Goal: Task Accomplishment & Management: Manage account settings

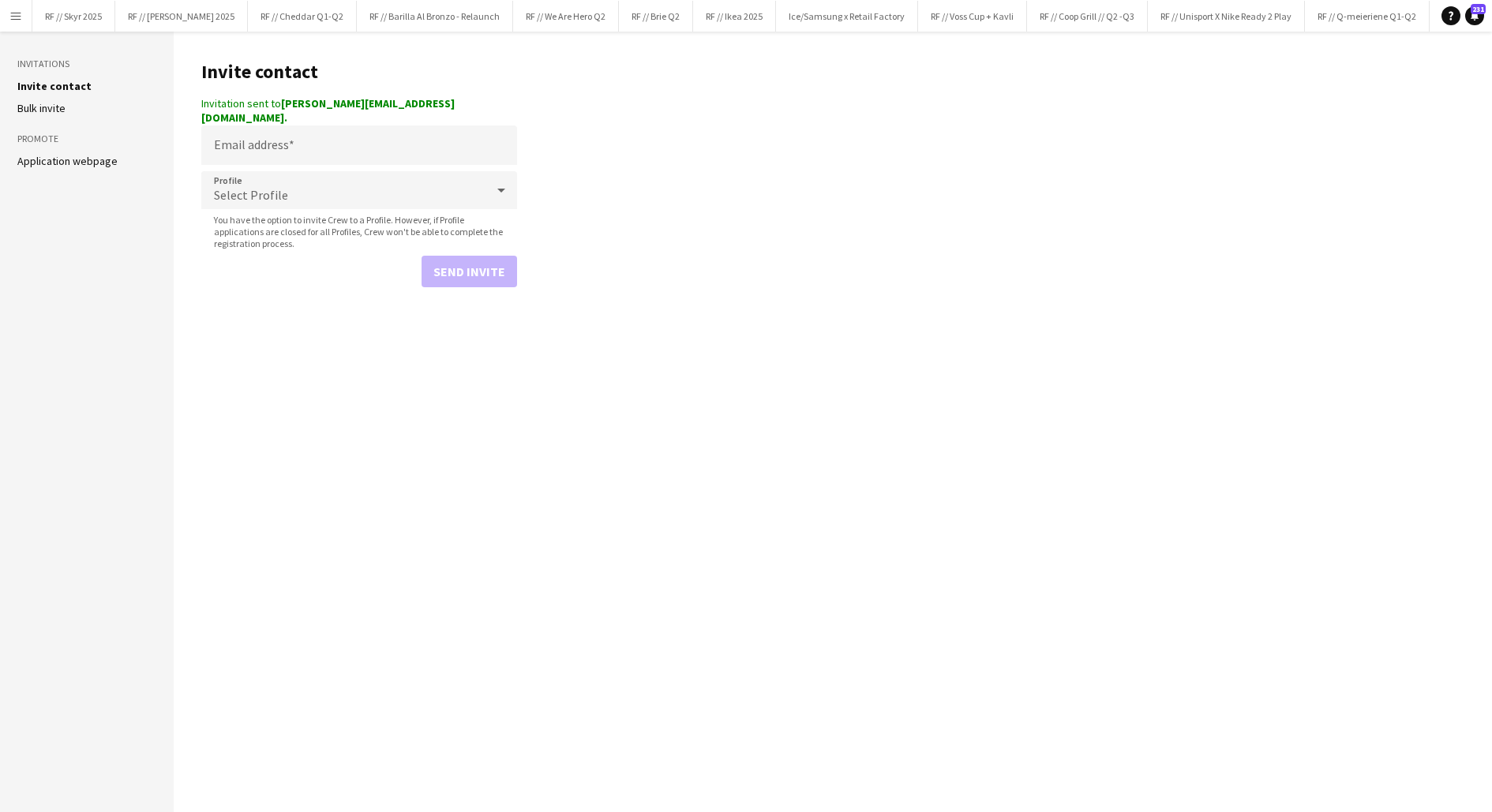
scroll to position [0, 1517]
click at [13, 10] on app-icon "Menu" at bounding box center [16, 16] width 12 height 12
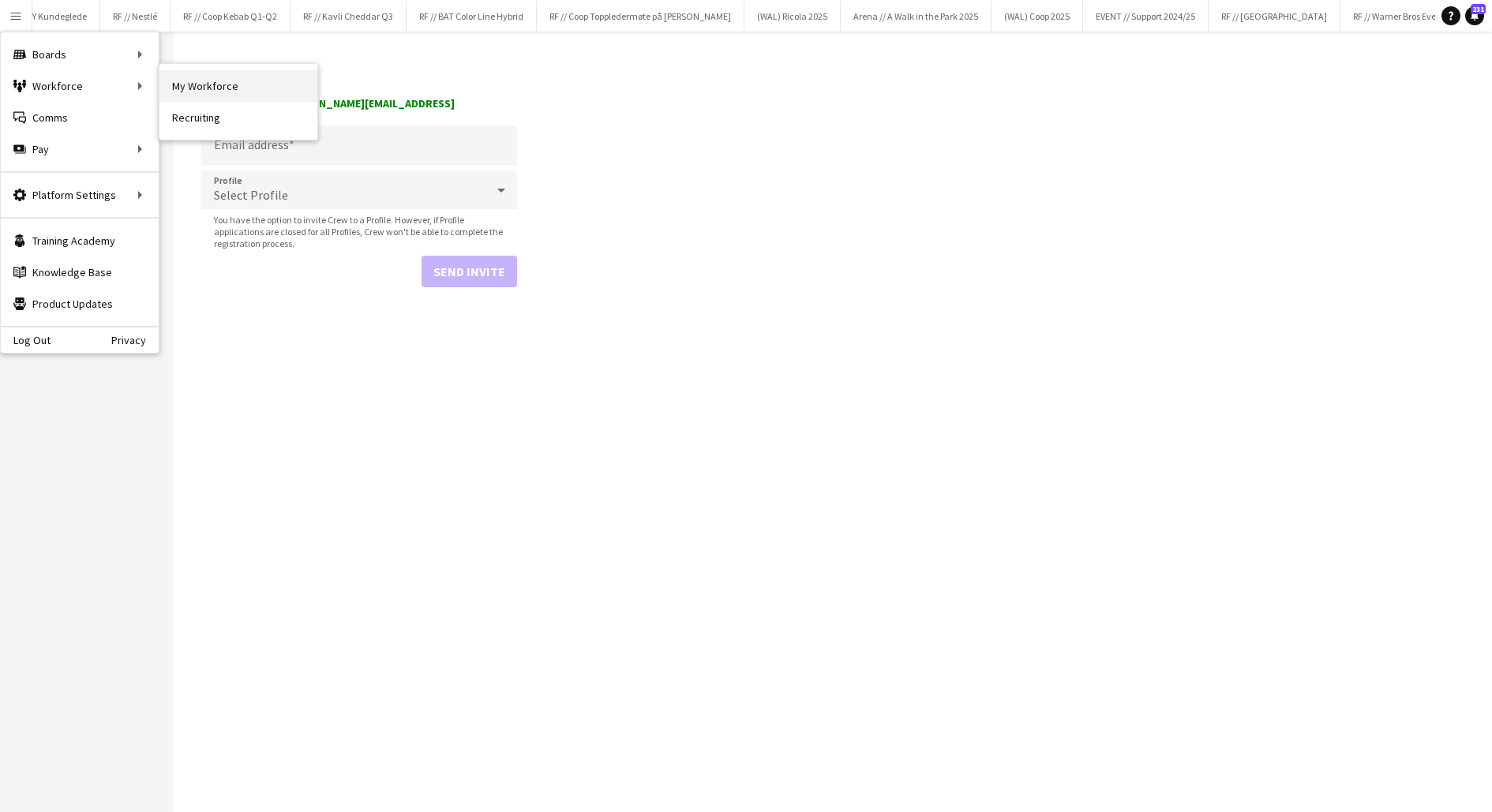
click at [191, 80] on link "My Workforce" at bounding box center [238, 86] width 158 height 32
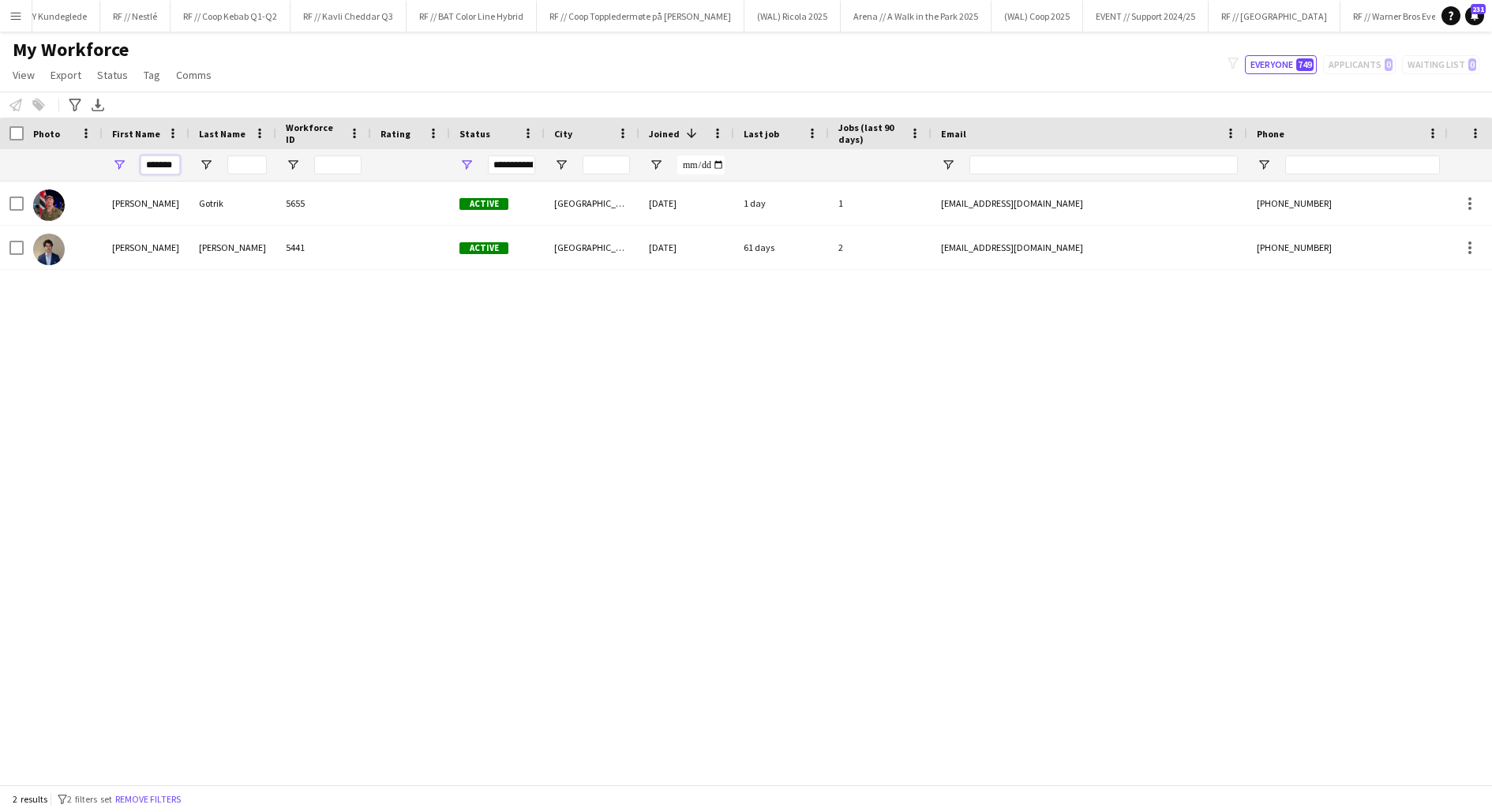
click at [163, 163] on input "*******" at bounding box center [160, 165] width 39 height 19
type input "*"
click at [597, 158] on input "City Filter Input" at bounding box center [606, 165] width 47 height 19
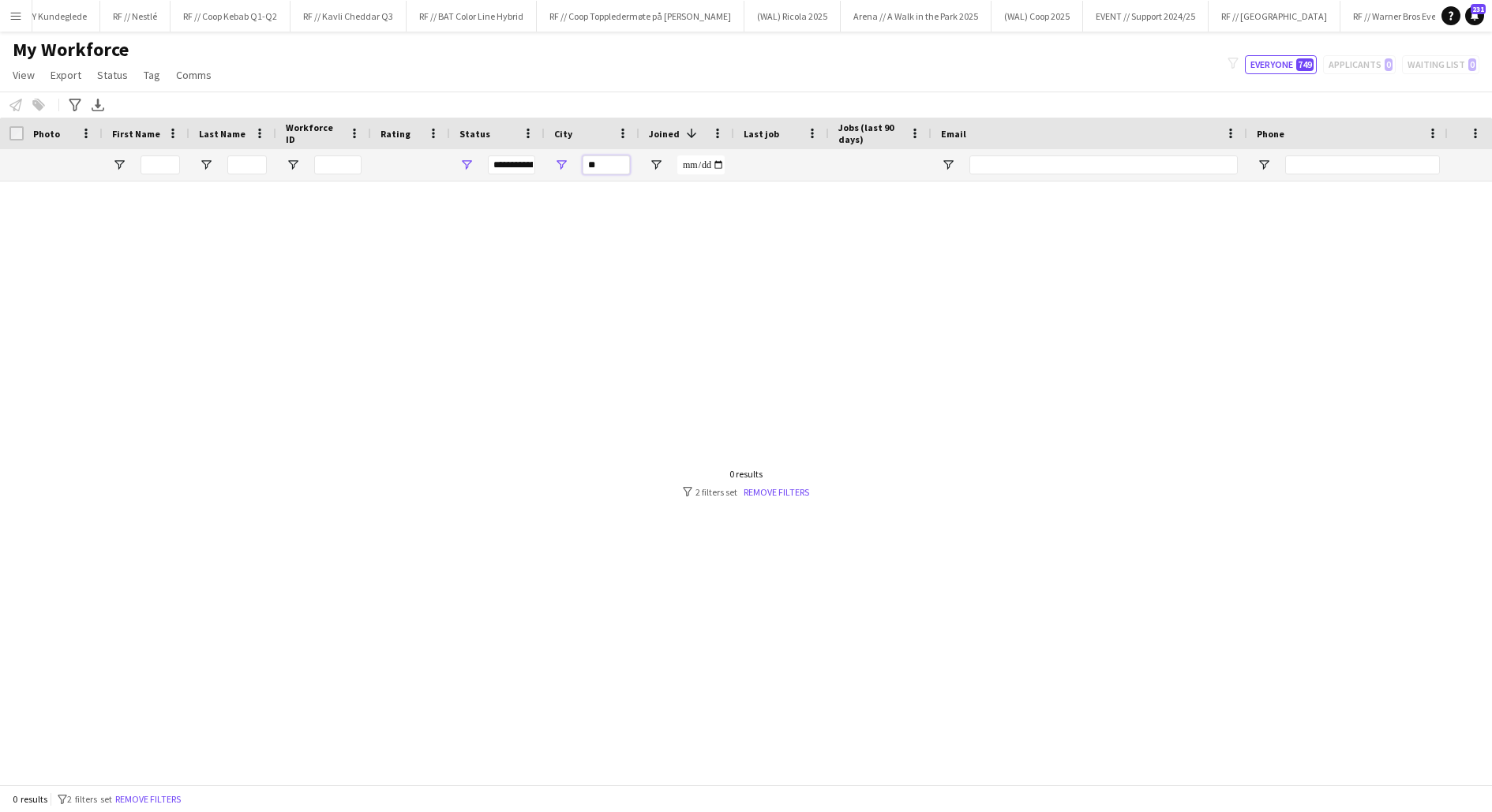
type input "**"
click at [510, 163] on div "**********" at bounding box center [512, 165] width 47 height 19
click at [510, 281] on div "Deleted" at bounding box center [547, 277] width 125 height 12
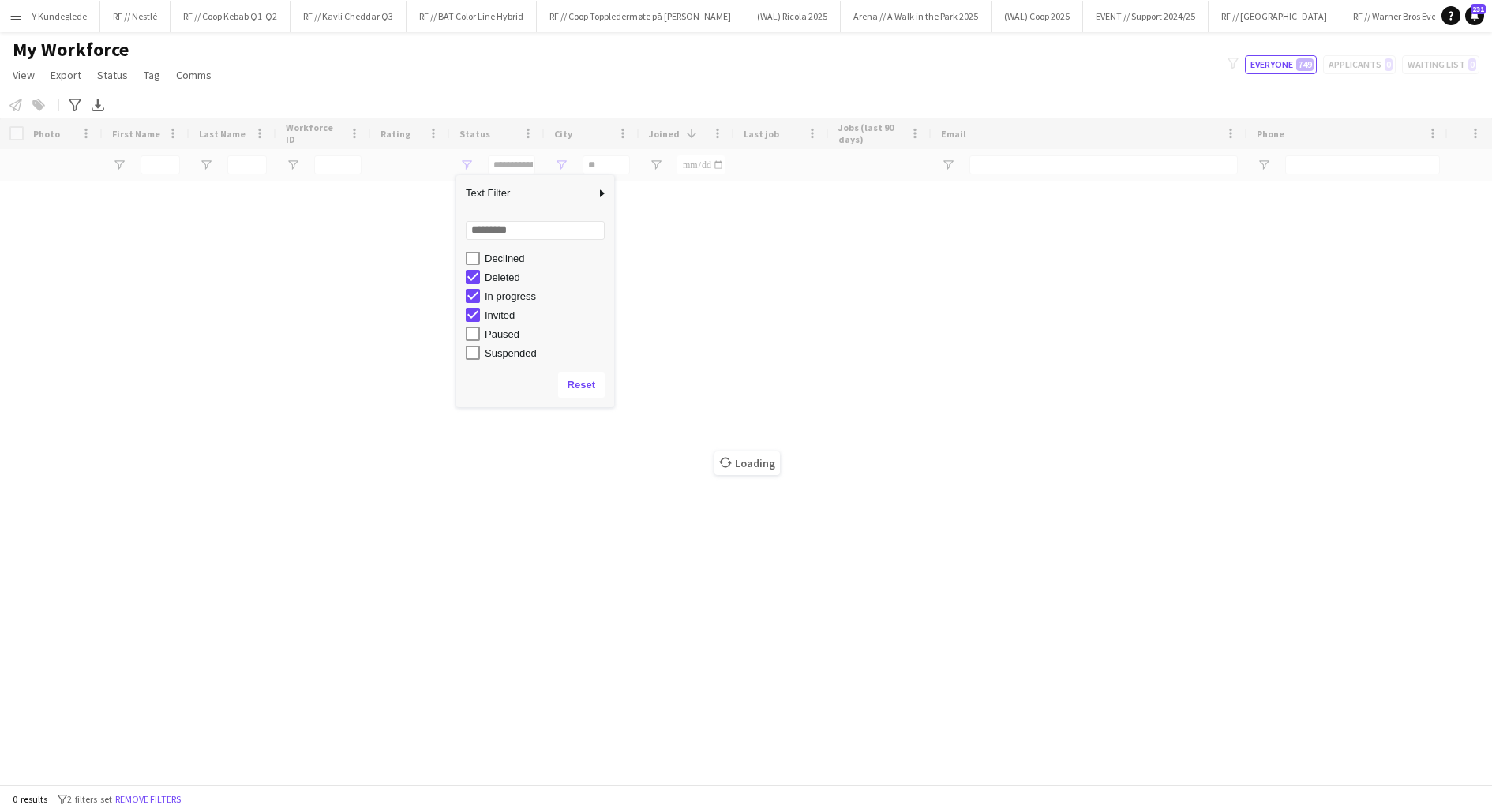
click at [510, 281] on div "Deleted" at bounding box center [547, 277] width 125 height 12
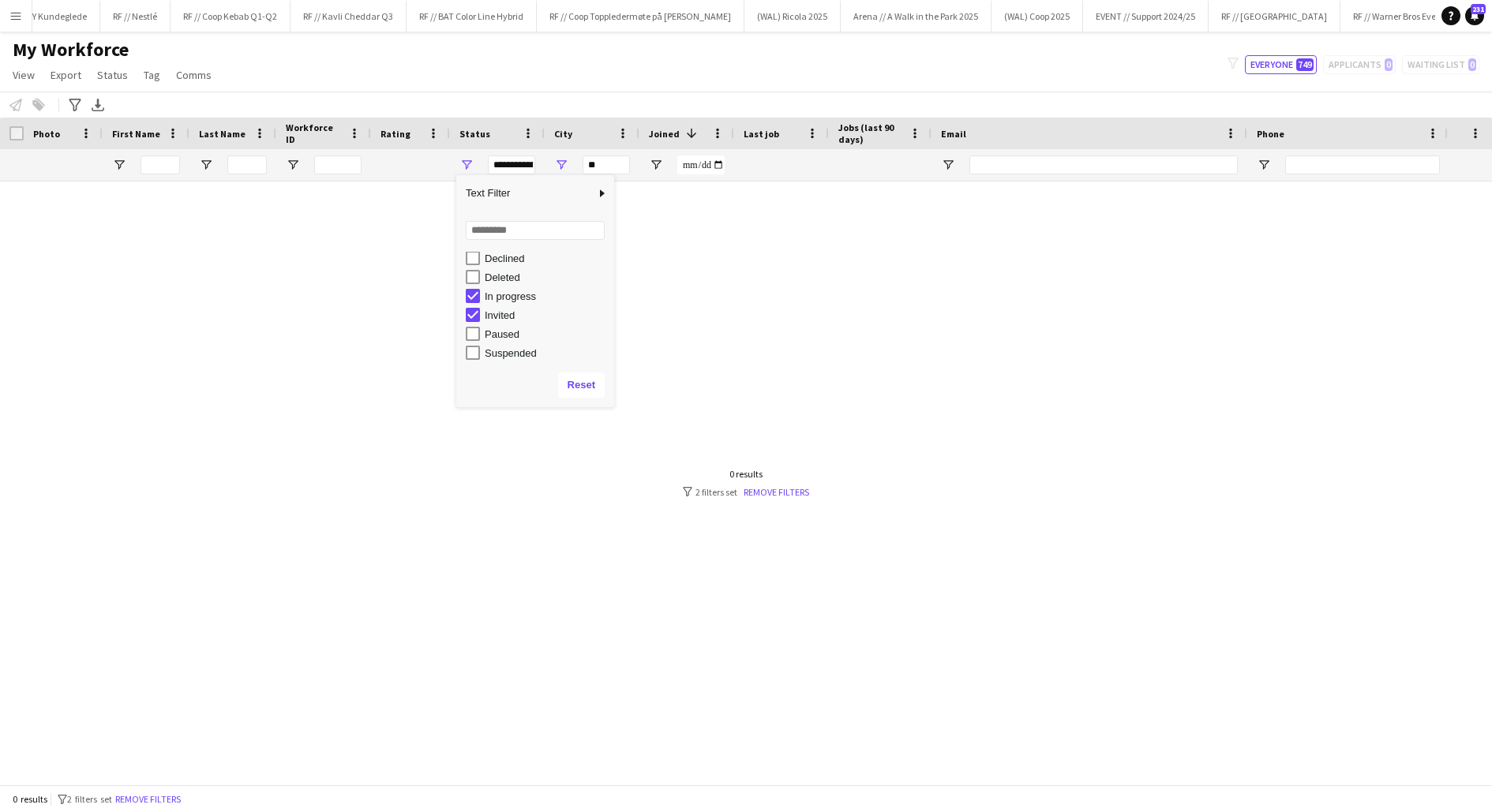
click at [510, 281] on div "Deleted" at bounding box center [547, 277] width 125 height 12
type input "**********"
click at [232, 262] on div "Lea Lorentzen 4735 3.0 Deleted Bø 12-10-2023 573 days 0 lealorentzen2003@gmail.…" at bounding box center [722, 483] width 1445 height 603
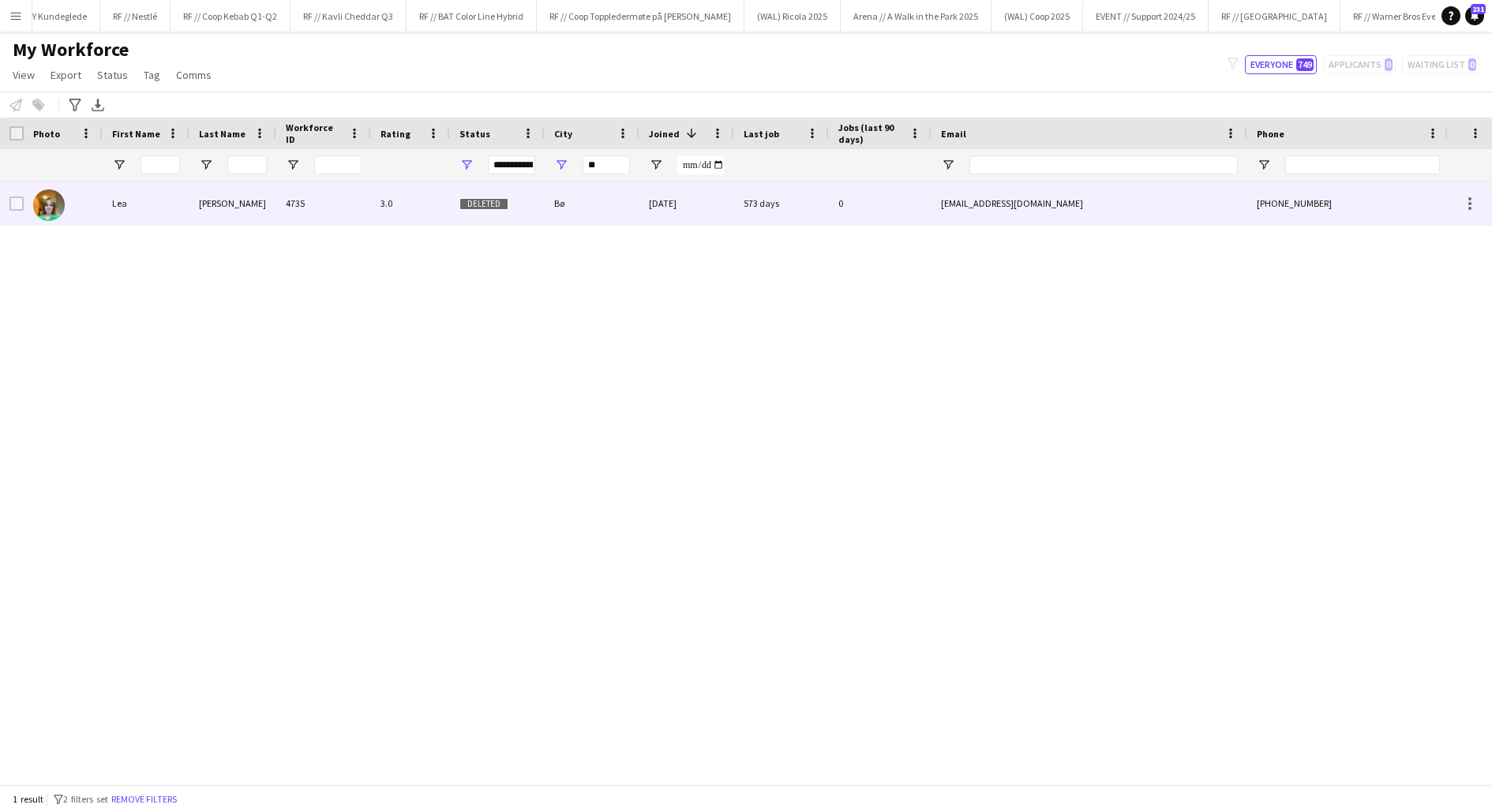
click at [165, 208] on div "Lea" at bounding box center [145, 204] width 87 height 44
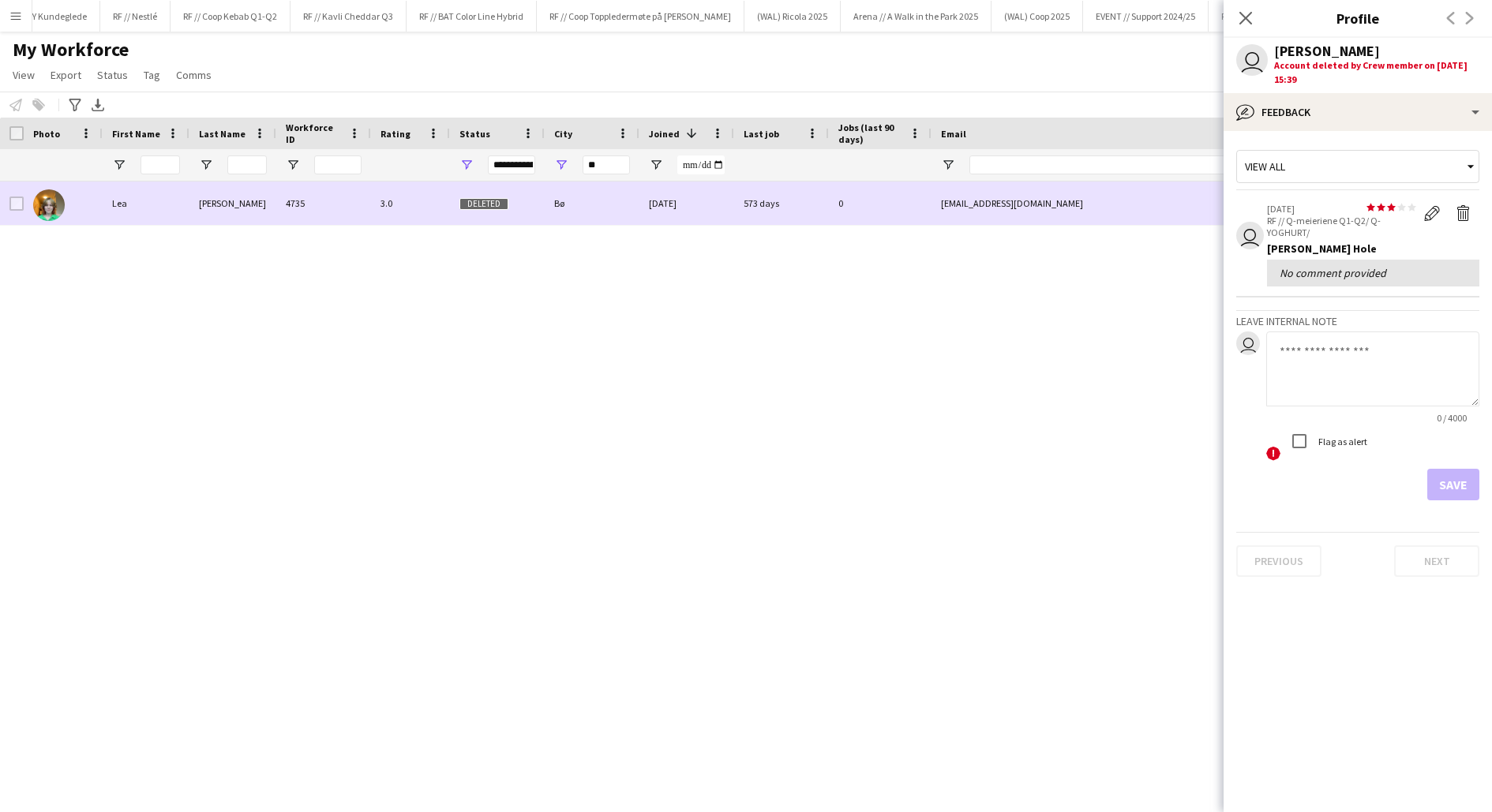
click at [97, 198] on div at bounding box center [63, 204] width 79 height 44
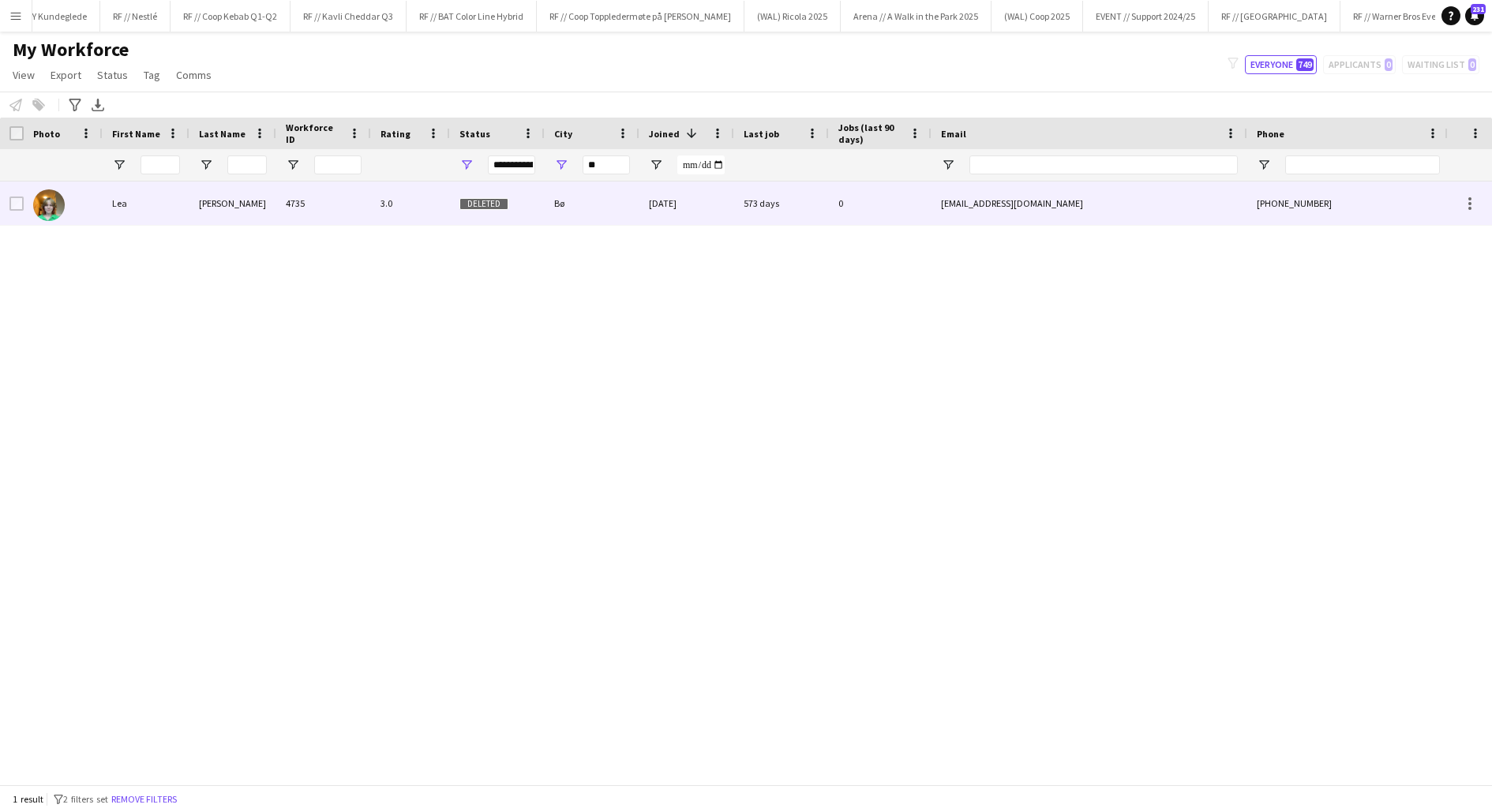
click at [97, 198] on div at bounding box center [63, 204] width 79 height 44
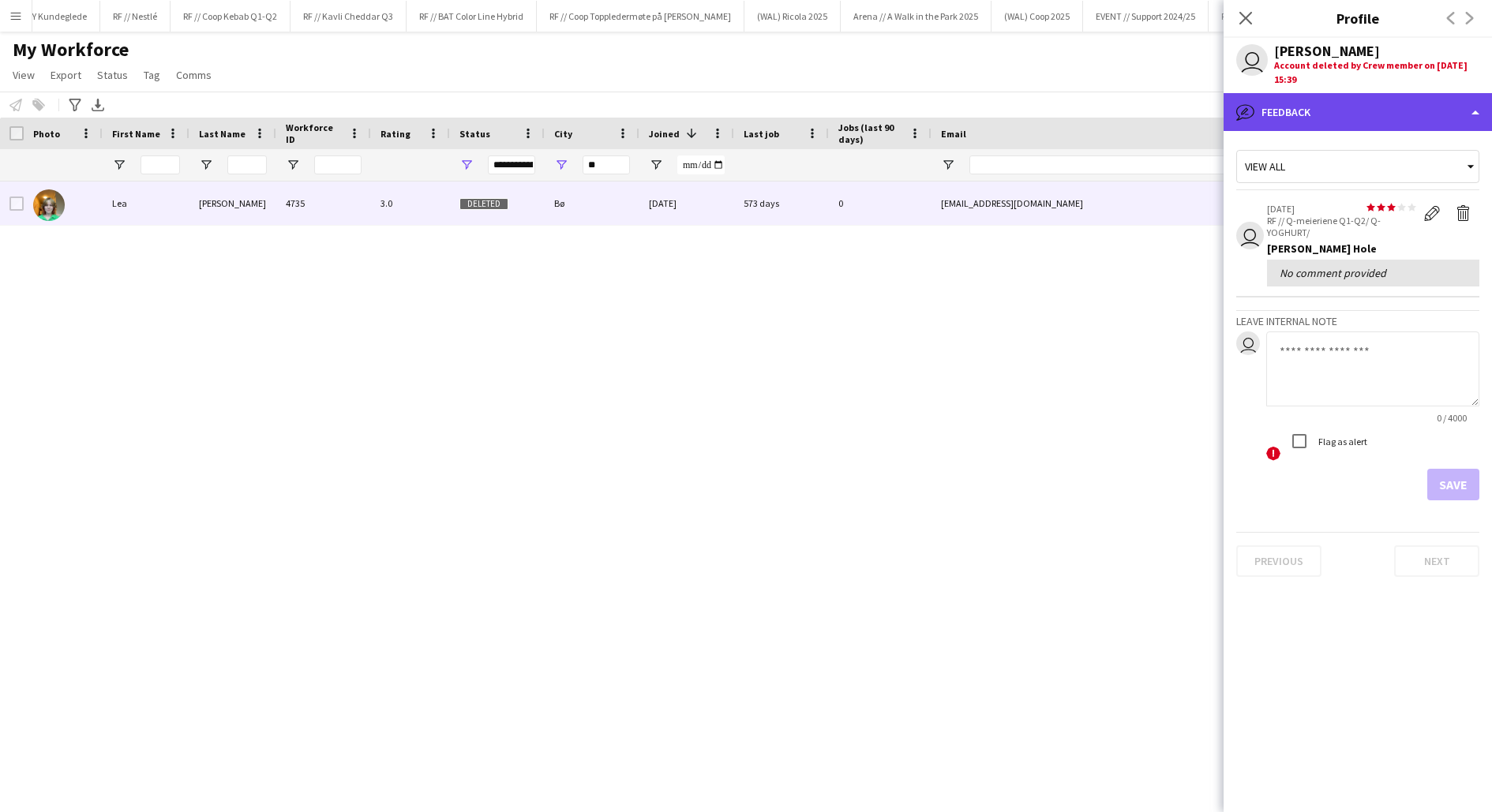
click at [1280, 108] on div "bubble-pencil Feedback" at bounding box center [1357, 111] width 269 height 38
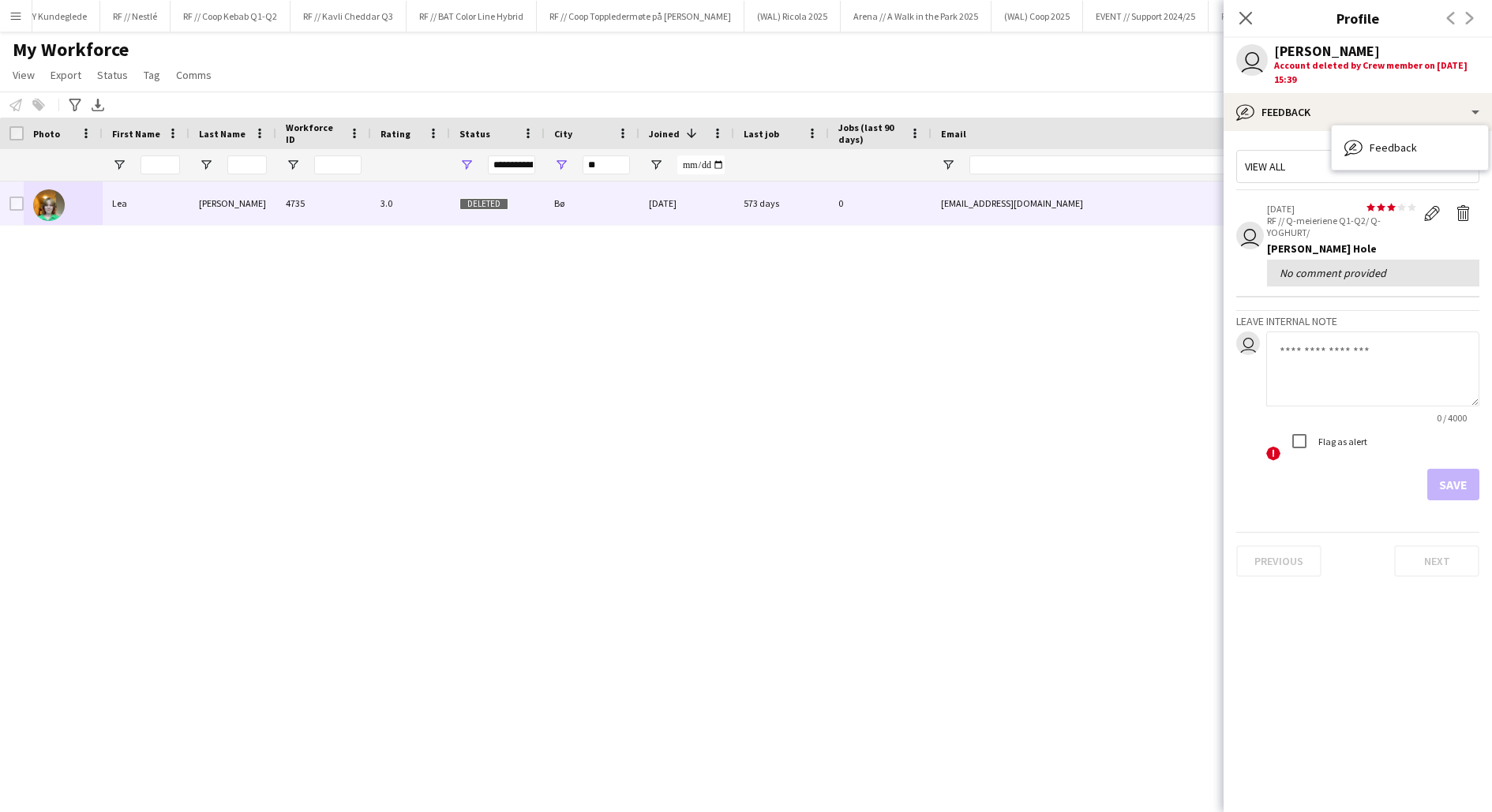
click at [1253, 60] on app-user-avatar "user" at bounding box center [1252, 60] width 32 height 32
click at [1310, 51] on div "Lea Lorentzen" at bounding box center [1327, 52] width 106 height 14
click at [858, 419] on div "Lea Lorentzen 4735 3.0 Deleted Bø 12-10-2023 573 days 0 lealorentzen2003@gmail.…" at bounding box center [722, 483] width 1445 height 603
click at [1248, 20] on icon at bounding box center [1245, 18] width 15 height 15
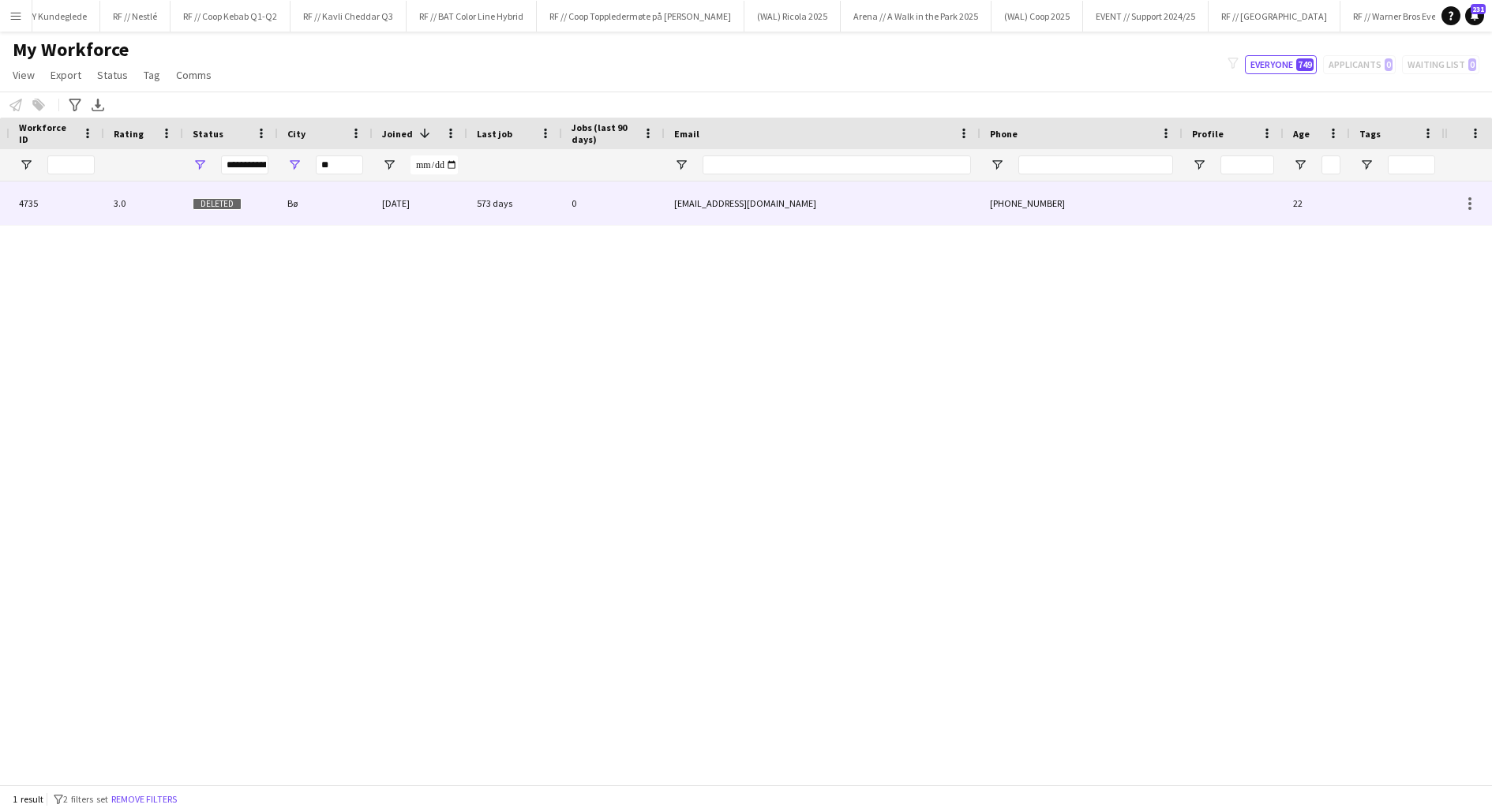
scroll to position [0, 204]
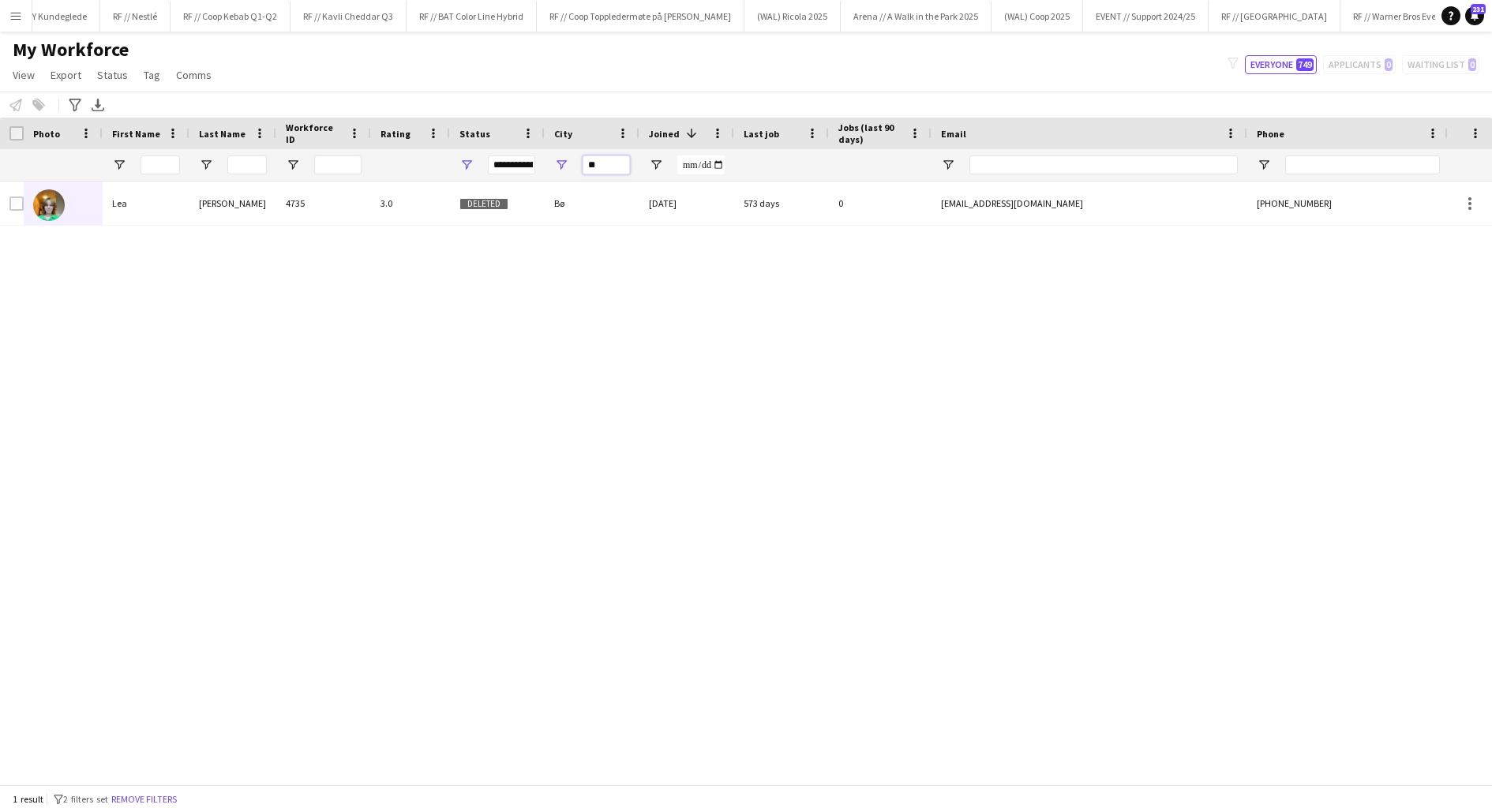
click at [610, 165] on input "**" at bounding box center [606, 165] width 47 height 19
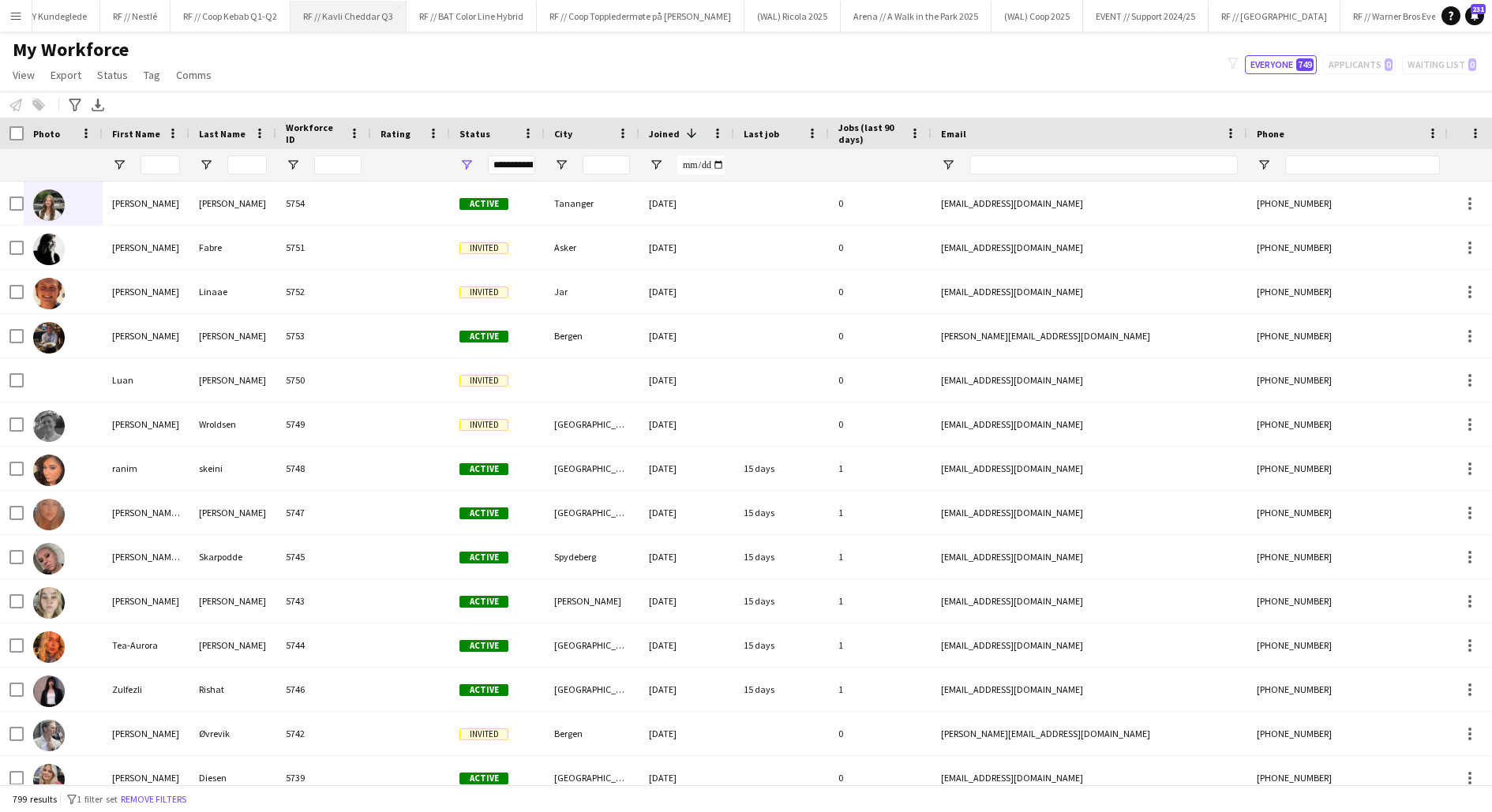
click at [348, 11] on button "RF // Kavli Cheddar Q3 Close" at bounding box center [348, 16] width 116 height 31
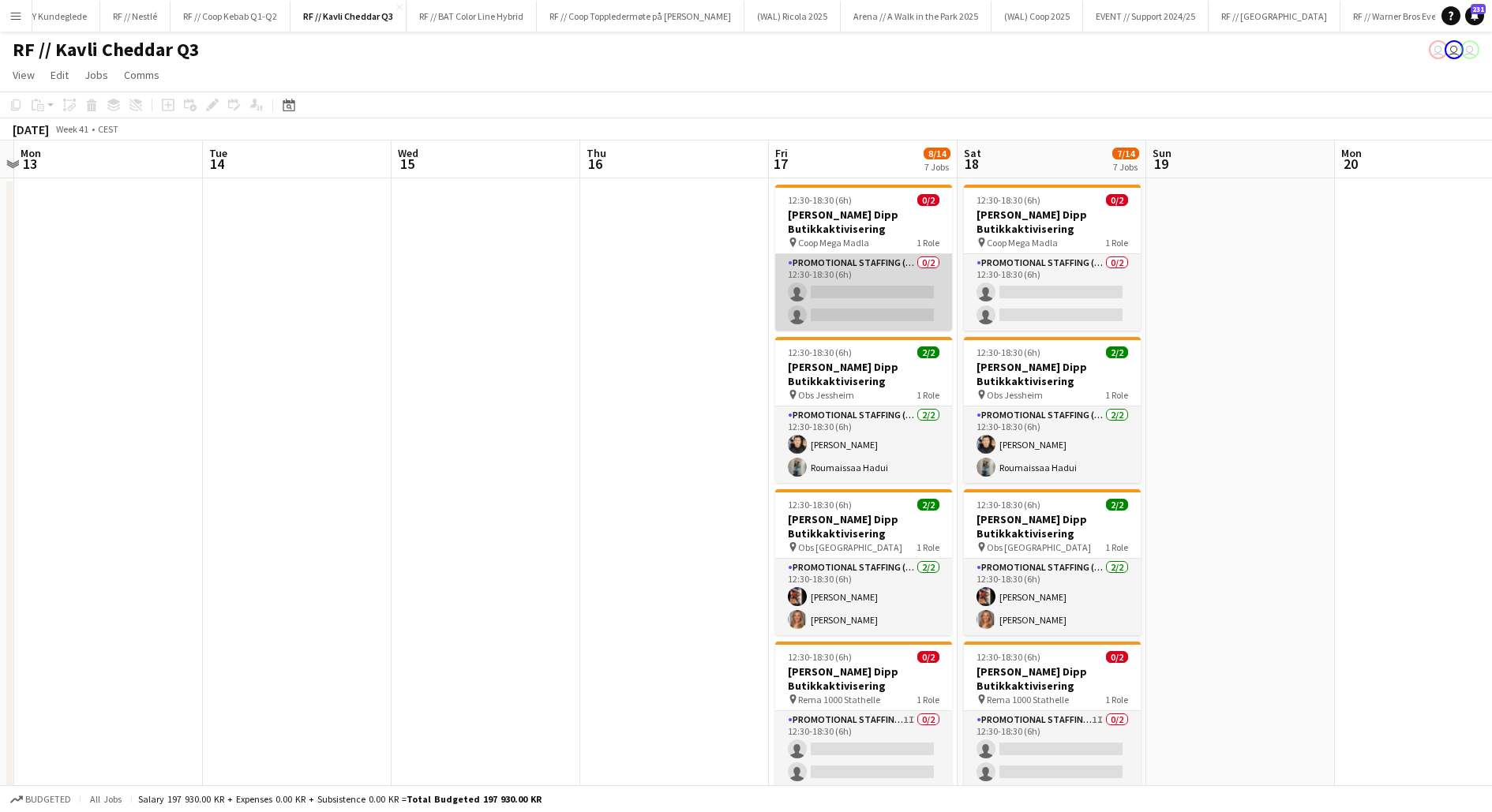
click at [878, 311] on app-card-role "Promotional Staffing (Promotional Staff) 0/2 12:30-18:30 (6h) single-neutral-ac…" at bounding box center [864, 293] width 177 height 77
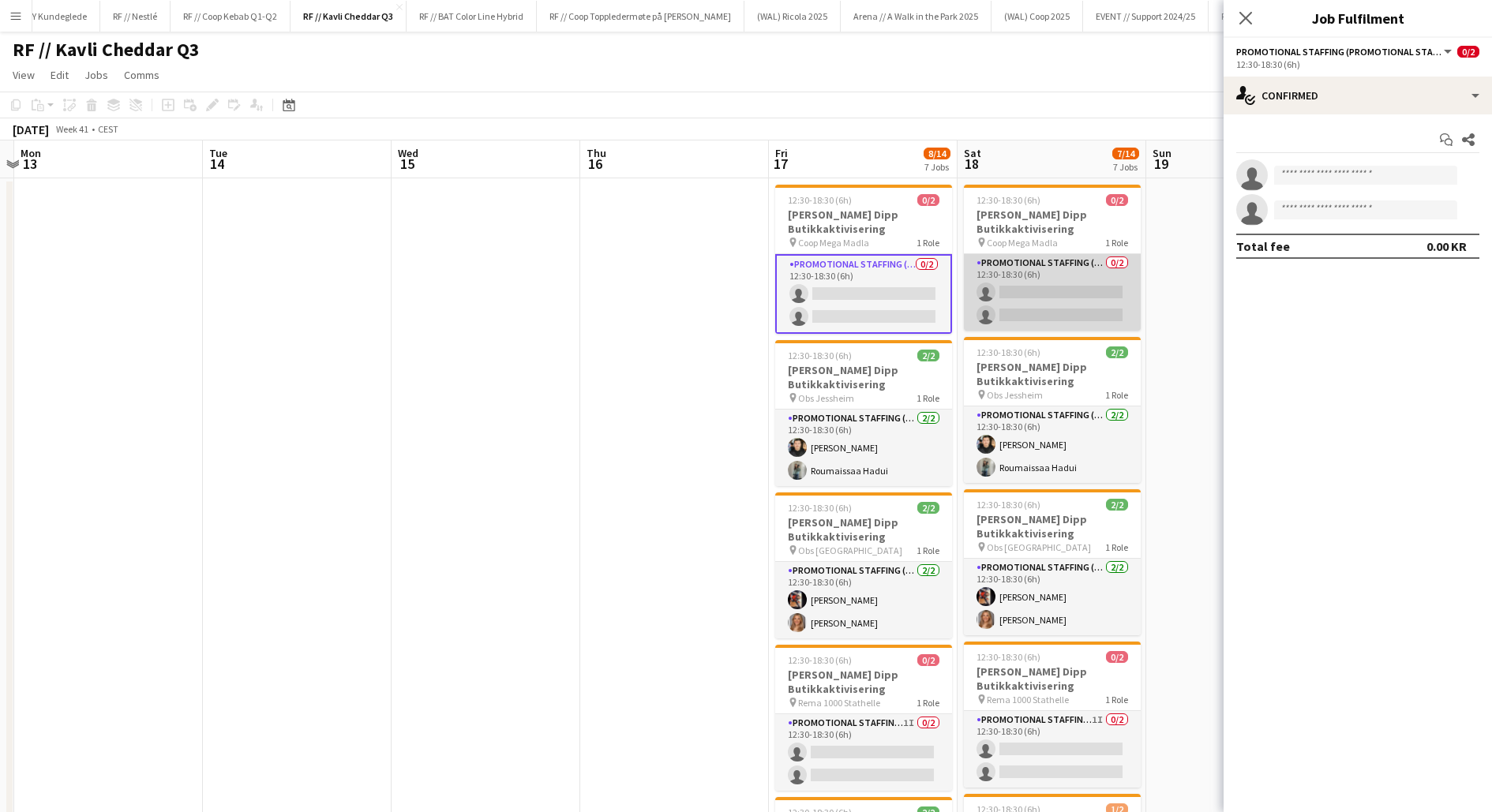
click at [1060, 302] on app-card-role "Promotional Staffing (Promotional Staff) 0/2 12:30-18:30 (6h) single-neutral-ac…" at bounding box center [1053, 293] width 177 height 77
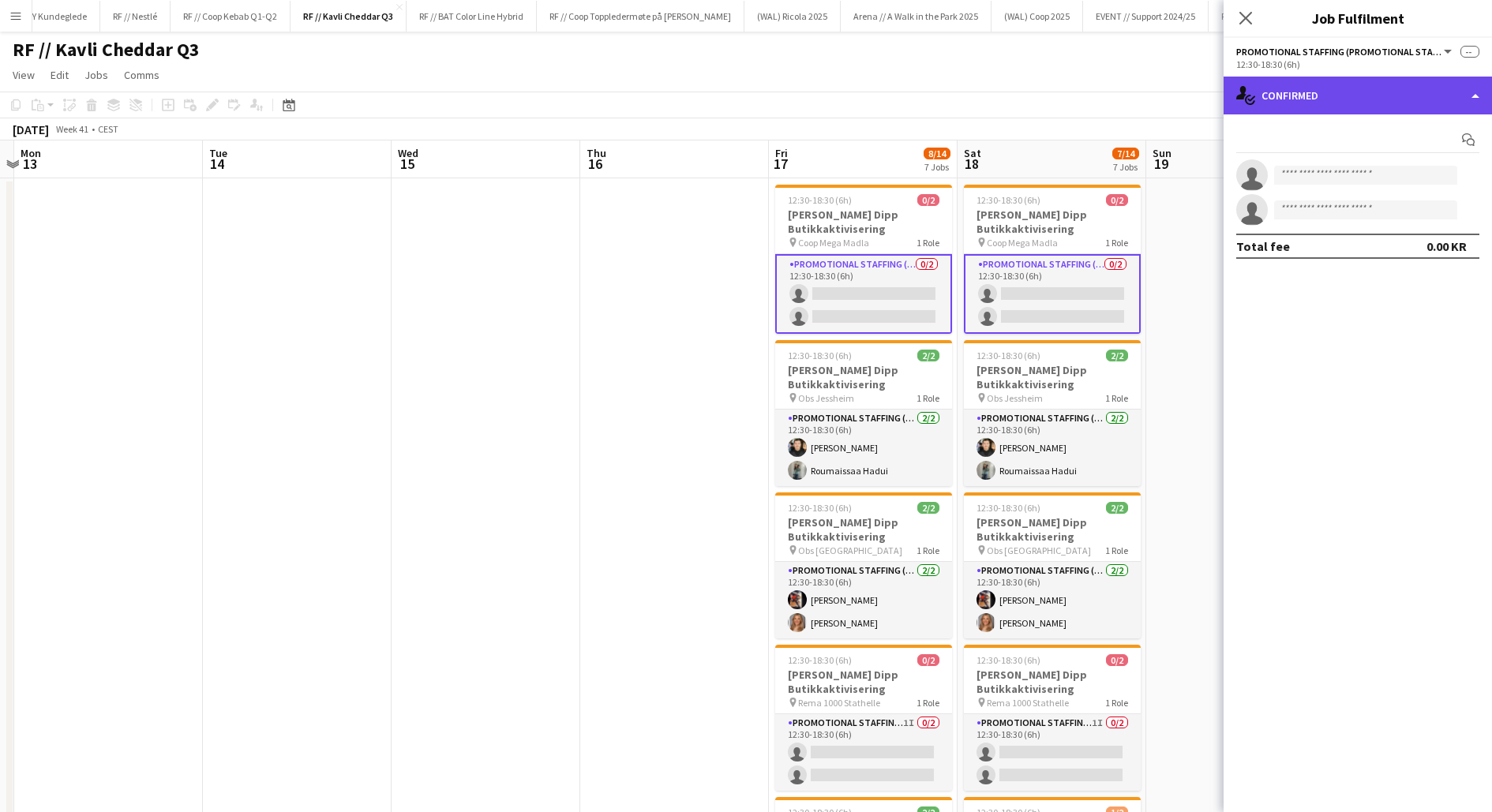
click at [1299, 94] on div "single-neutral-actions-check-2 Confirmed" at bounding box center [1357, 95] width 269 height 38
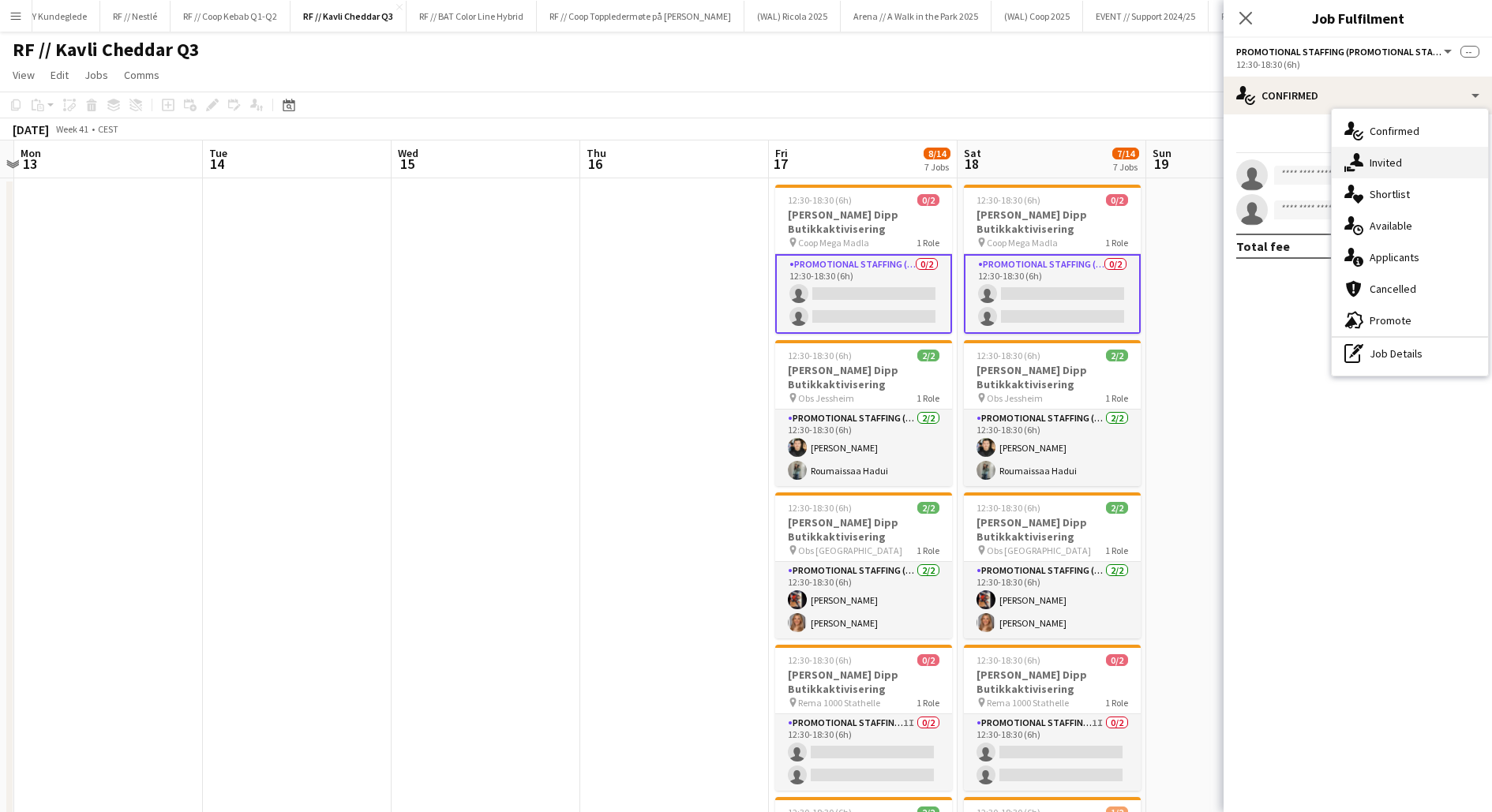
click at [1361, 153] on icon "single-neutral-actions-share-1" at bounding box center [1355, 163] width 19 height 19
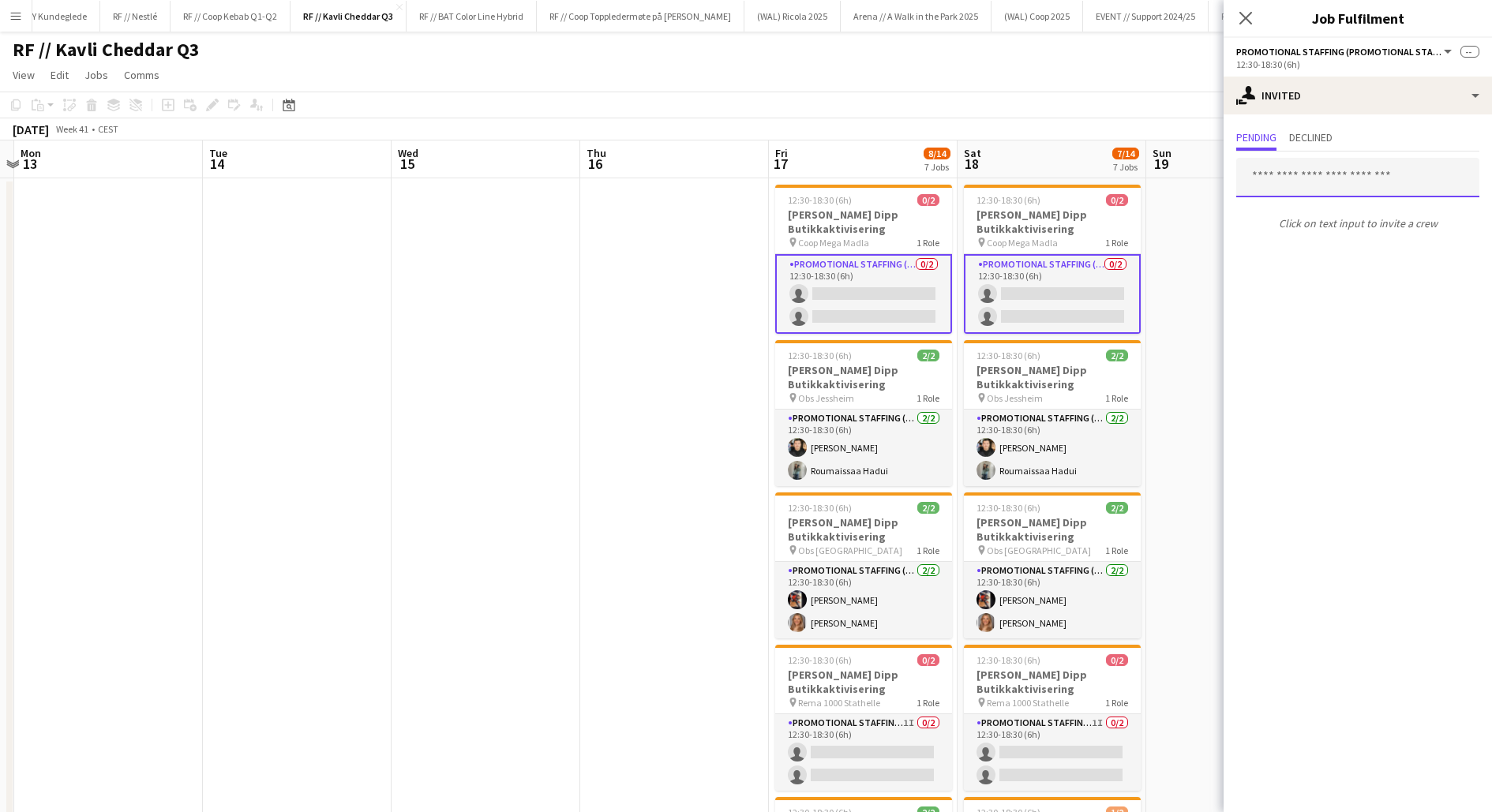
click at [1301, 181] on input "text" at bounding box center [1358, 177] width 243 height 39
type input "**********"
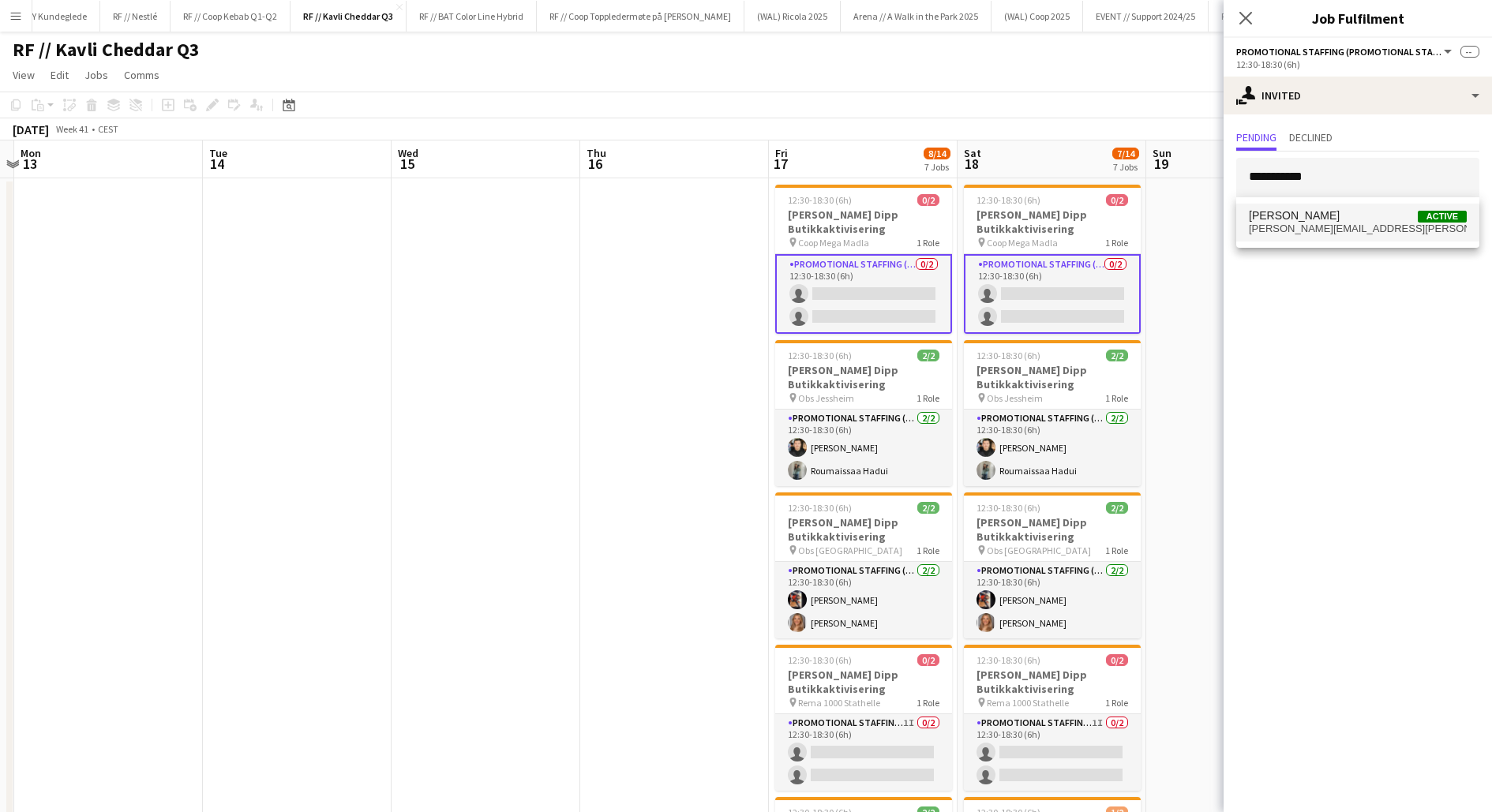
click at [1288, 228] on span "maren.gangsoy@gmail.com" at bounding box center [1357, 228] width 218 height 12
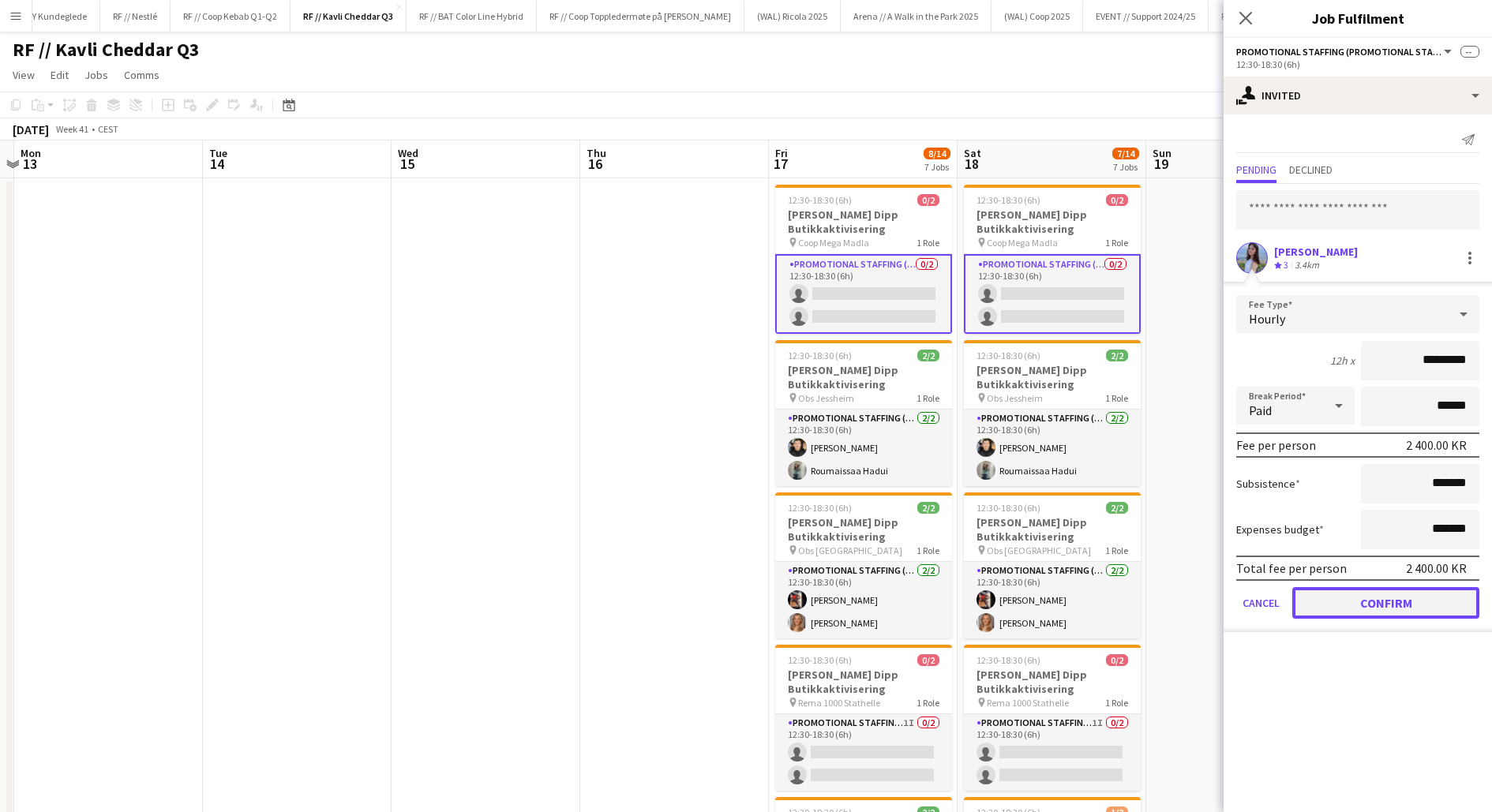
click at [1365, 603] on button "Confirm" at bounding box center [1386, 603] width 187 height 32
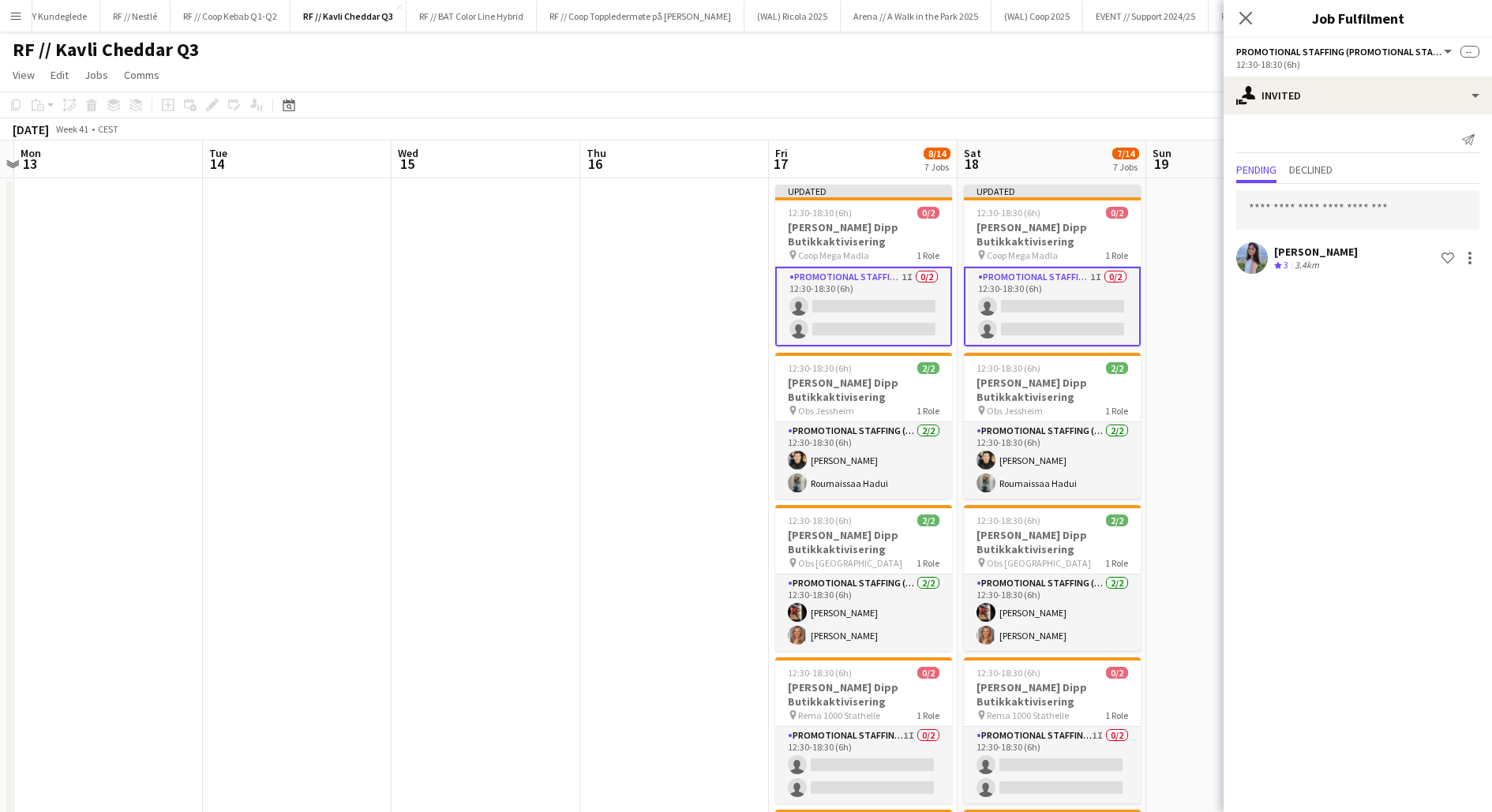
click at [1173, 393] on app-date-cell at bounding box center [1241, 738] width 189 height 1119
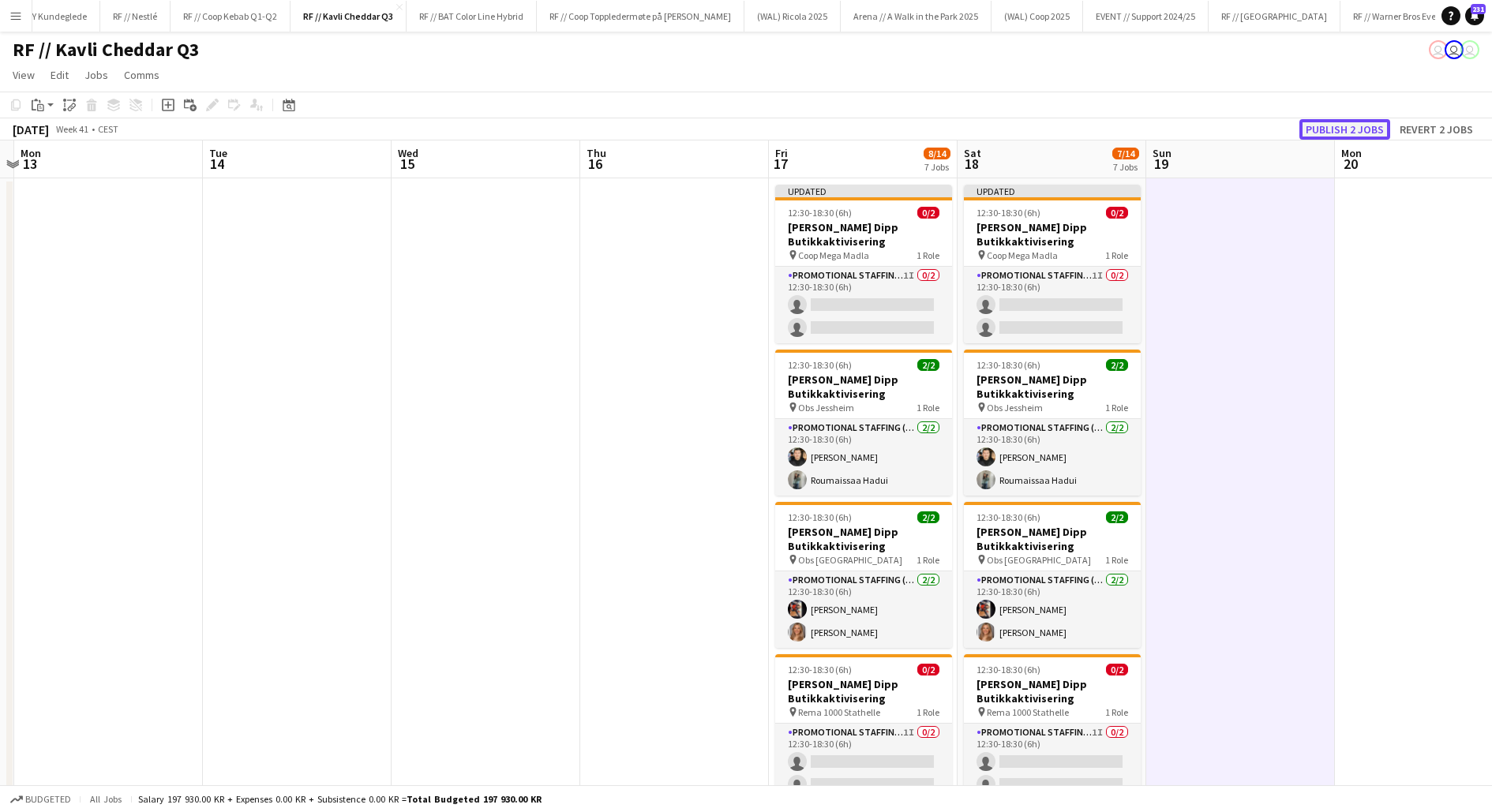
click at [1355, 125] on button "Publish 2 jobs" at bounding box center [1345, 129] width 91 height 20
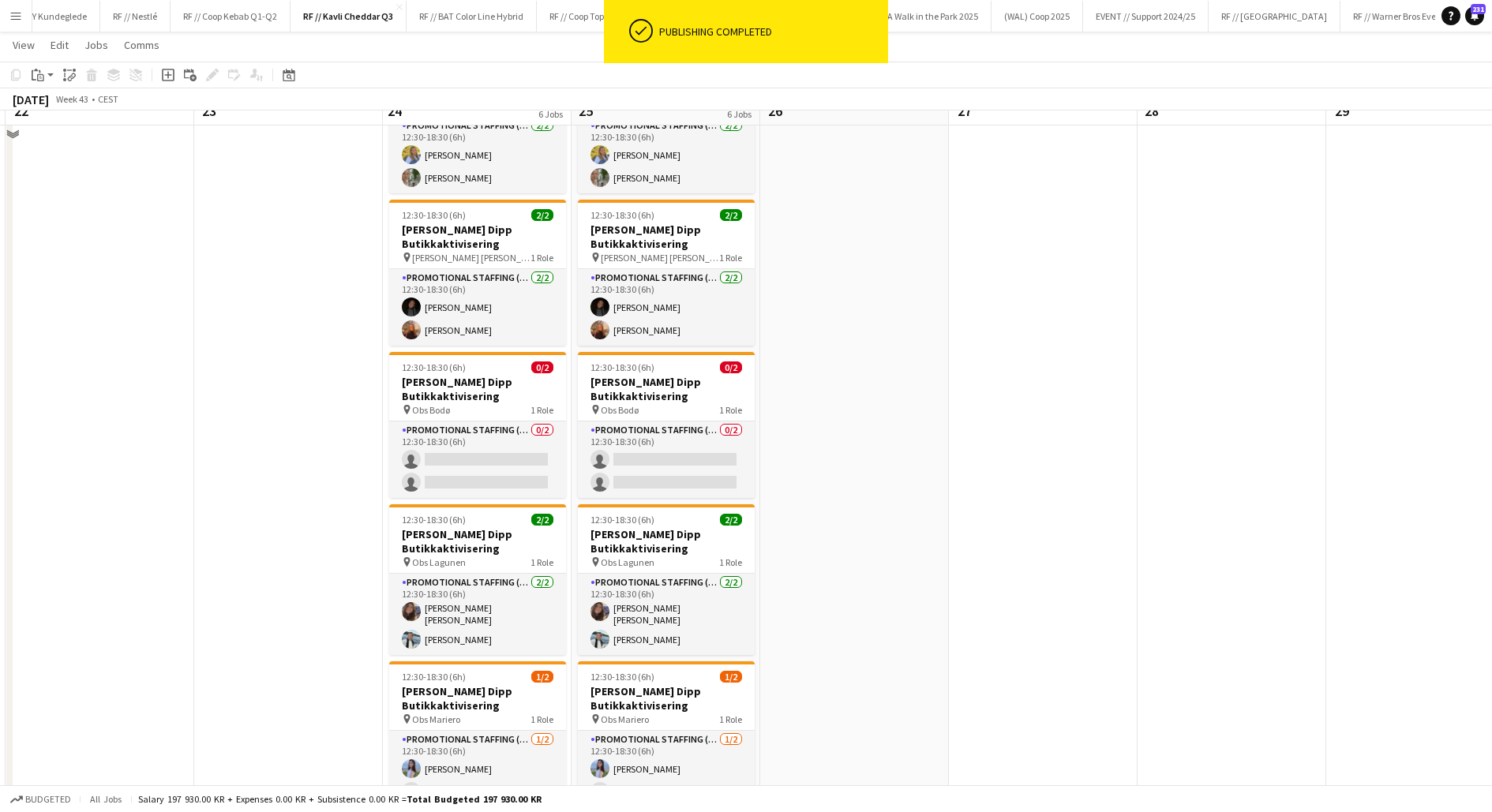
scroll to position [497, 0]
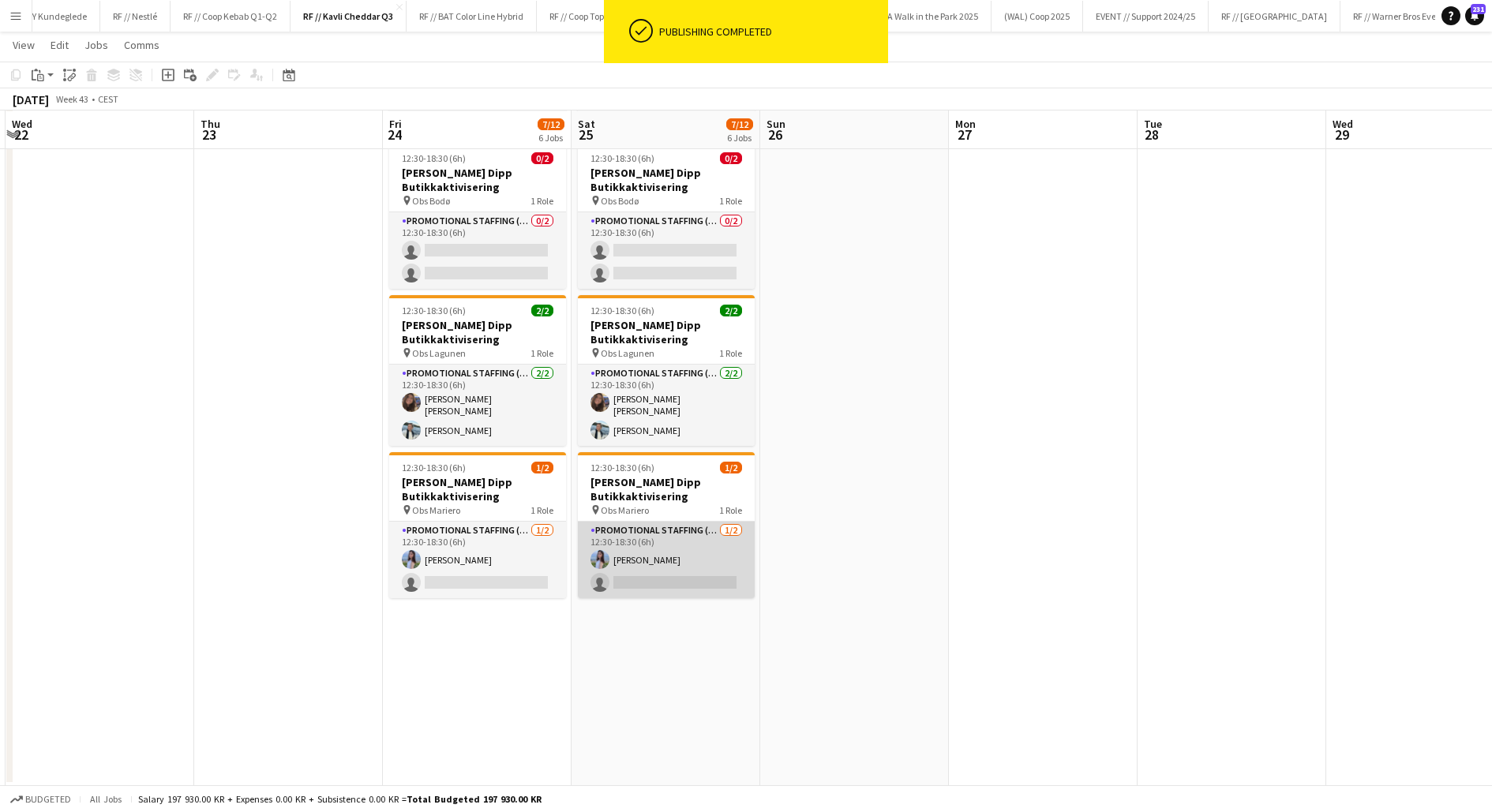
click at [690, 564] on app-card-role "Promotional Staffing (Promotional Staff) 1/2 12:30-18:30 (6h) Maren Gangsøy sin…" at bounding box center [666, 560] width 177 height 77
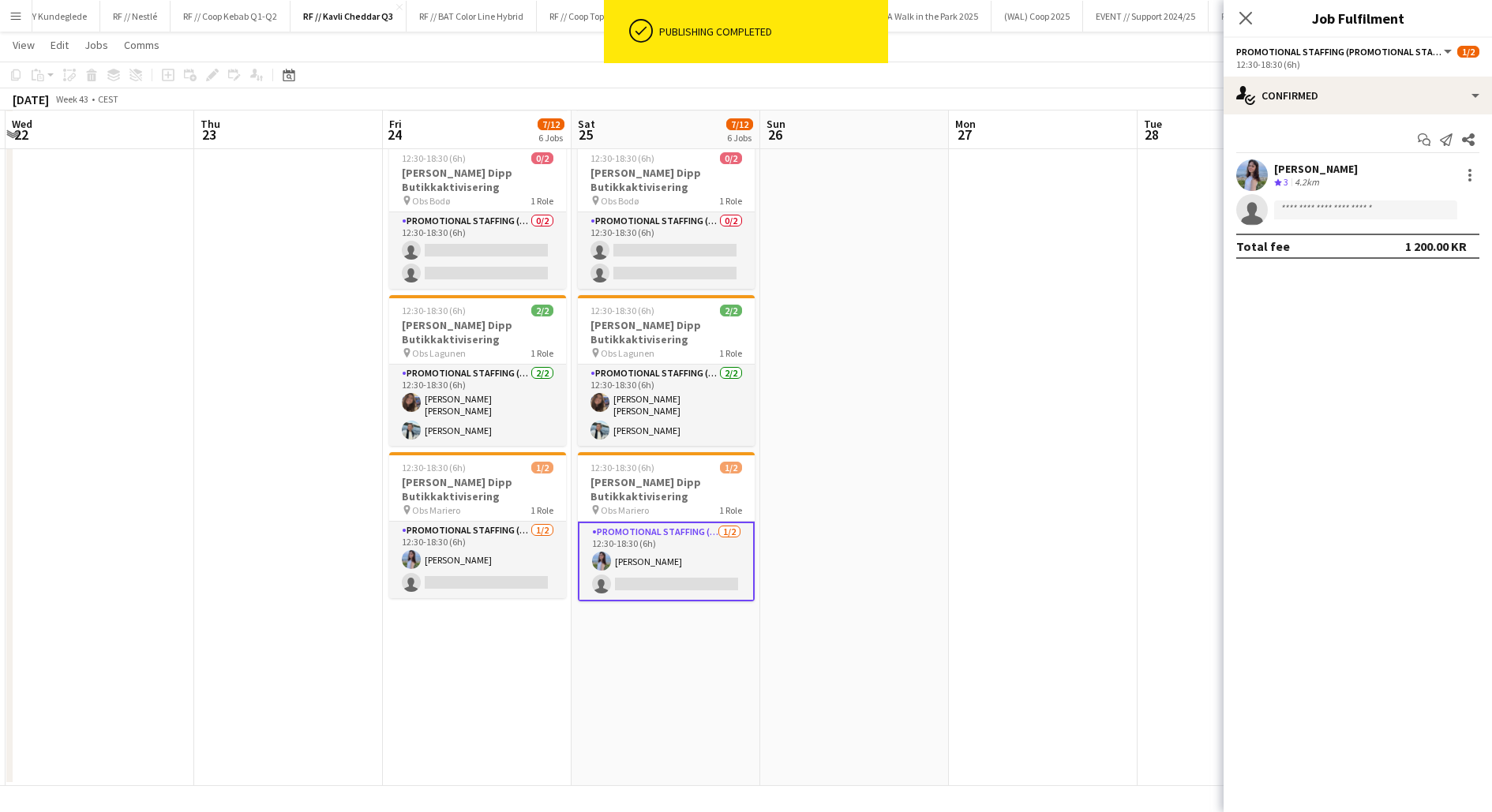
click at [1255, 171] on app-user-avatar at bounding box center [1252, 175] width 32 height 32
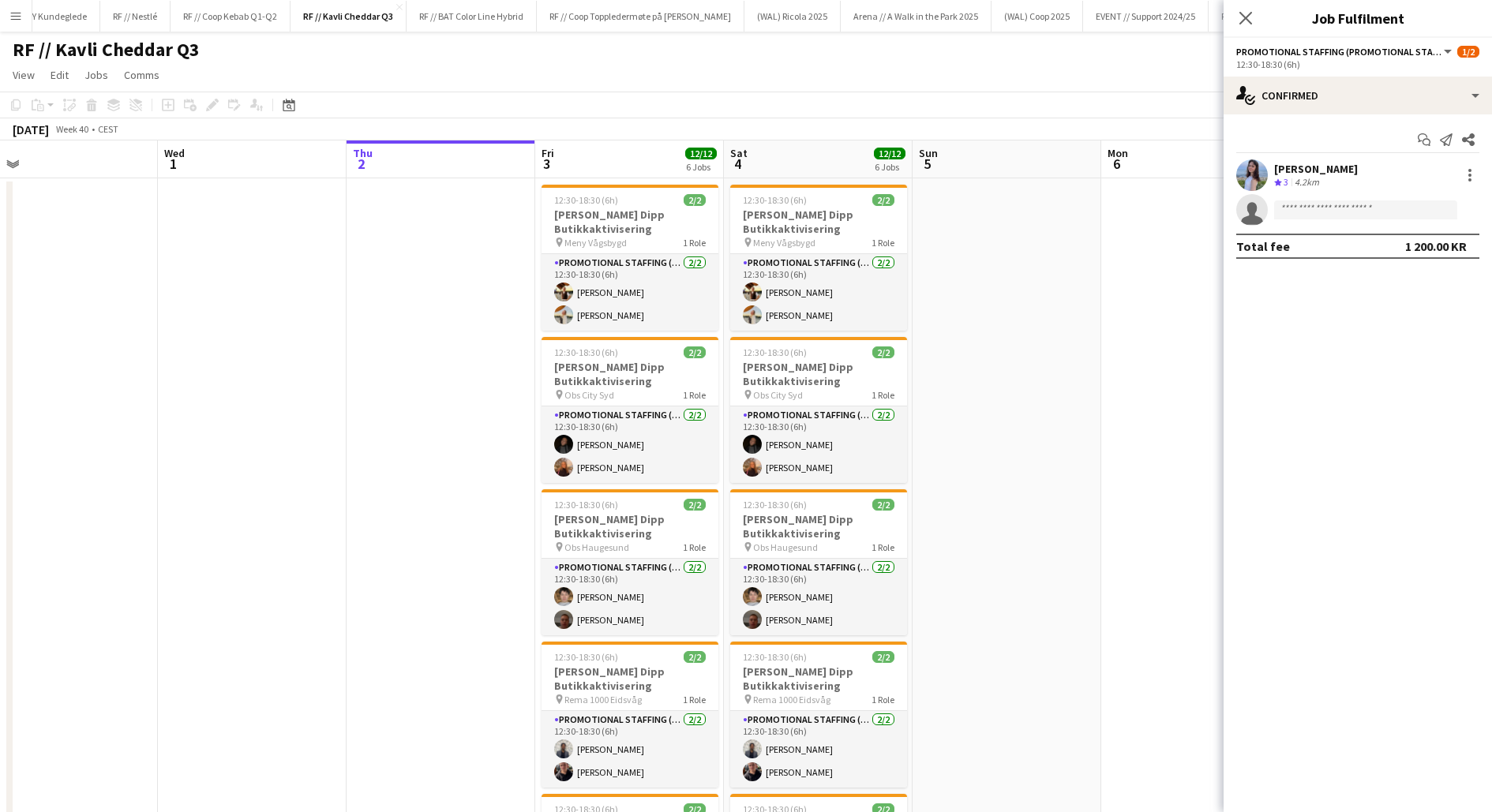
scroll to position [0, 409]
click at [565, 437] on app-user-avatar at bounding box center [563, 444] width 19 height 19
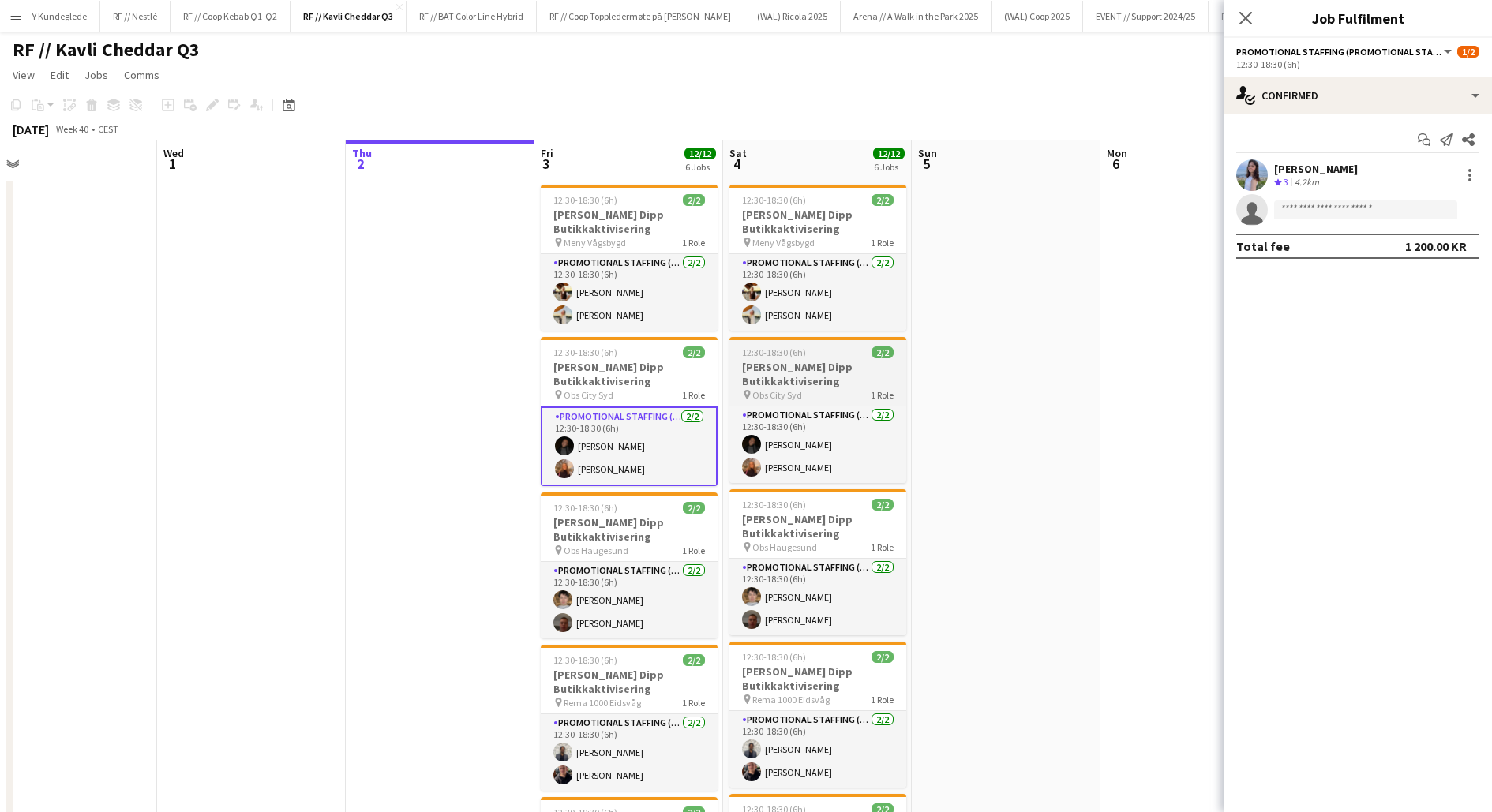
click at [879, 401] on app-job-card "12:30-18:30 (6h) 2/2 Kavli Cheddar Dipp Butikkaktivisering pin Obs City Syd 1 R…" at bounding box center [818, 410] width 177 height 146
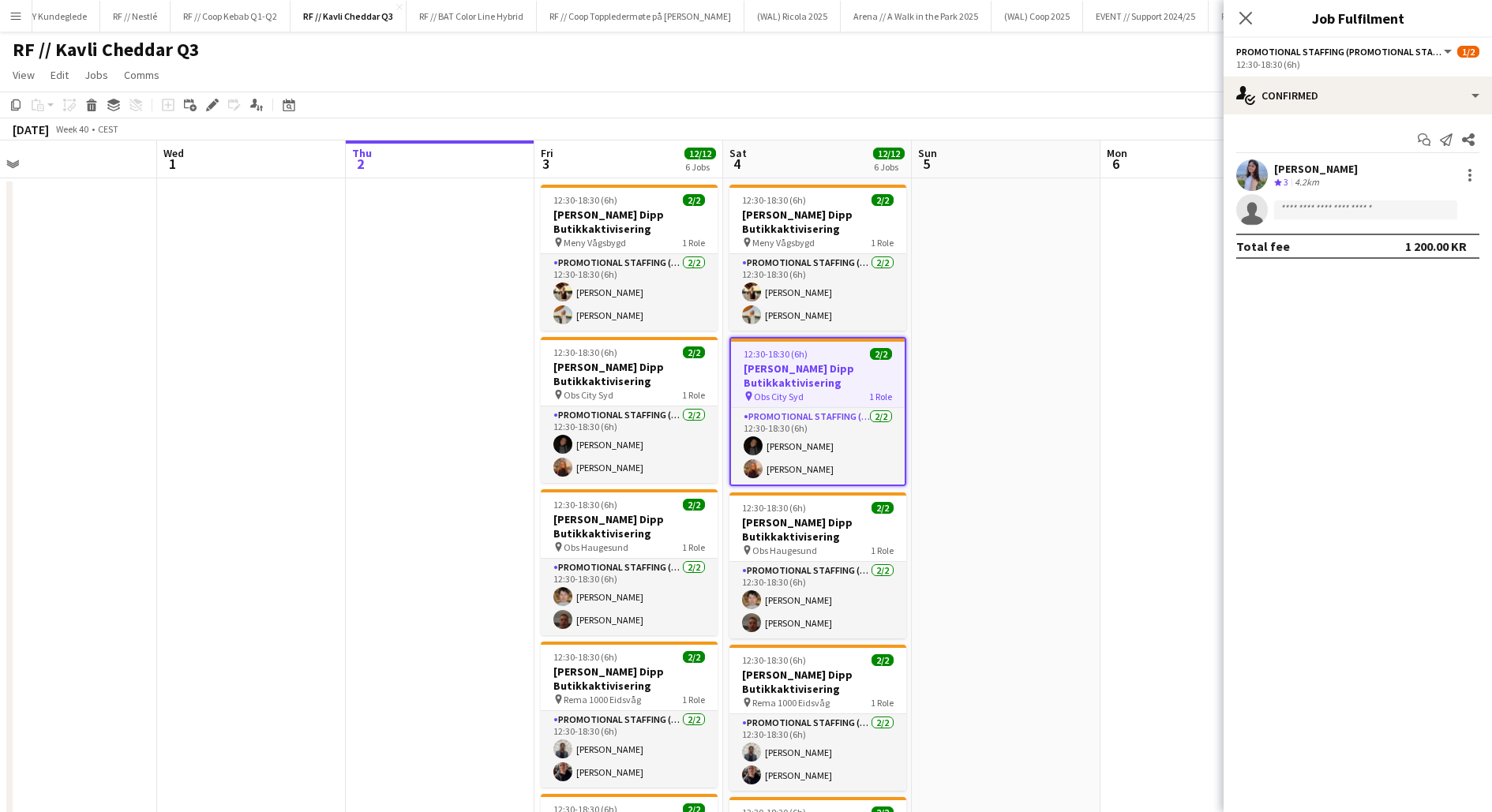
click at [927, 421] on app-date-cell at bounding box center [1006, 732] width 189 height 1107
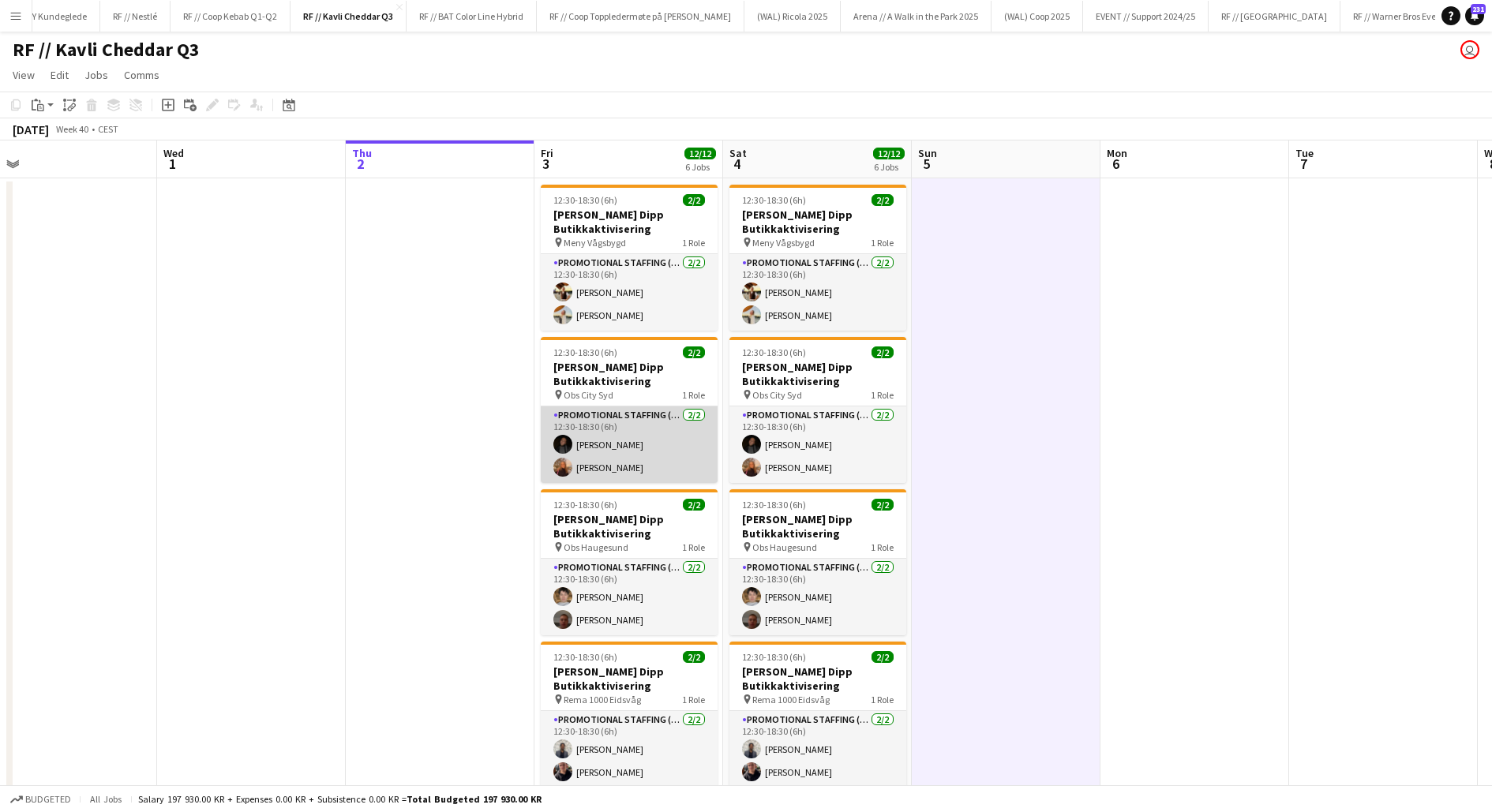
click at [608, 419] on app-card-role "Promotional Staffing (Promotional Staff) 2/2 12:30-18:30 (6h) Julie Herrevold I…" at bounding box center [629, 445] width 177 height 77
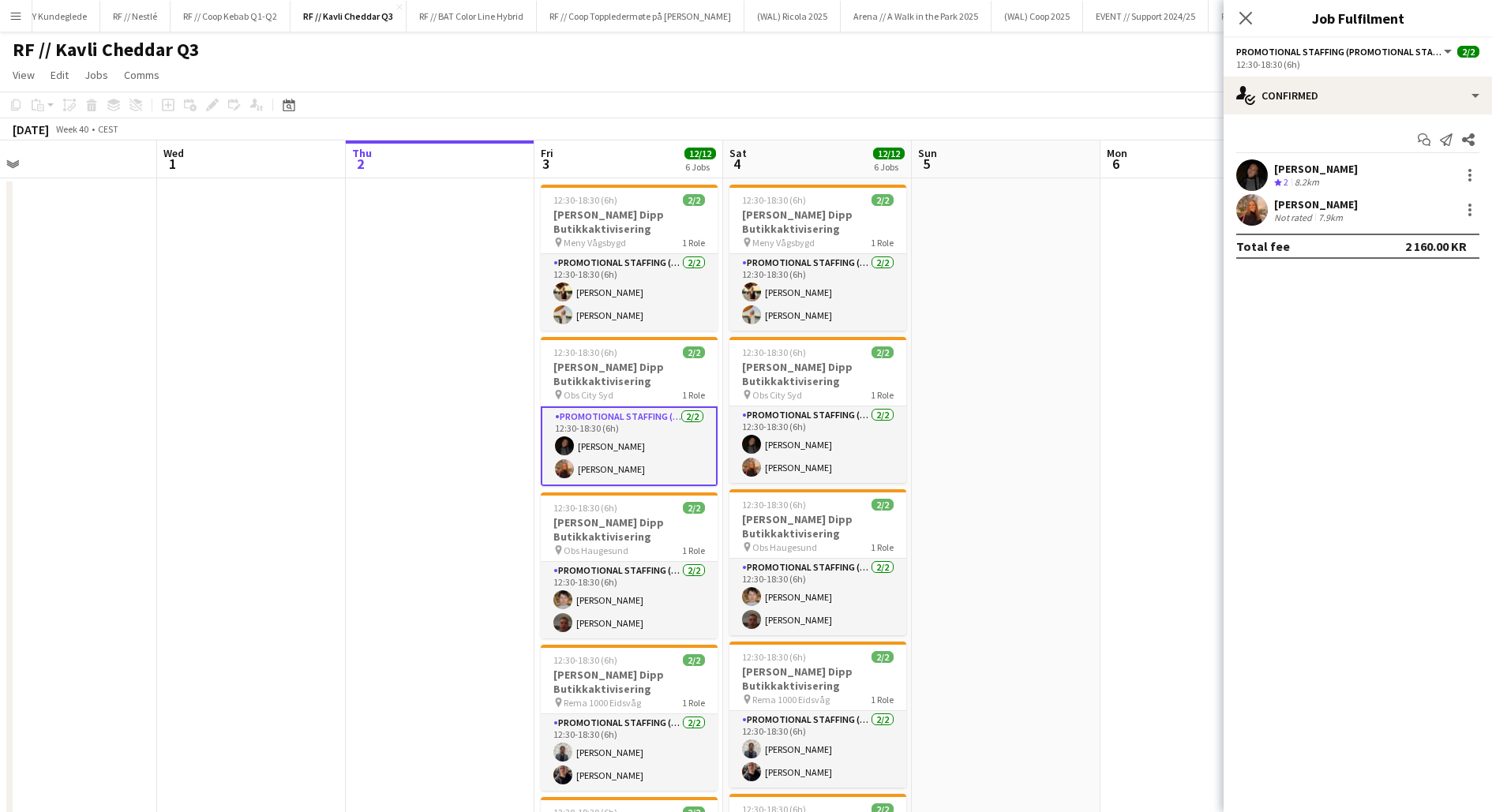
click at [1264, 164] on div at bounding box center [1252, 175] width 32 height 32
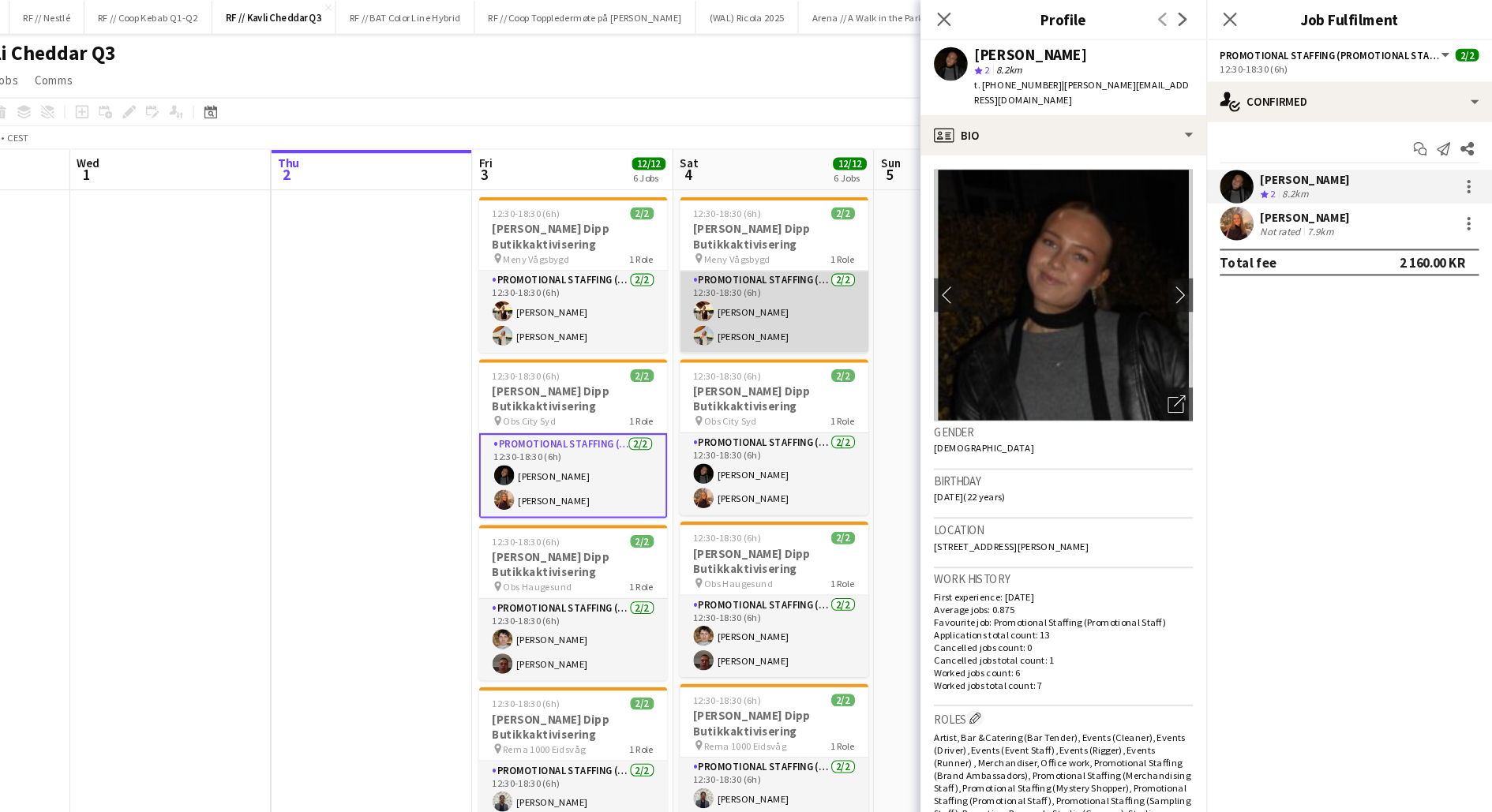
scroll to position [0, 0]
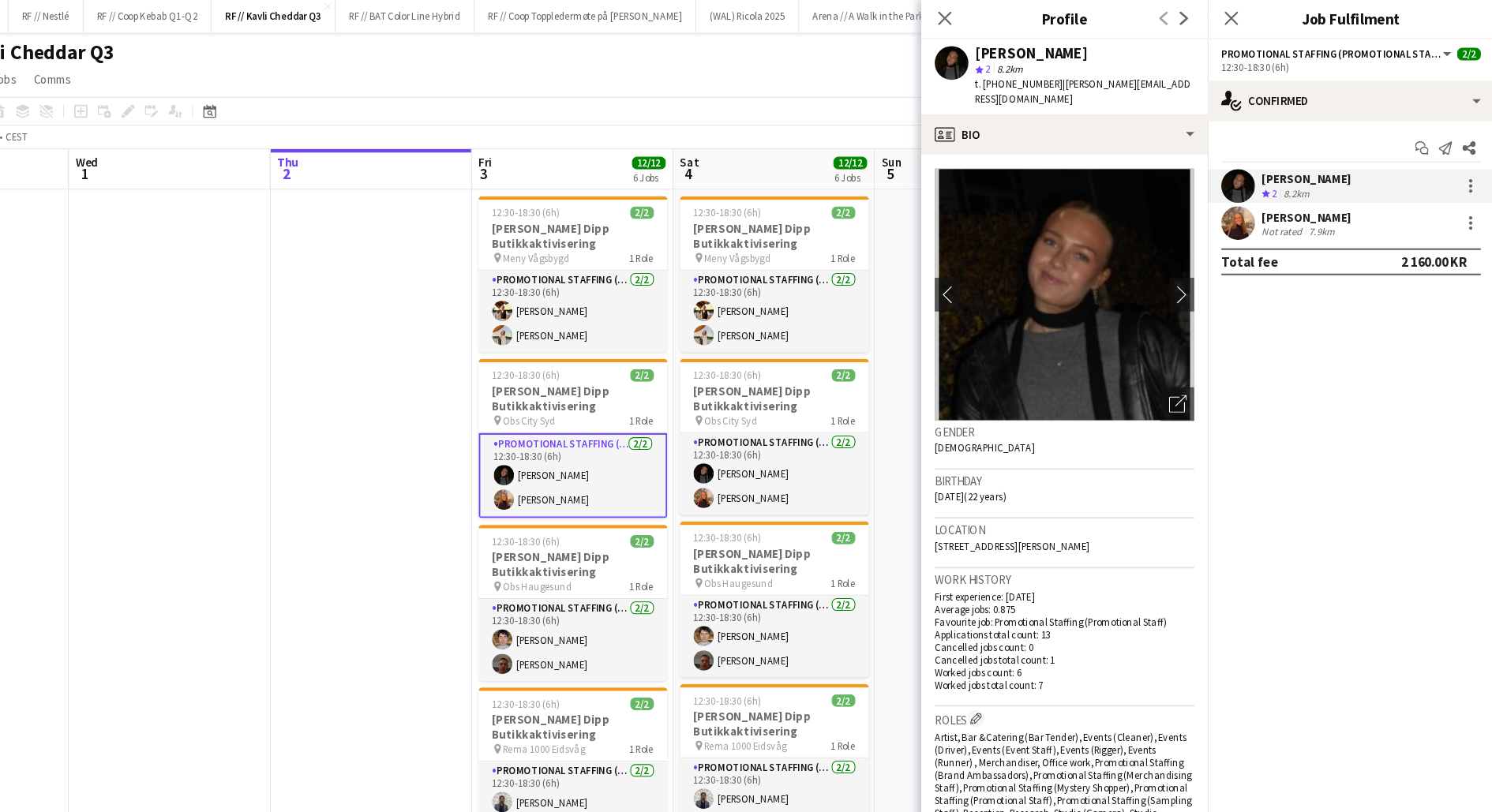
click at [497, 462] on app-date-cell at bounding box center [440, 732] width 189 height 1107
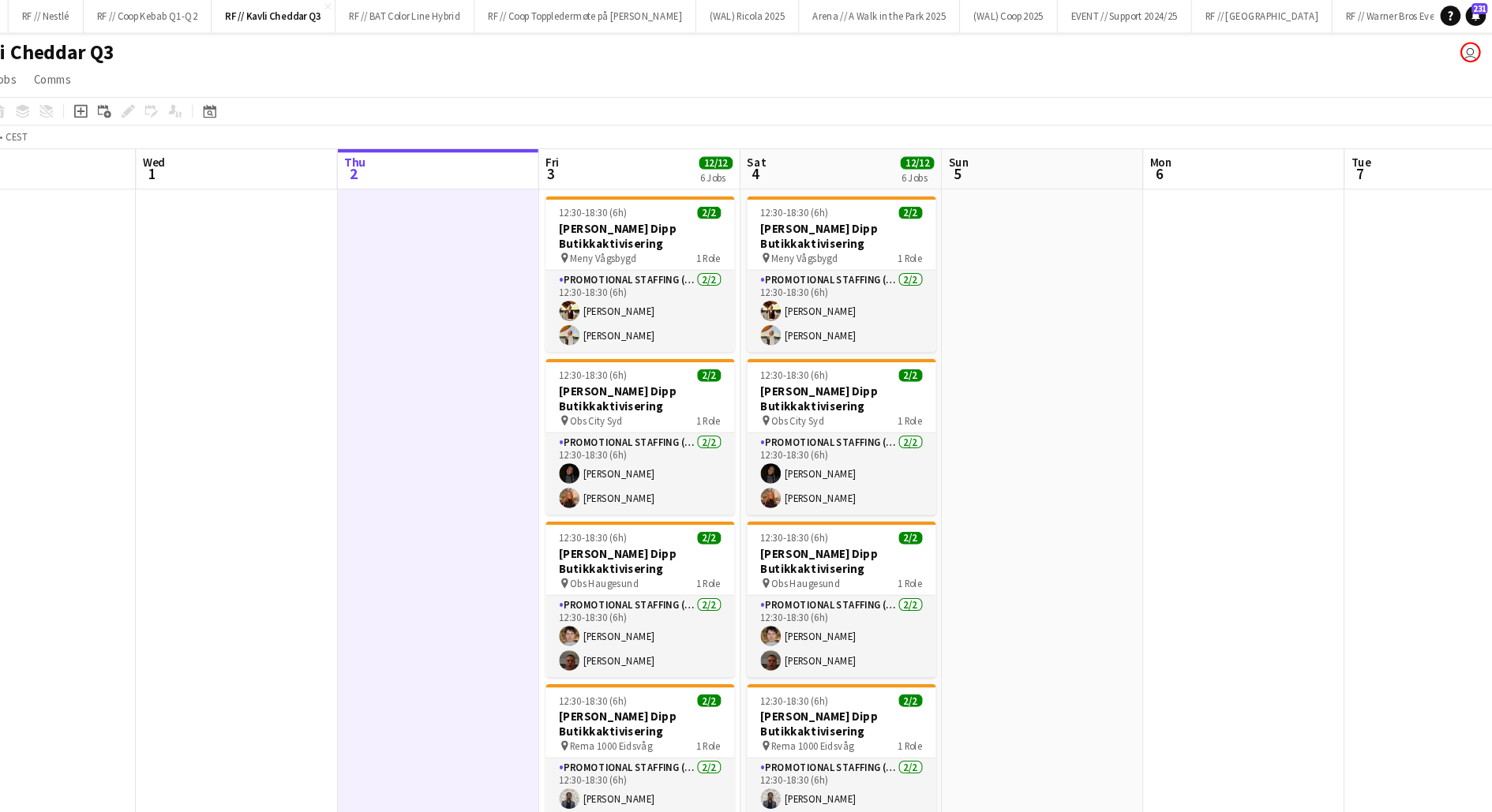
scroll to position [0, 343]
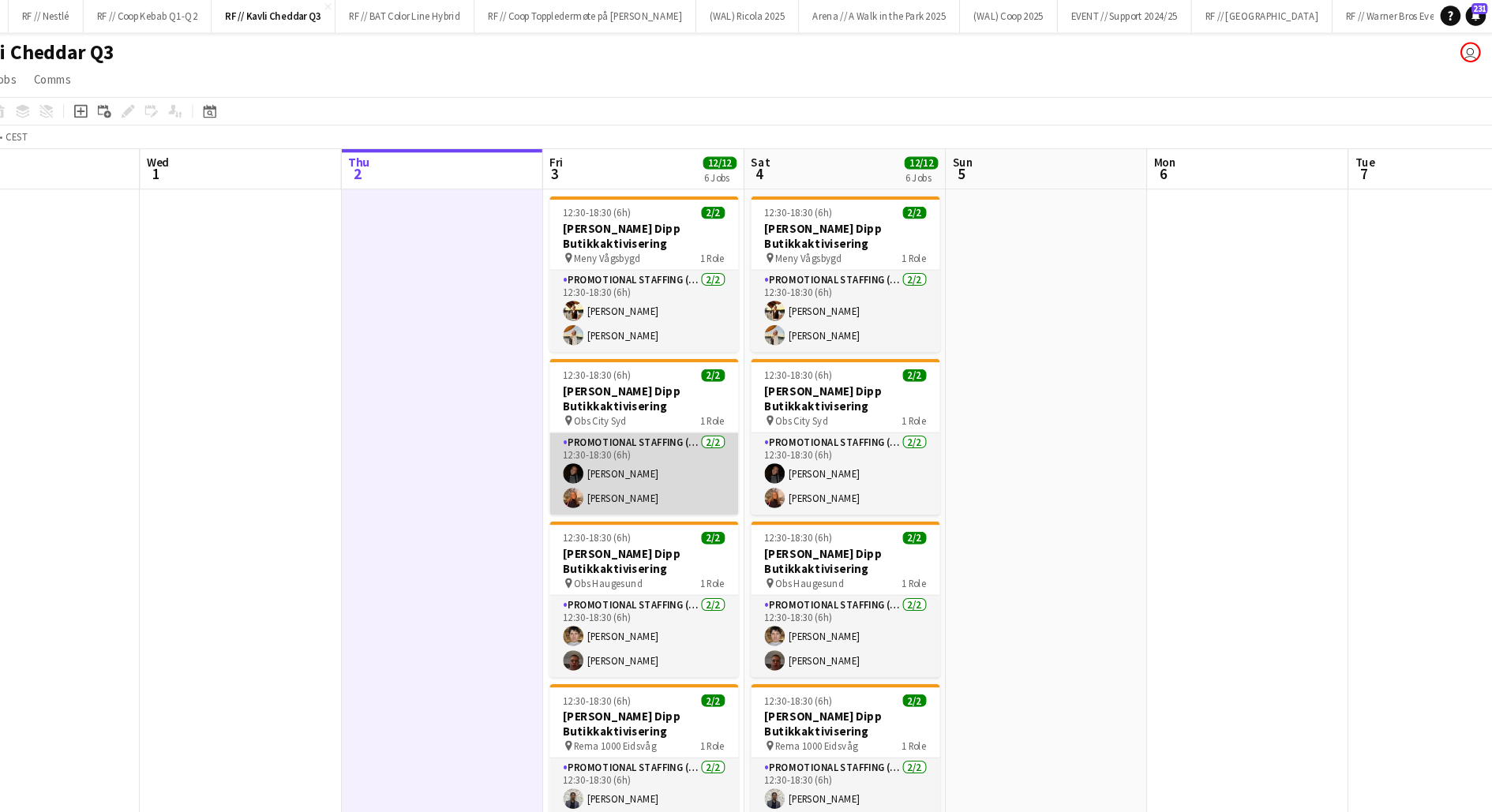
click at [669, 457] on app-card-role "Promotional Staffing (Promotional Staff) 2/2 12:30-18:30 (6h) Julie Herrevold I…" at bounding box center [696, 445] width 177 height 77
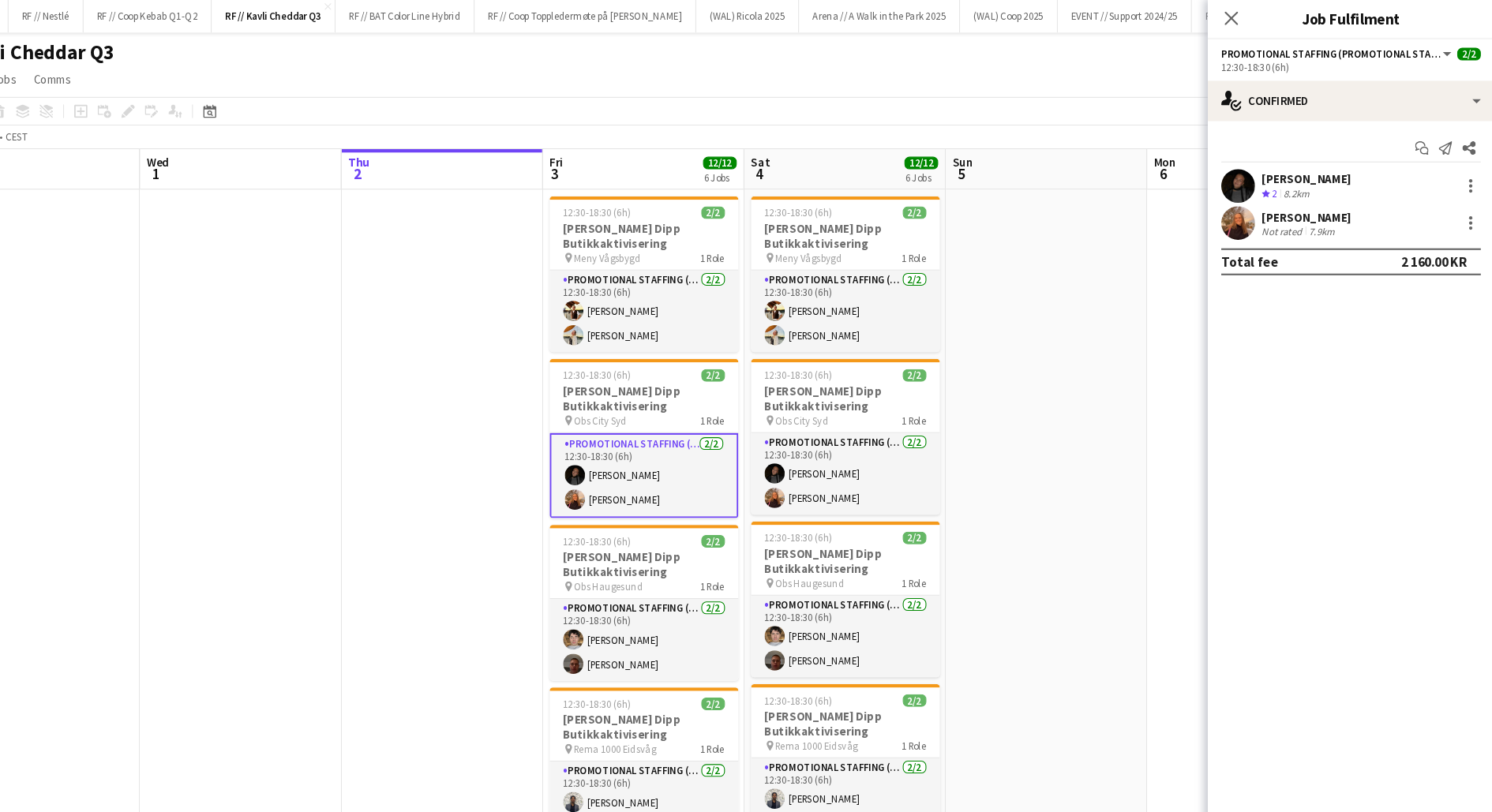
click at [1250, 209] on app-user-avatar at bounding box center [1252, 210] width 32 height 32
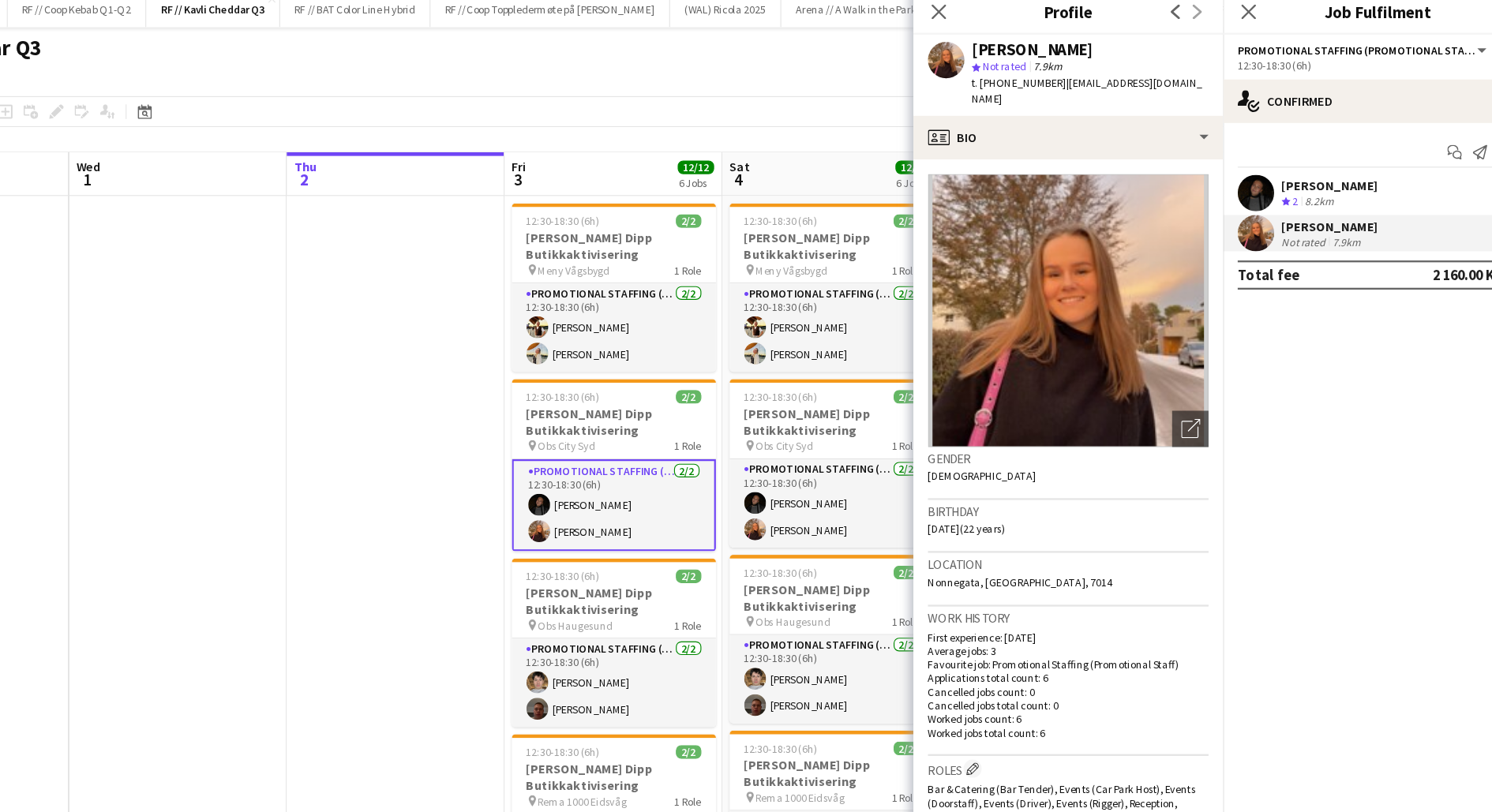
click at [578, 391] on app-date-cell at bounding box center [507, 732] width 189 height 1107
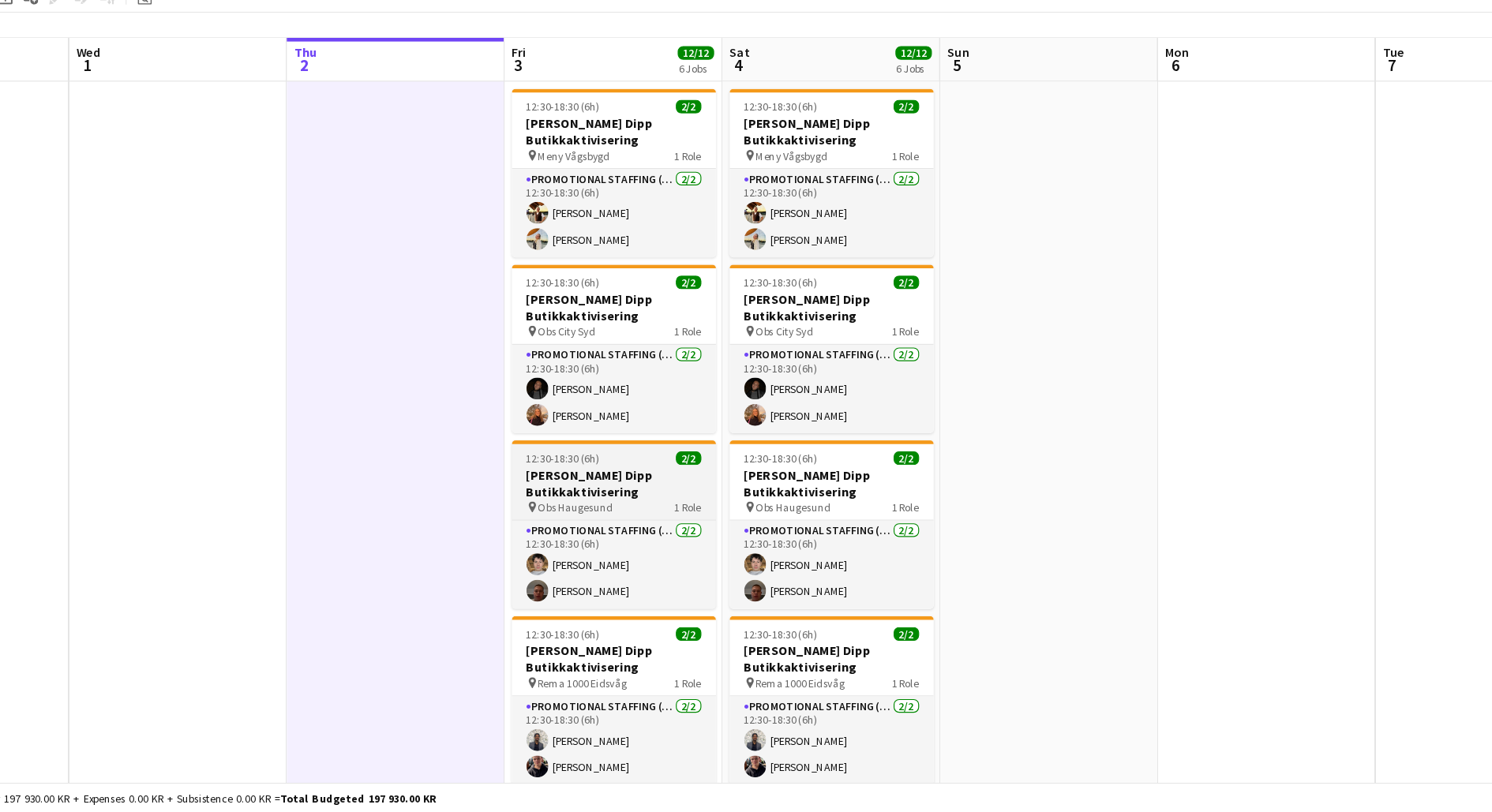
scroll to position [20, 0]
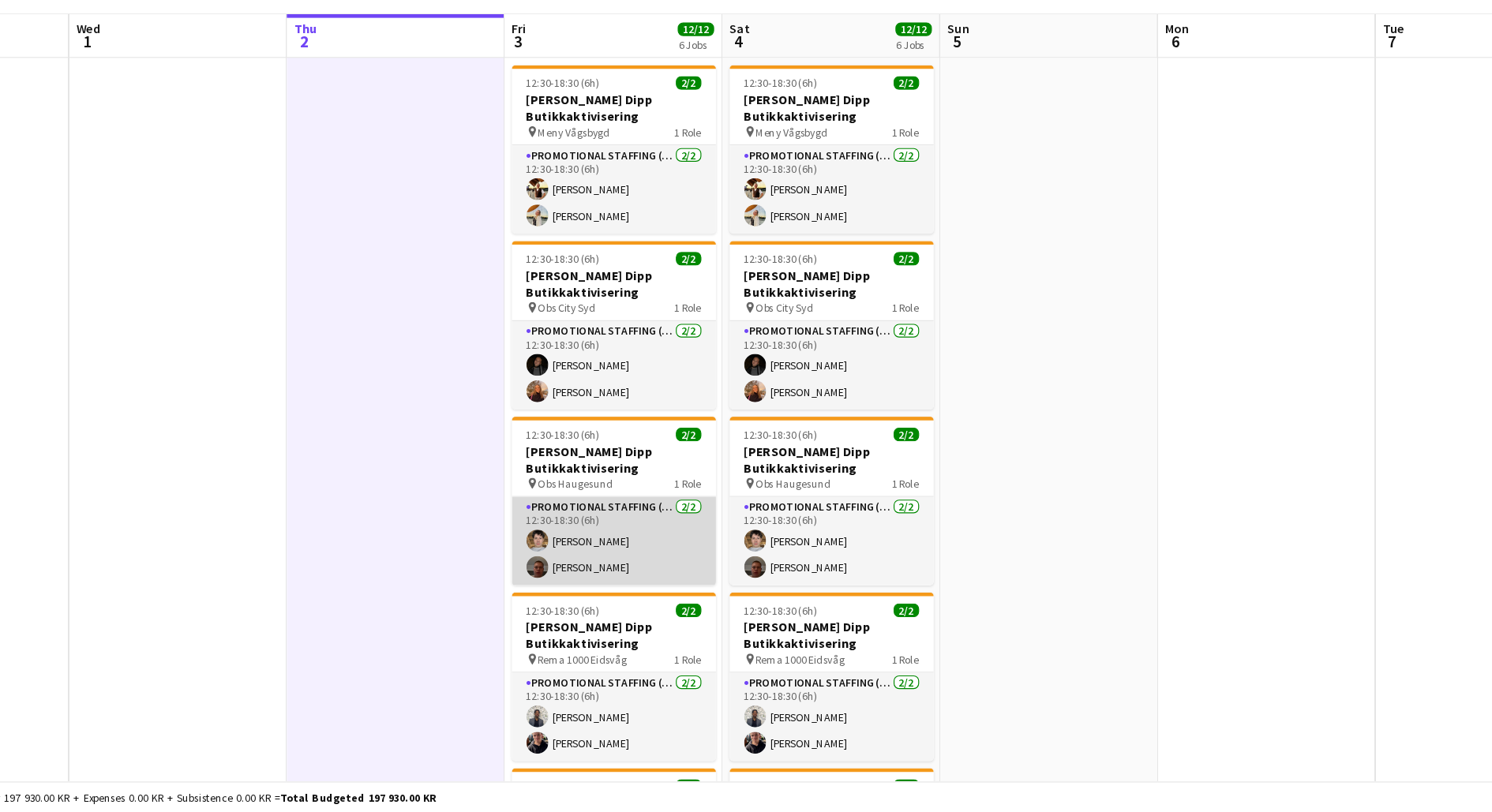
click at [640, 578] on app-card-role "Promotional Staffing (Promotional Staff) 2/2 12:30-18:30 (6h) Nathaniel Mendoza…" at bounding box center [696, 578] width 177 height 77
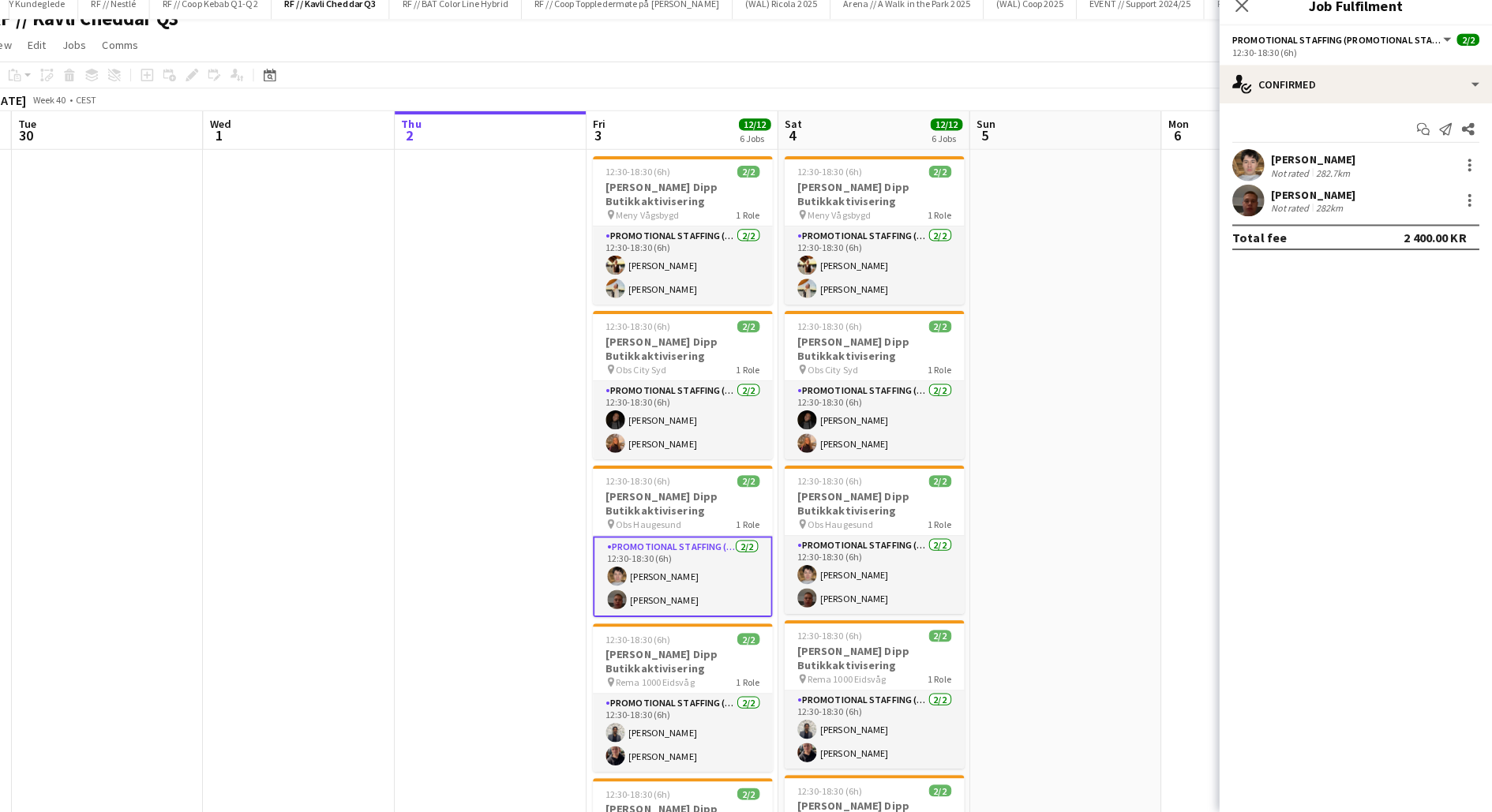
scroll to position [17, 0]
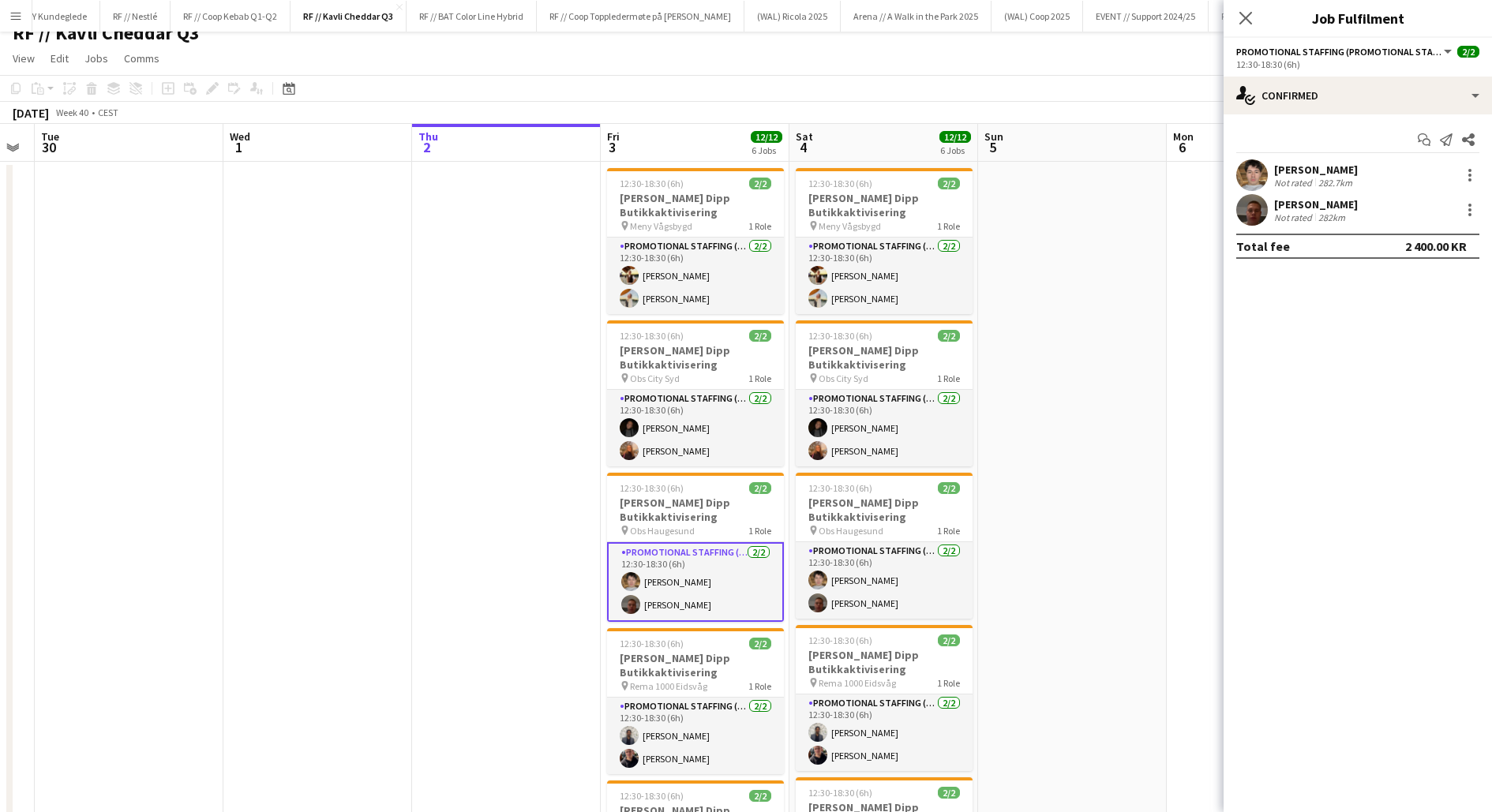
click at [1252, 166] on app-user-avatar at bounding box center [1252, 175] width 32 height 32
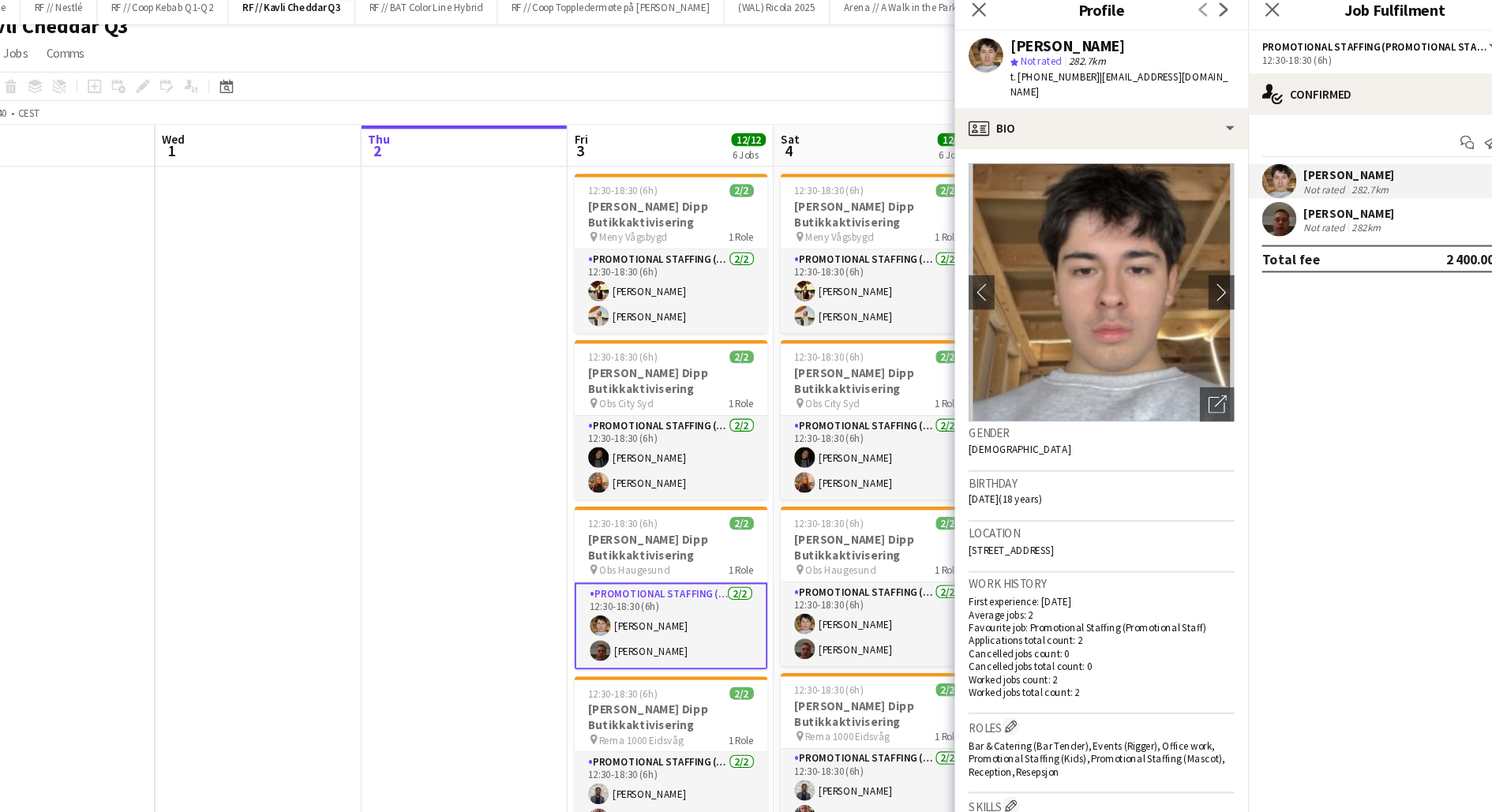
click at [1256, 206] on app-user-avatar at bounding box center [1252, 210] width 32 height 32
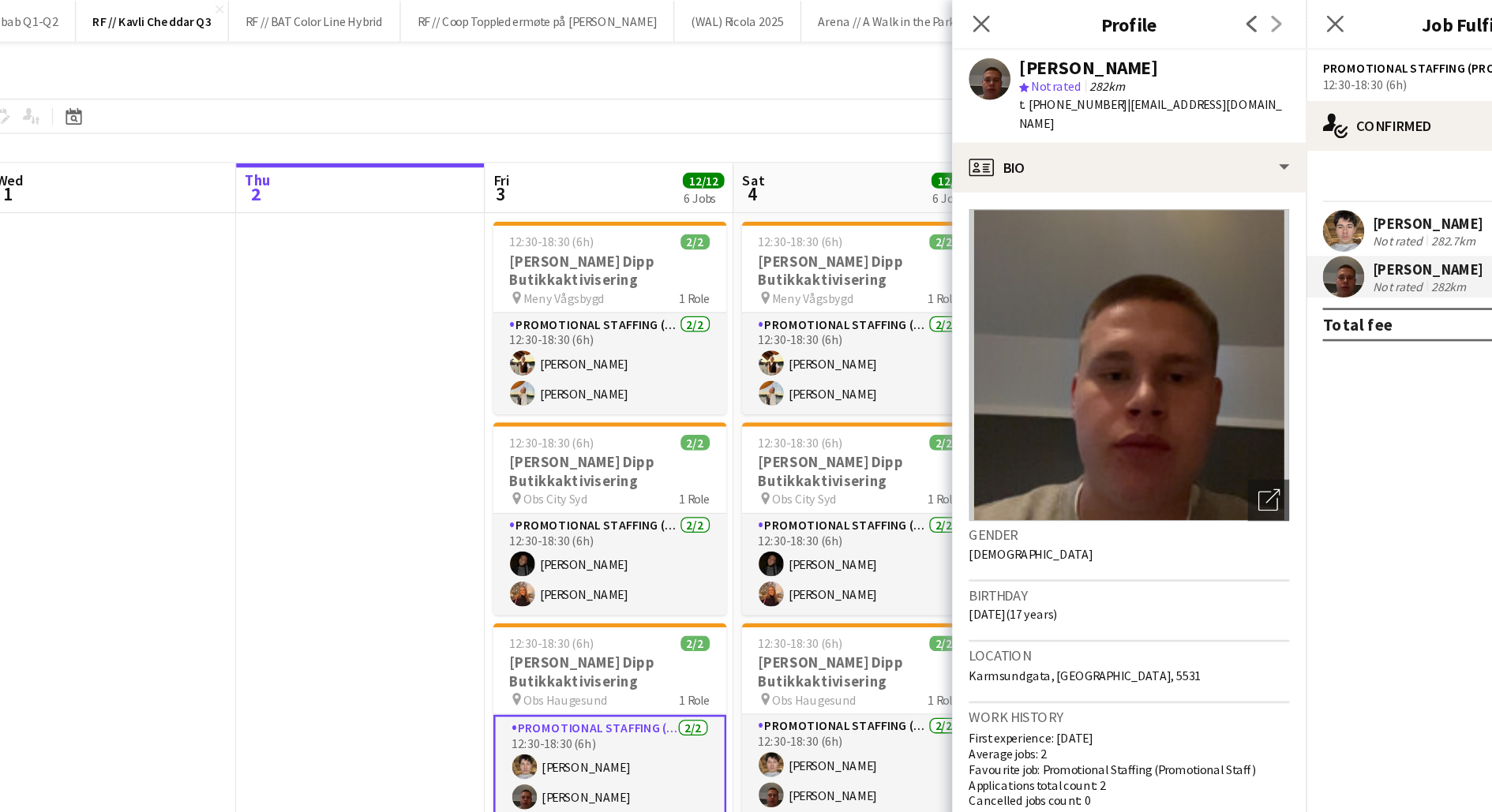
click at [520, 451] on app-date-cell at bounding box center [507, 715] width 189 height 1107
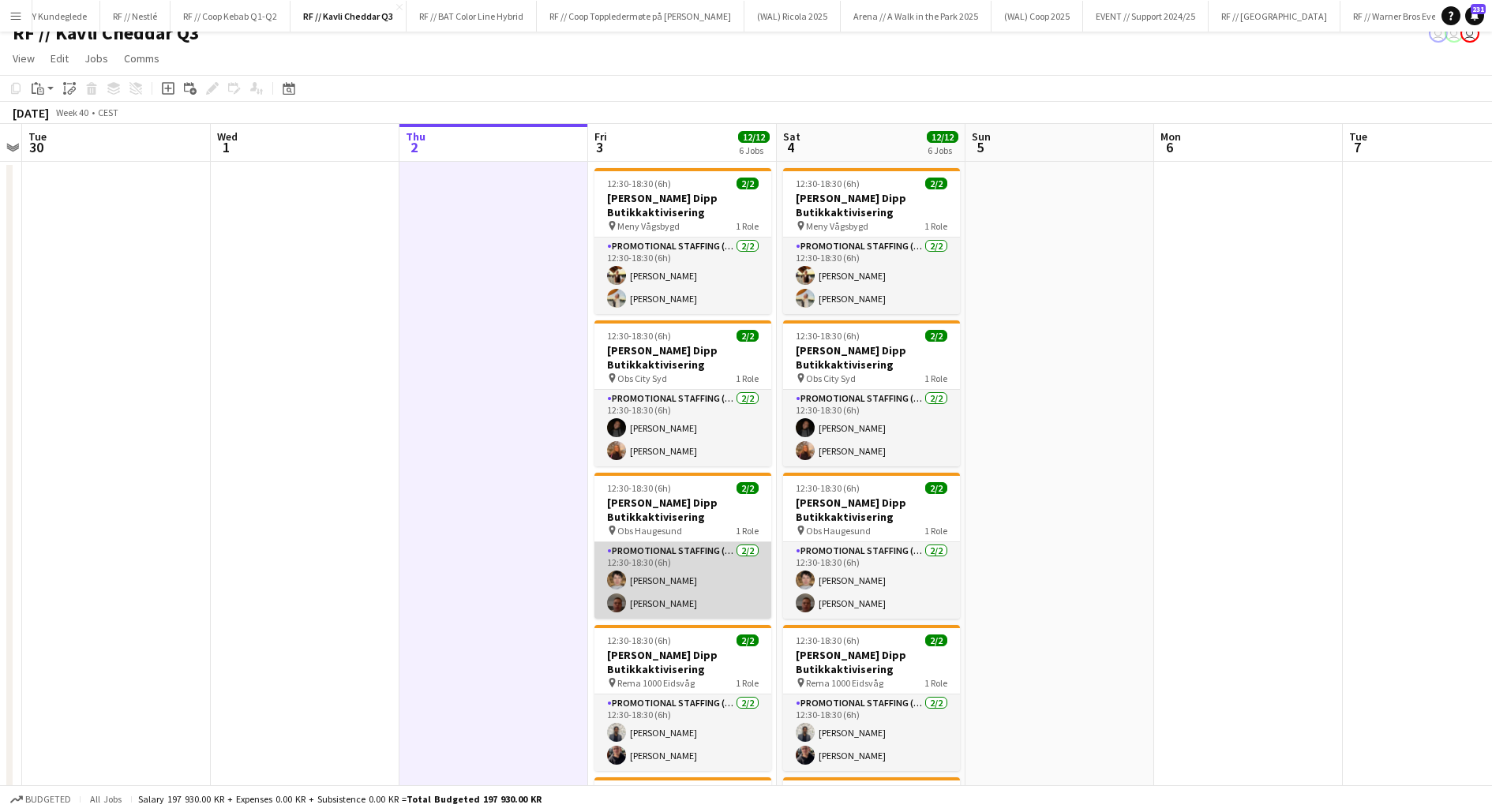
click at [698, 584] on app-card-role "Promotional Staffing (Promotional Staff) 2/2 12:30-18:30 (6h) Nathaniel Mendoza…" at bounding box center [683, 581] width 177 height 77
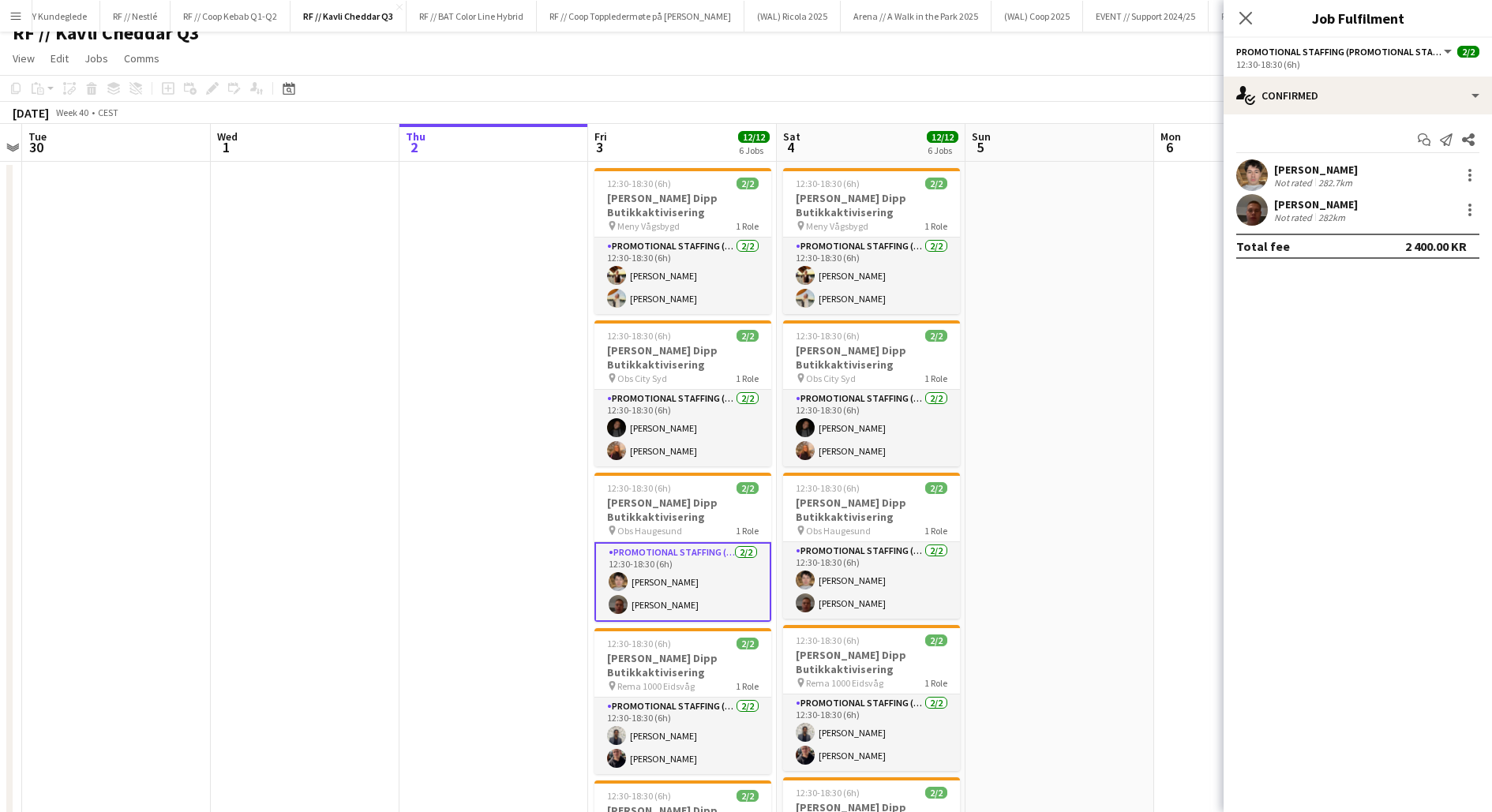
click at [1248, 172] on app-user-avatar at bounding box center [1252, 175] width 32 height 32
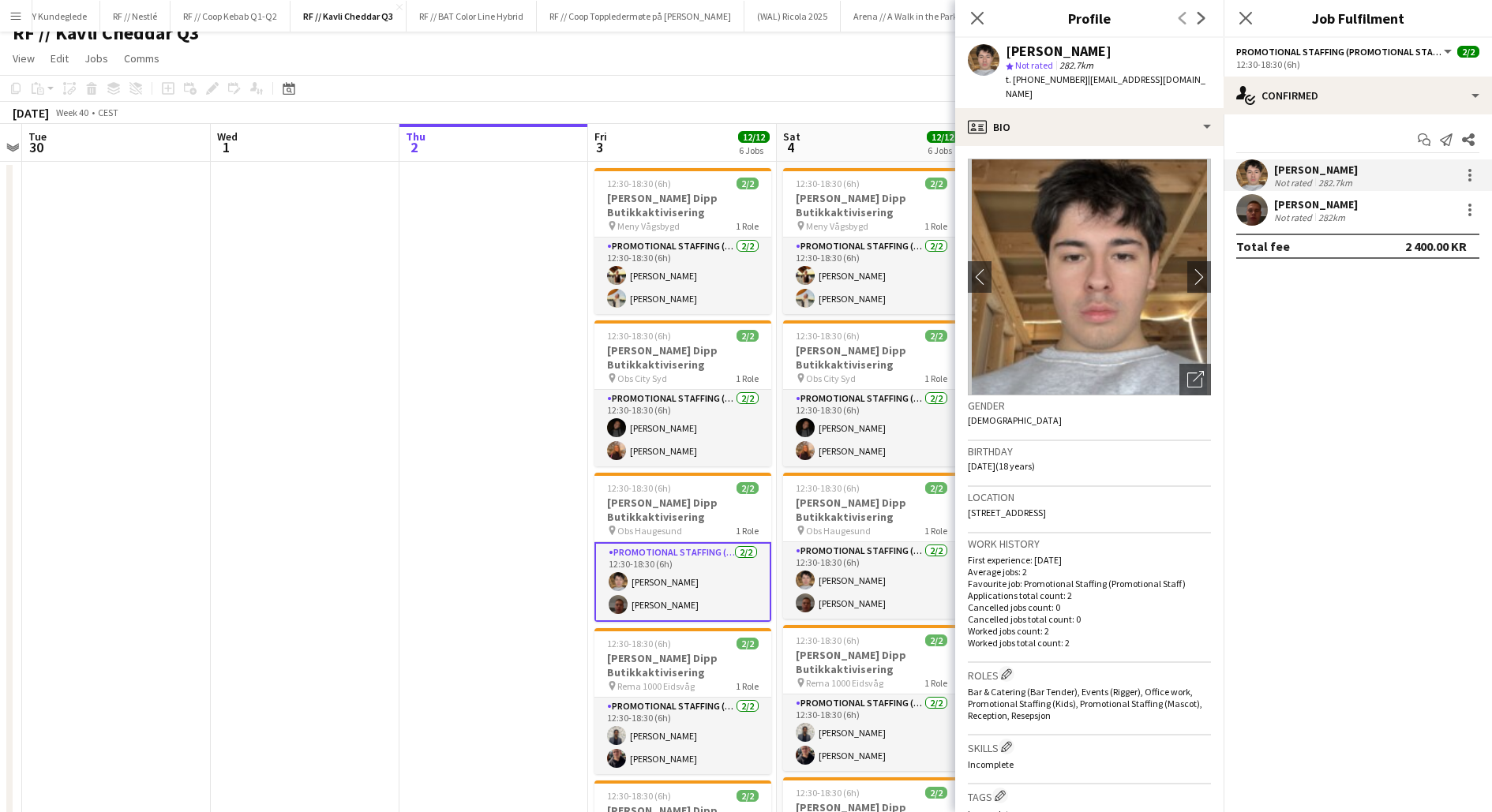
click at [465, 448] on app-date-cell at bounding box center [494, 715] width 189 height 1107
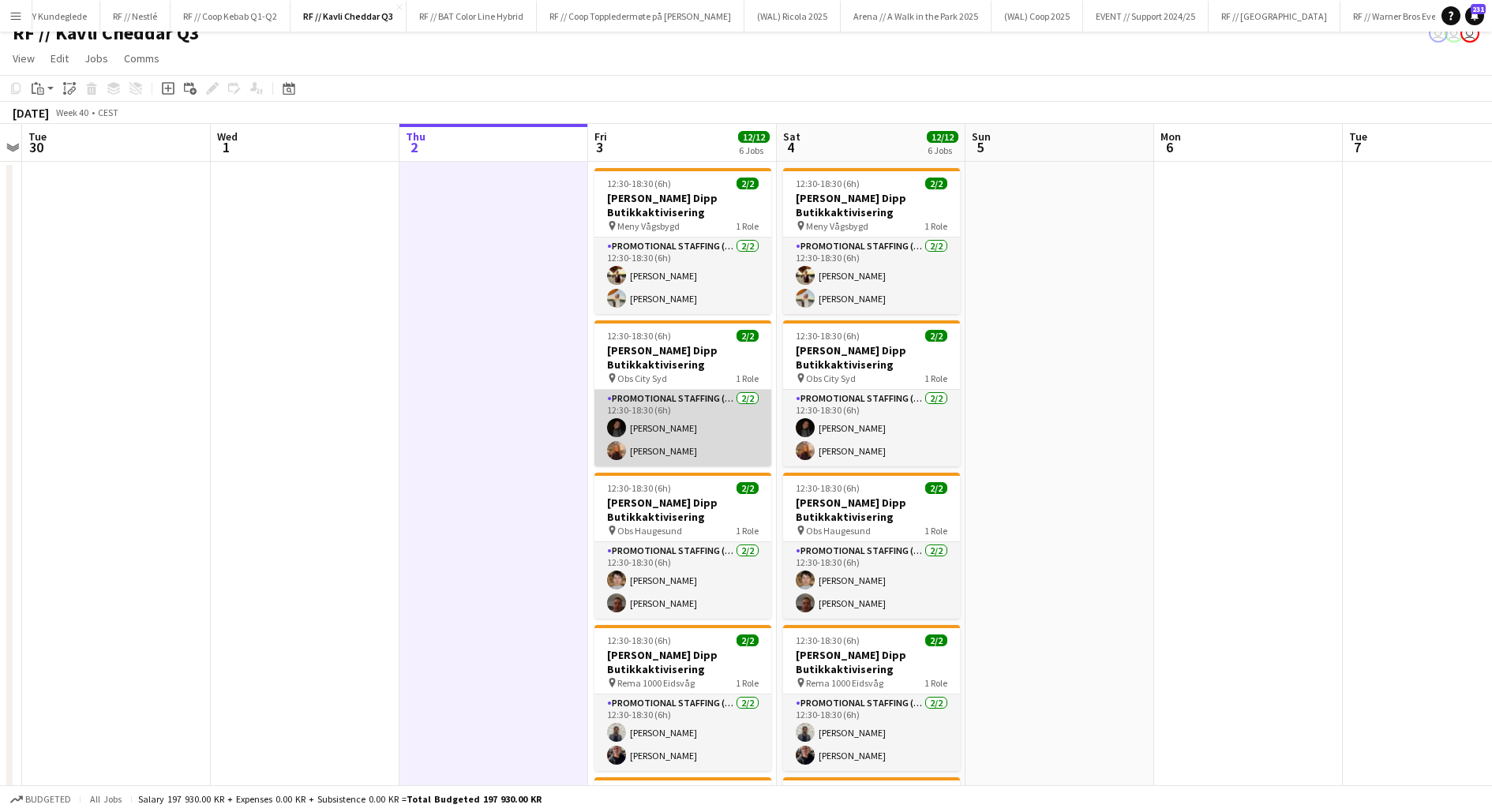
click at [634, 443] on app-card-role "Promotional Staffing (Promotional Staff) 2/2 12:30-18:30 (6h) Julie Herrevold I…" at bounding box center [683, 429] width 177 height 77
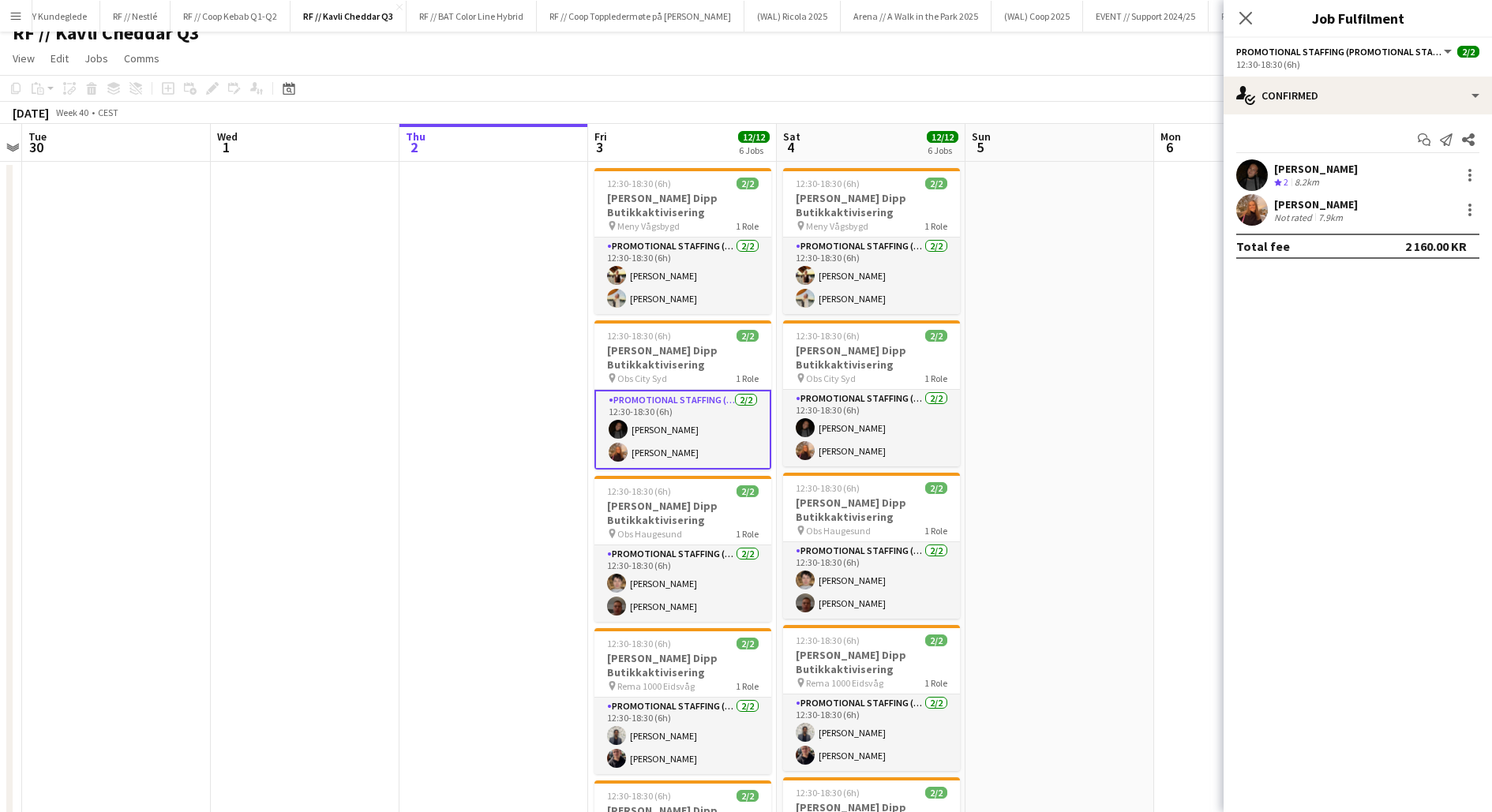
click at [1255, 168] on app-user-avatar at bounding box center [1252, 175] width 32 height 32
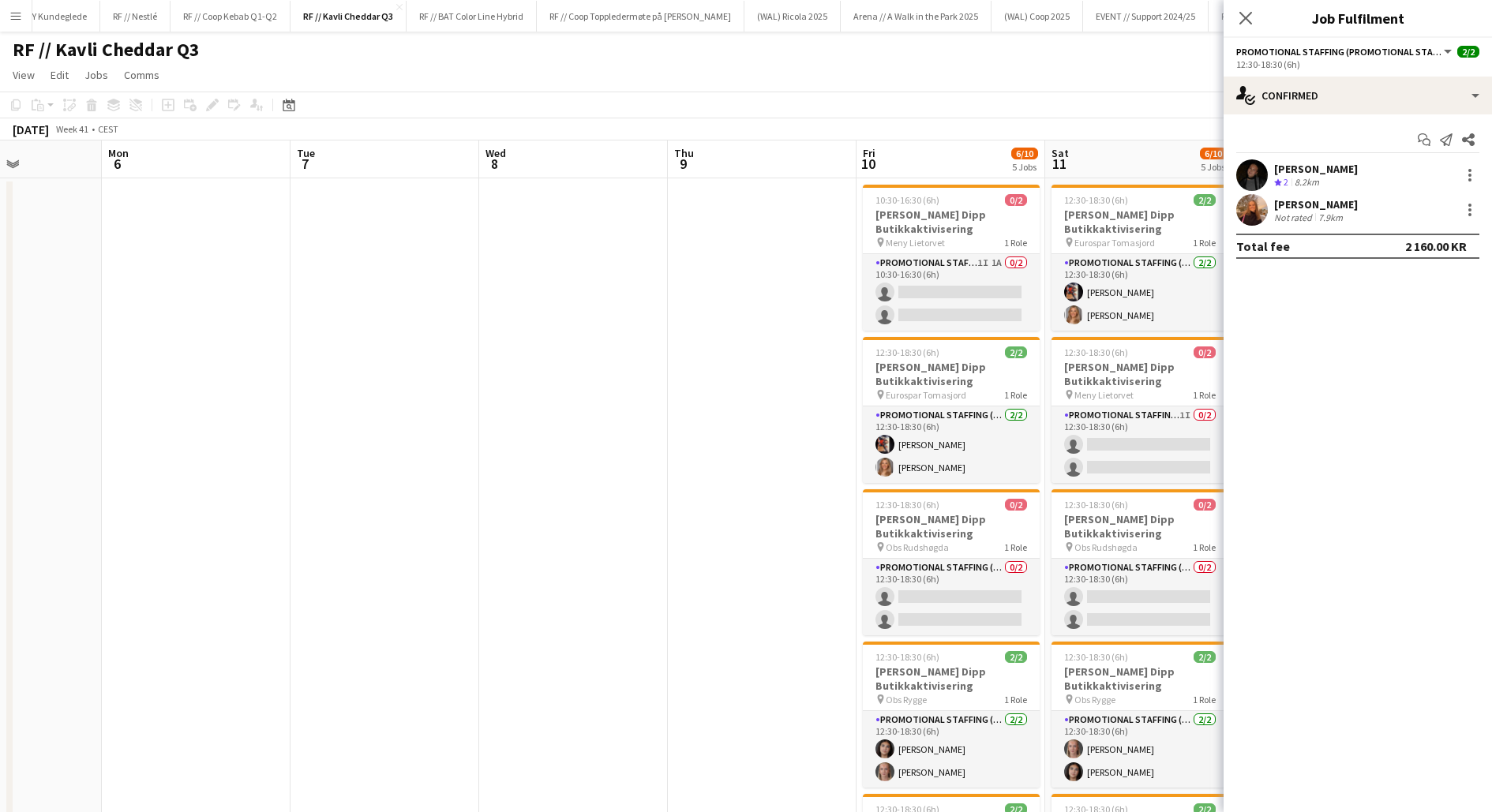
scroll to position [0, 492]
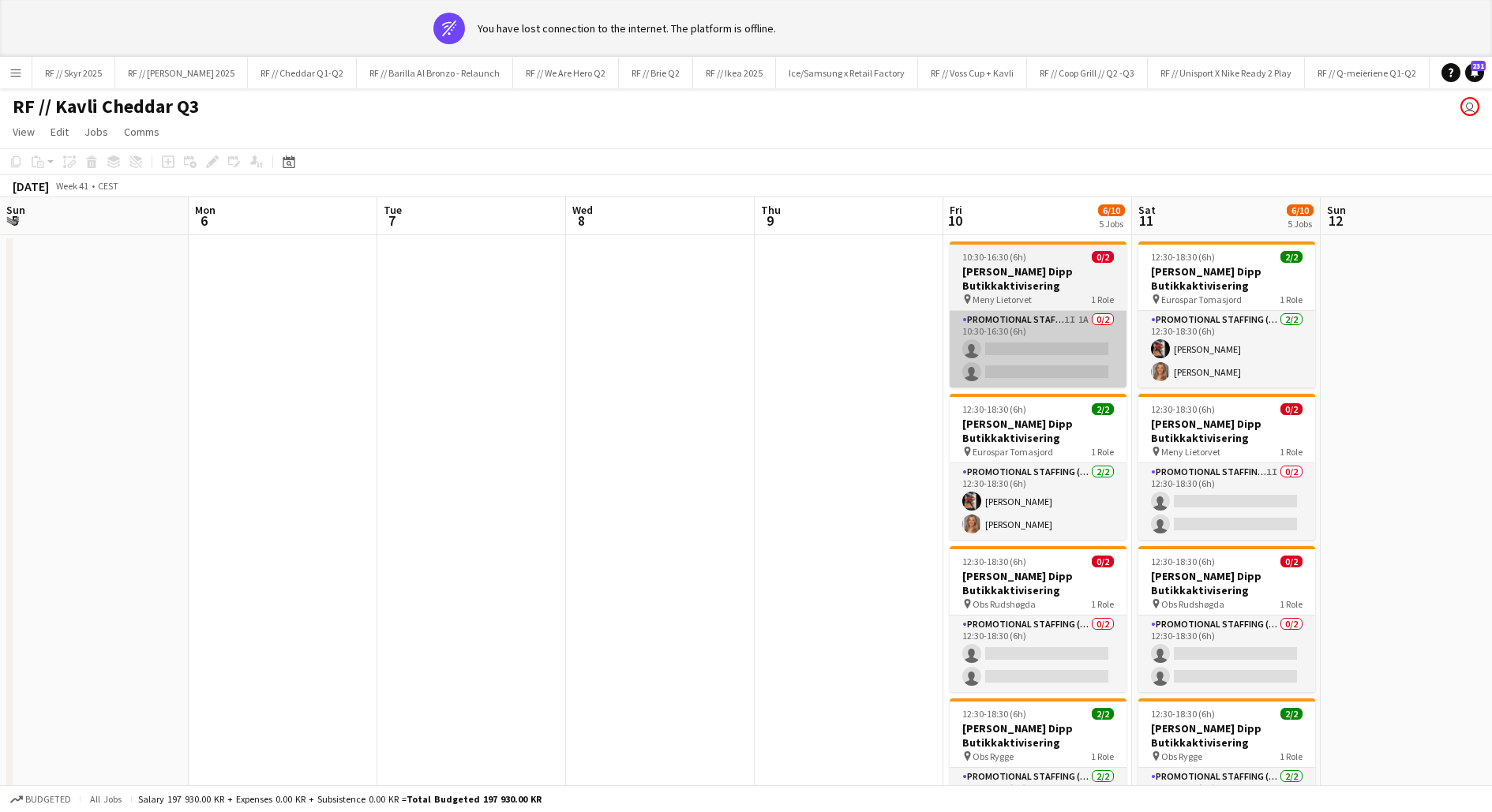
scroll to position [0, 504]
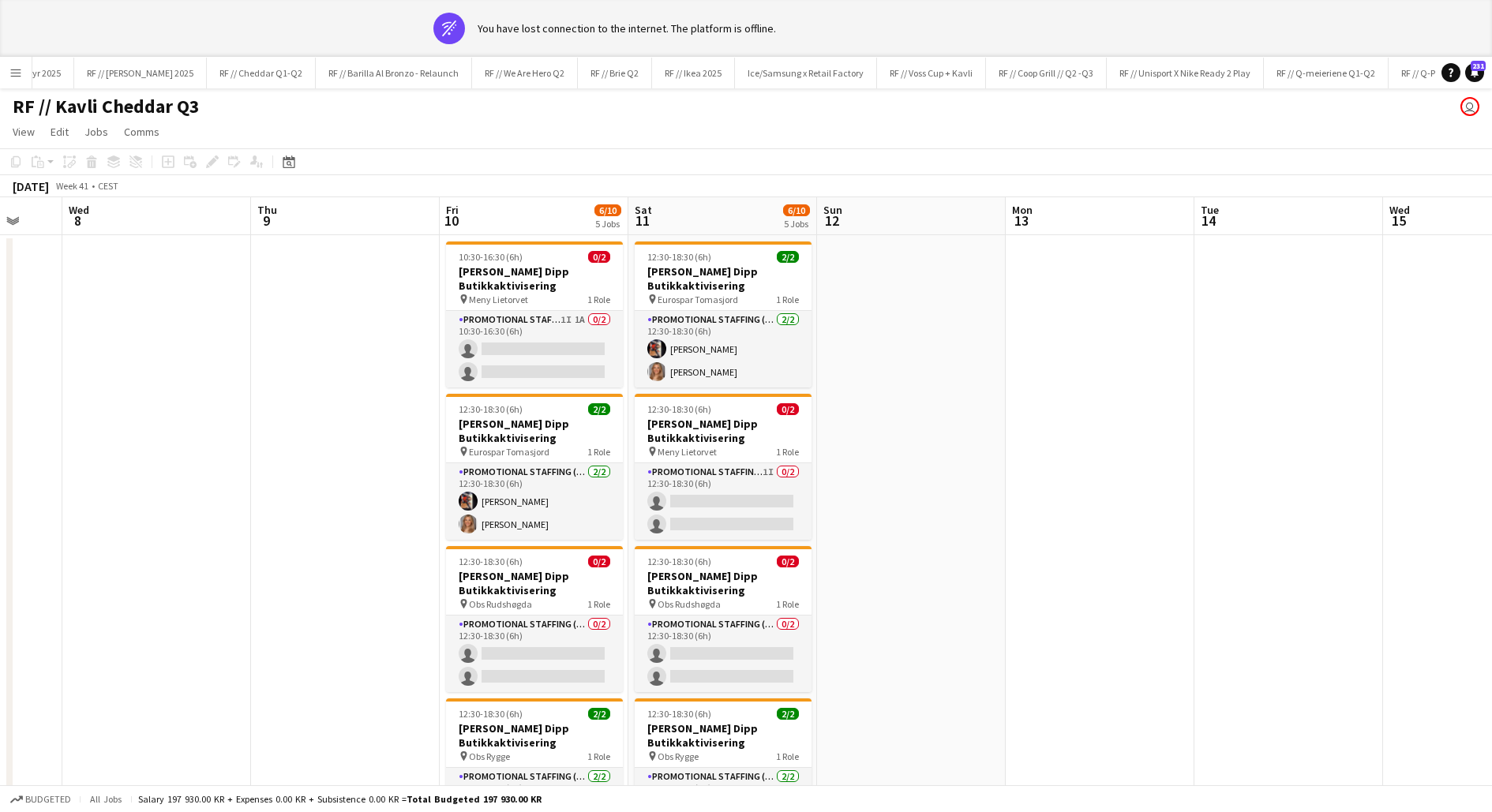
click at [361, 354] on app-date-cell at bounding box center [346, 788] width 189 height 1107
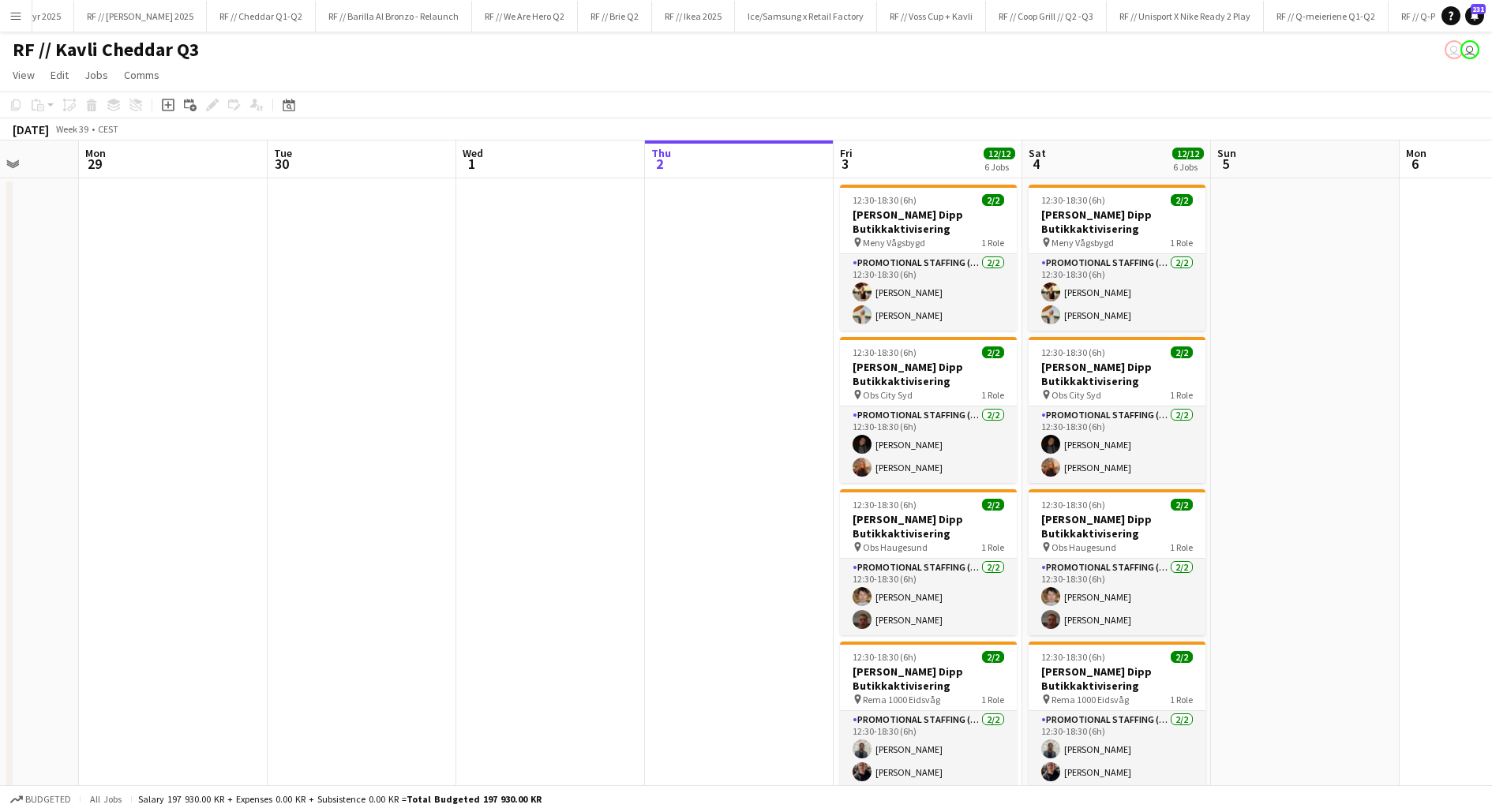
scroll to position [0, 496]
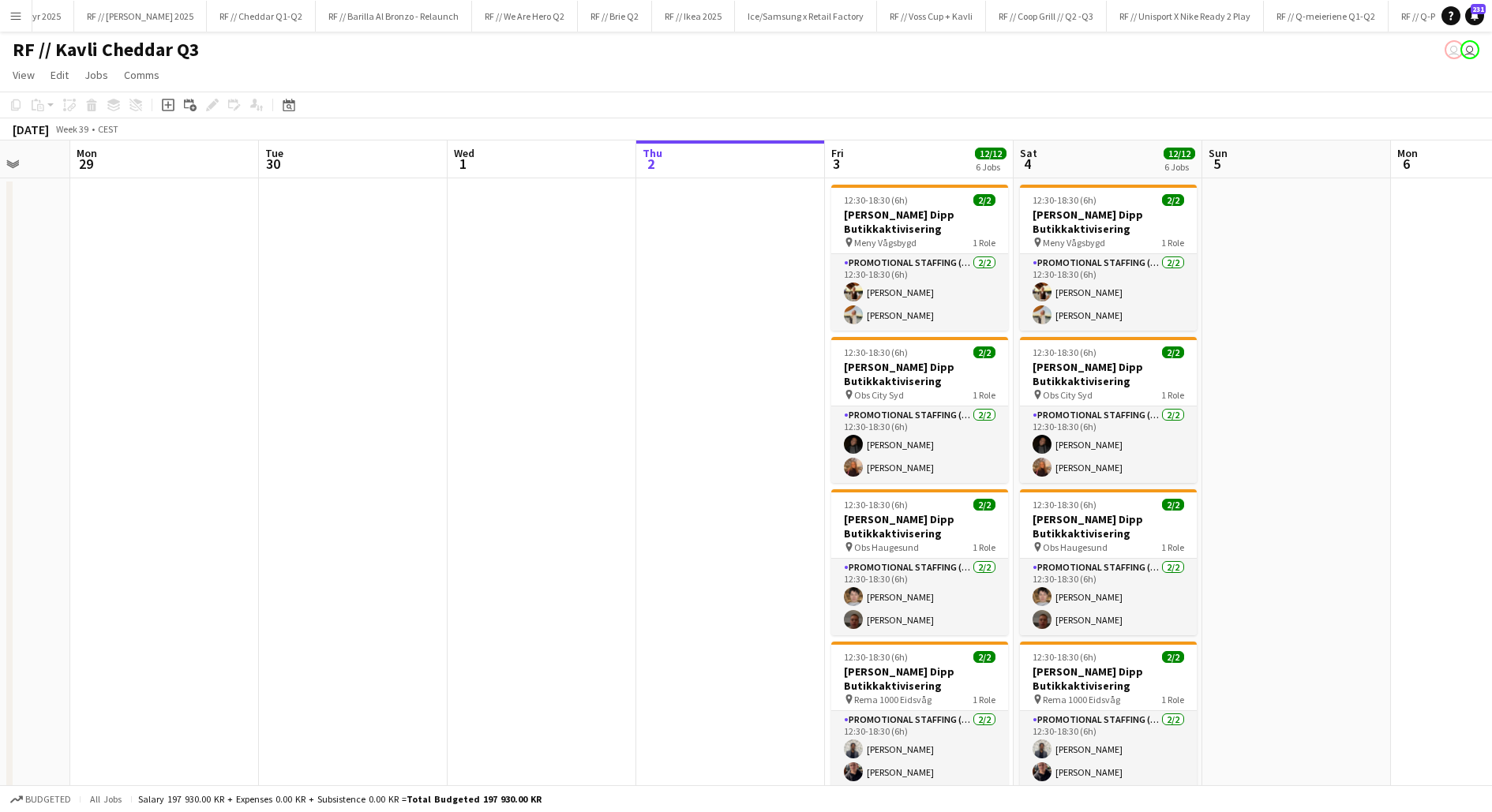
click at [756, 483] on app-date-cell at bounding box center [731, 732] width 189 height 1107
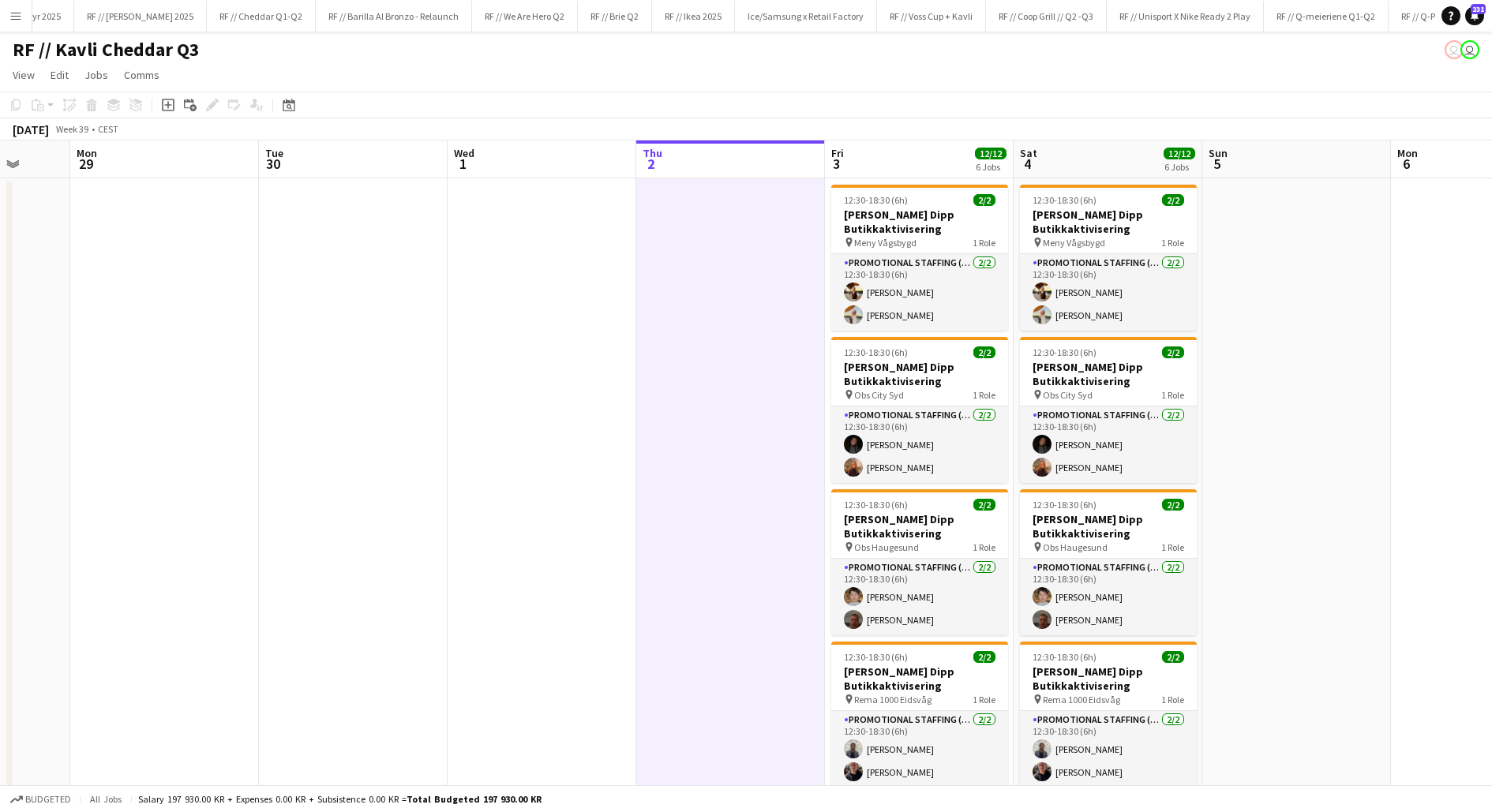
click at [756, 483] on app-date-cell at bounding box center [731, 732] width 189 height 1107
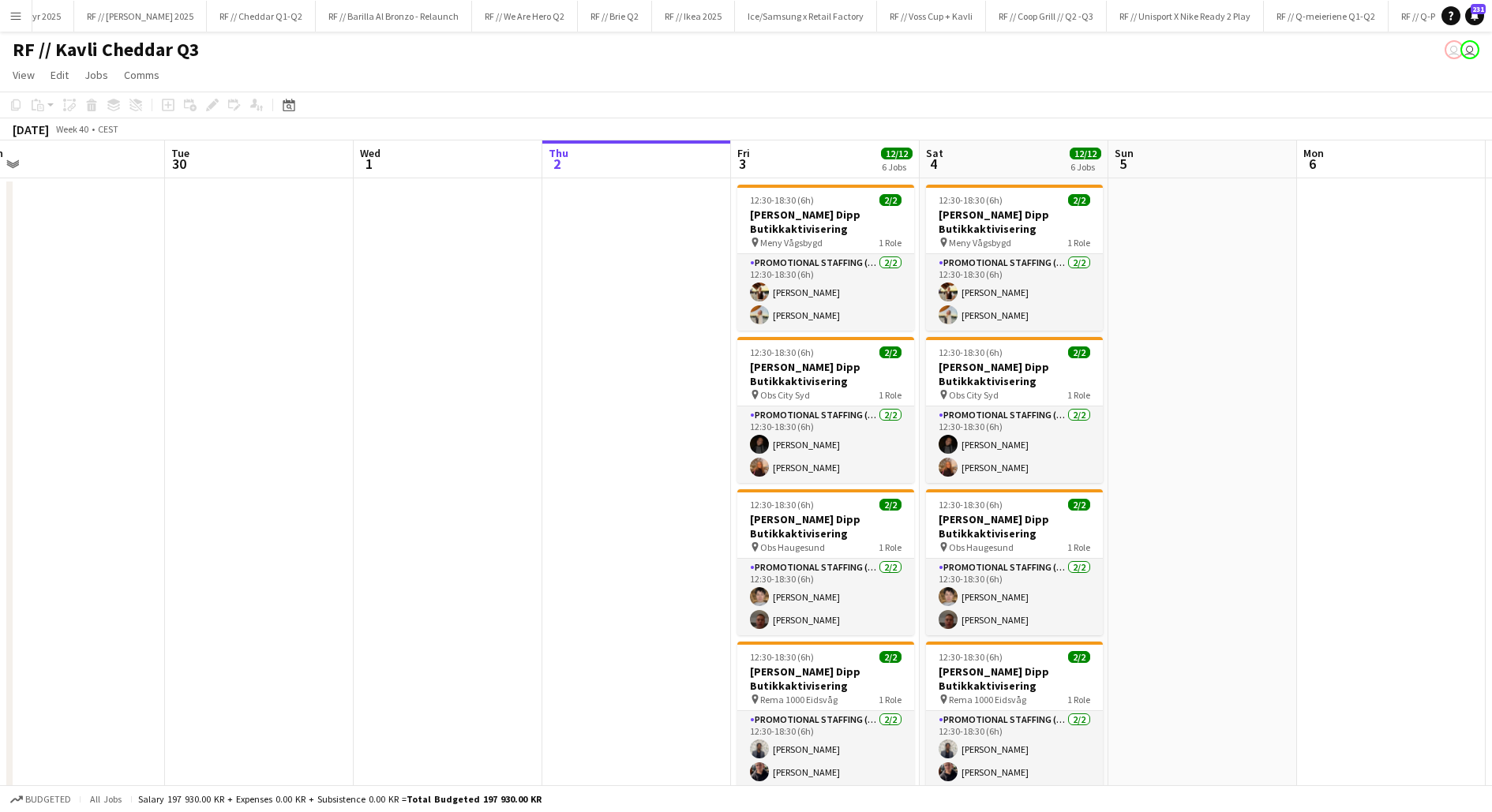
scroll to position [0, 593]
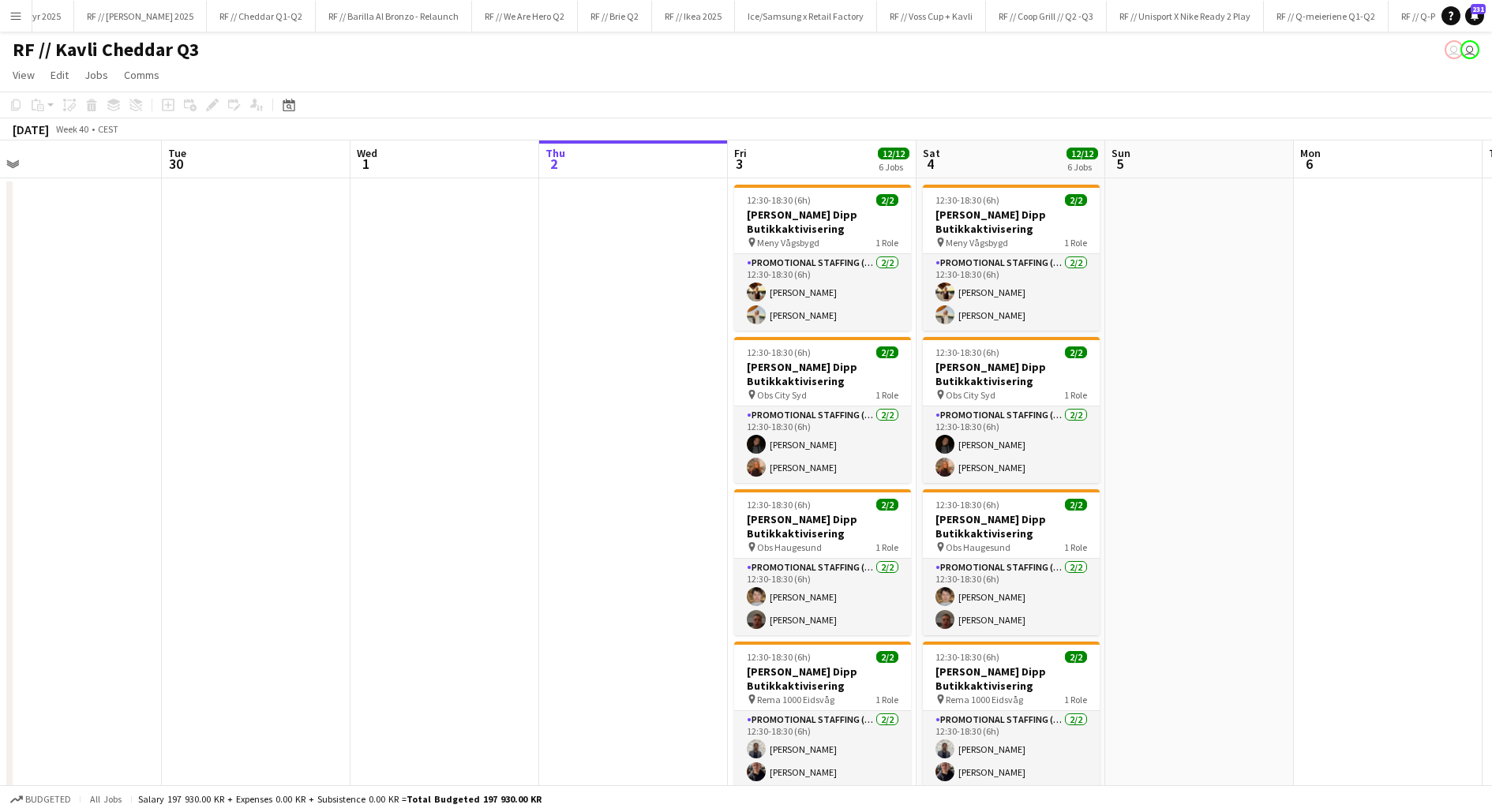
click at [615, 436] on app-date-cell at bounding box center [634, 732] width 189 height 1107
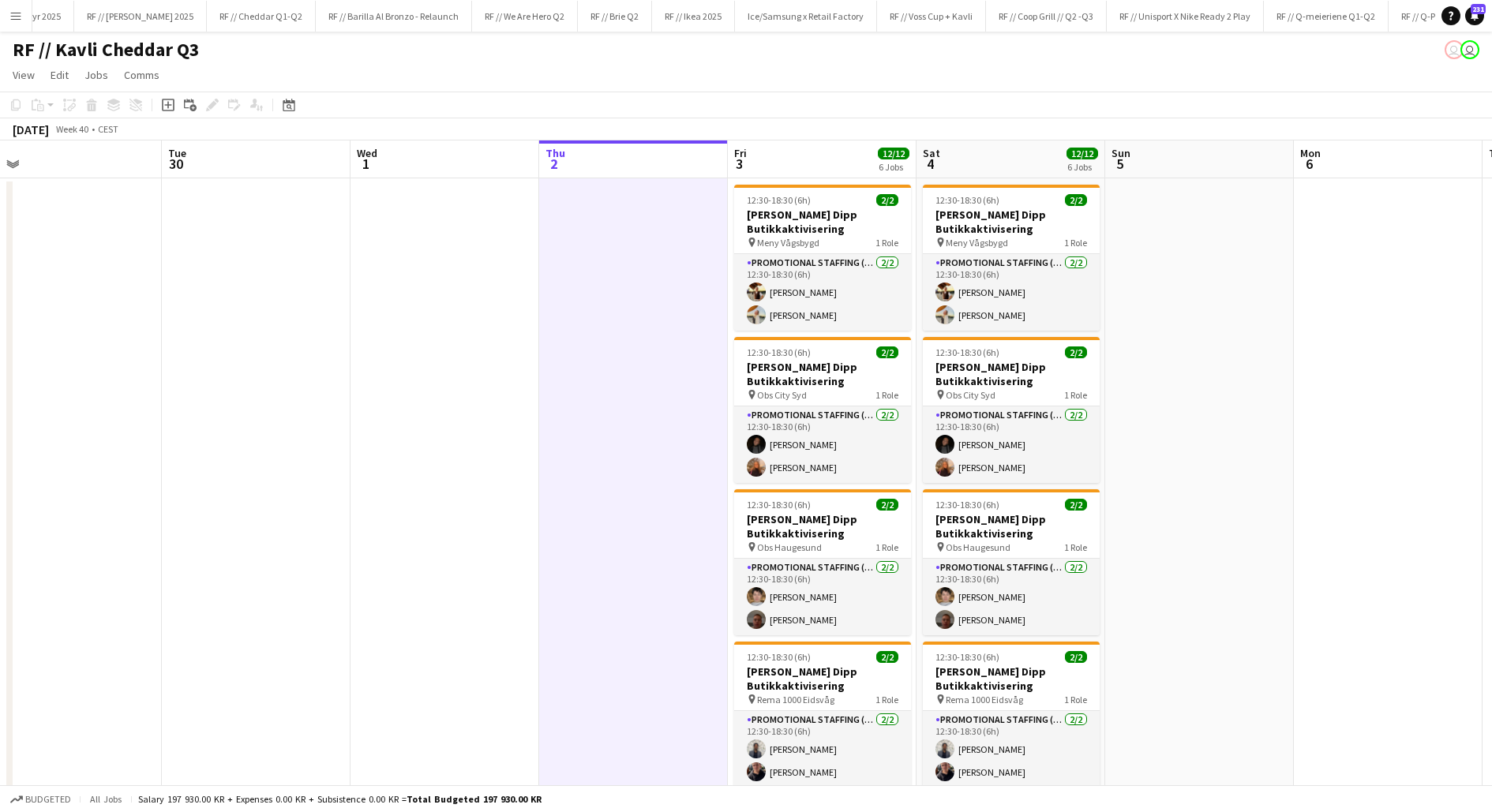
click at [615, 436] on app-date-cell at bounding box center [634, 732] width 189 height 1107
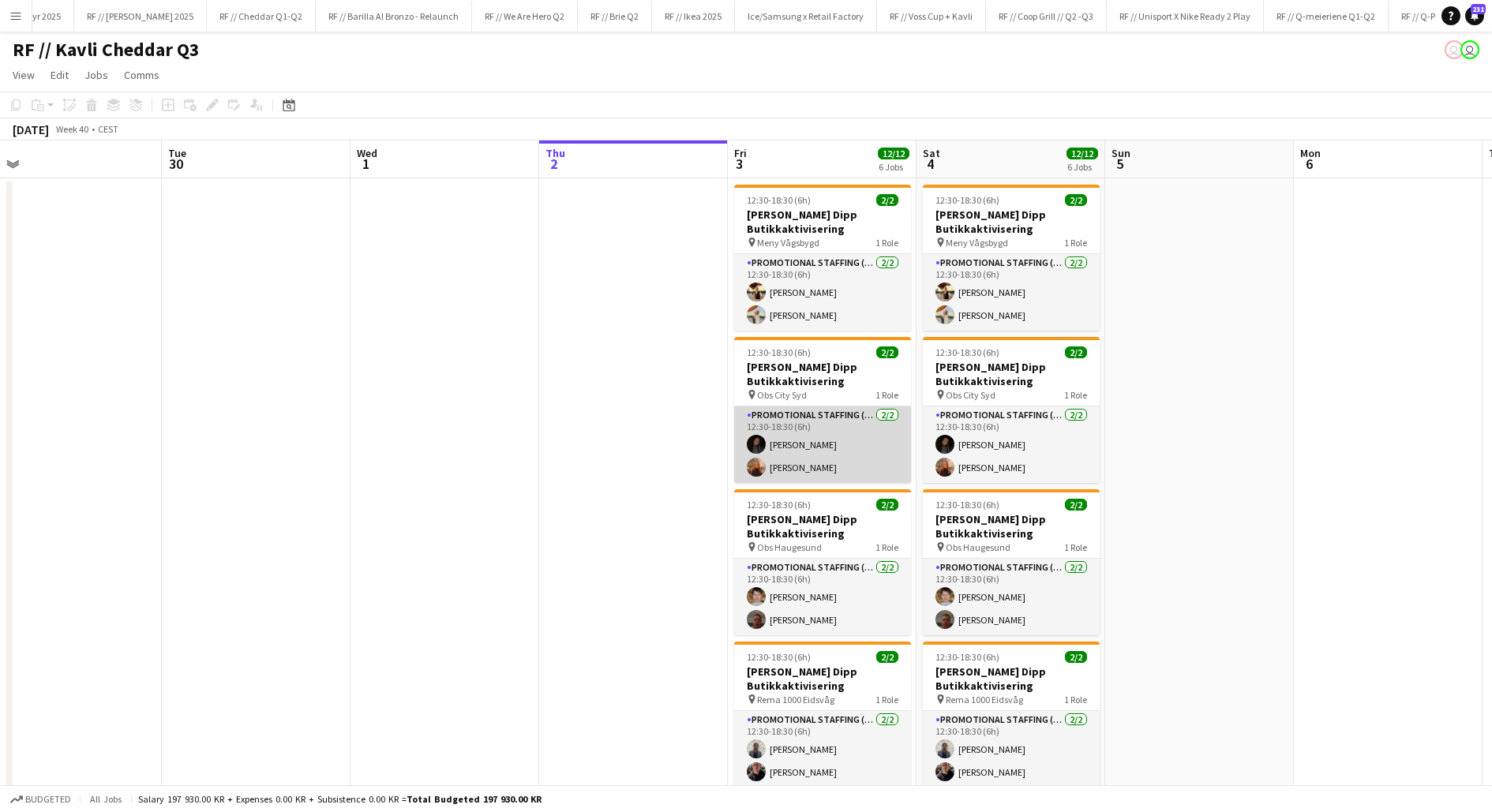
click at [793, 448] on app-card-role "Promotional Staffing (Promotional Staff) 2/2 12:30-18:30 (6h) Julie Herrevold I…" at bounding box center [823, 445] width 177 height 77
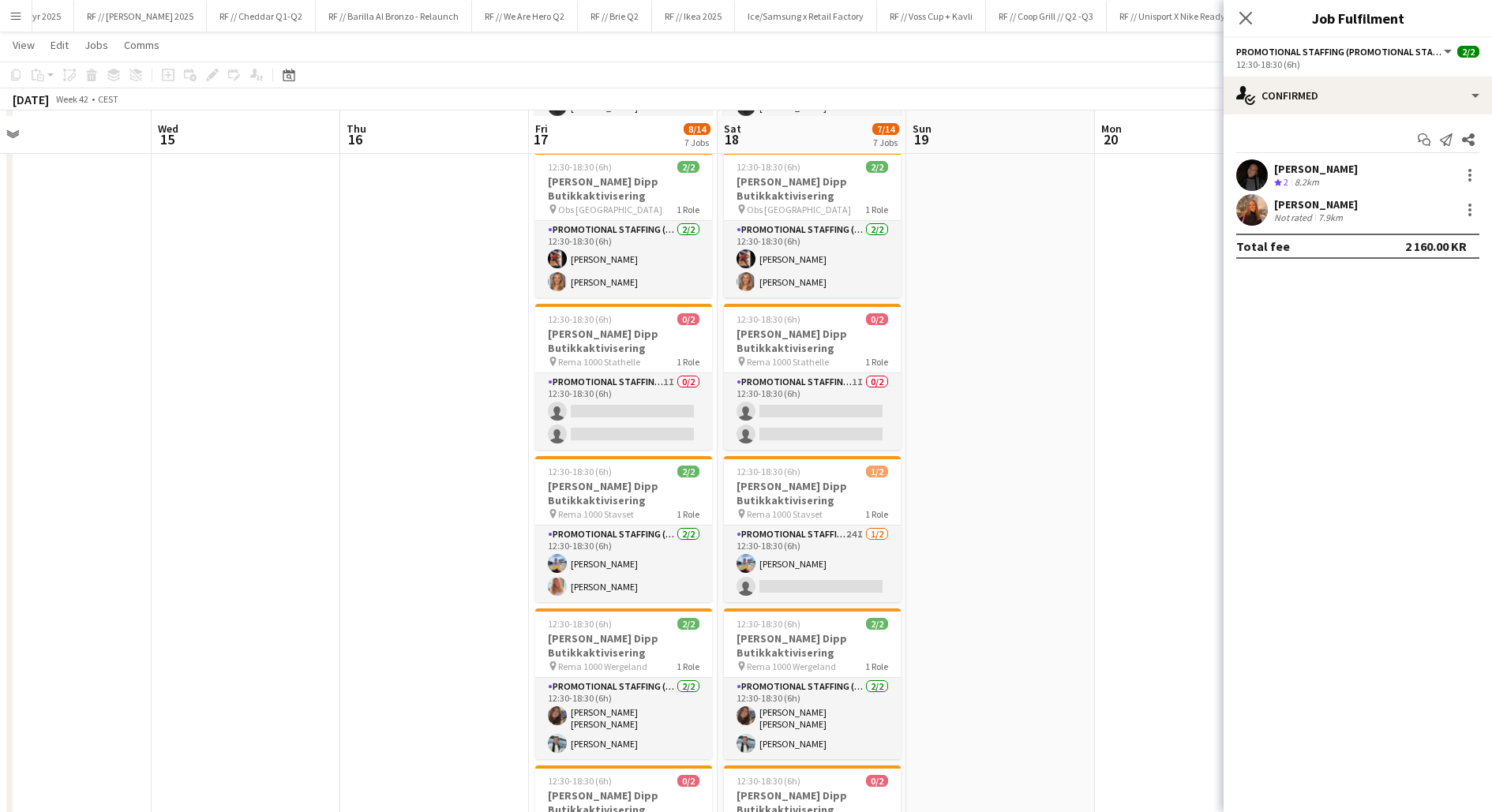
scroll to position [341, 0]
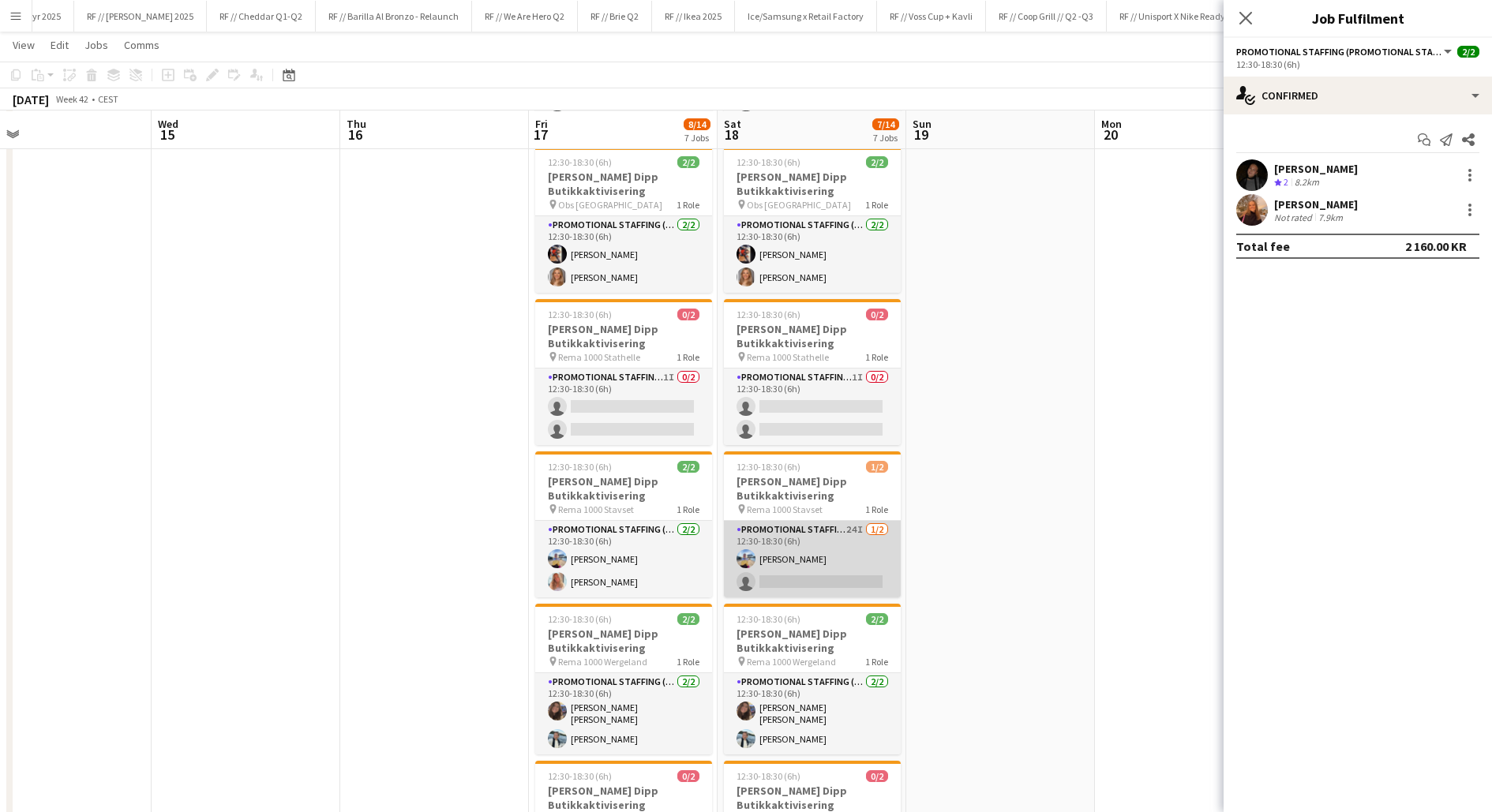
click at [825, 570] on app-card-role "Promotional Staffing (Promotional Staff) 24I 1/2 12:30-18:30 (6h) Bertine Walst…" at bounding box center [812, 559] width 177 height 77
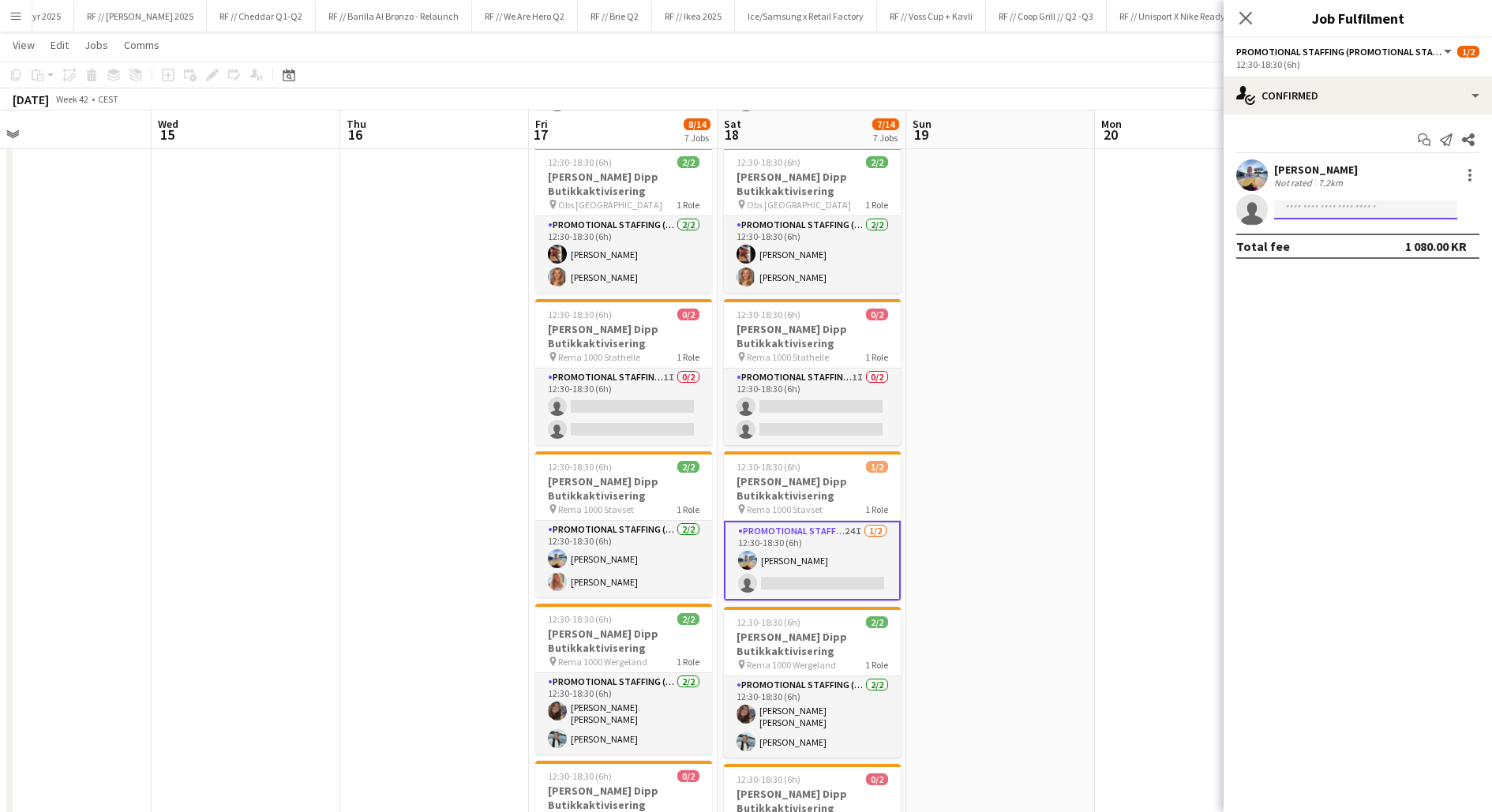
click at [1309, 209] on input at bounding box center [1365, 210] width 183 height 19
type input "*"
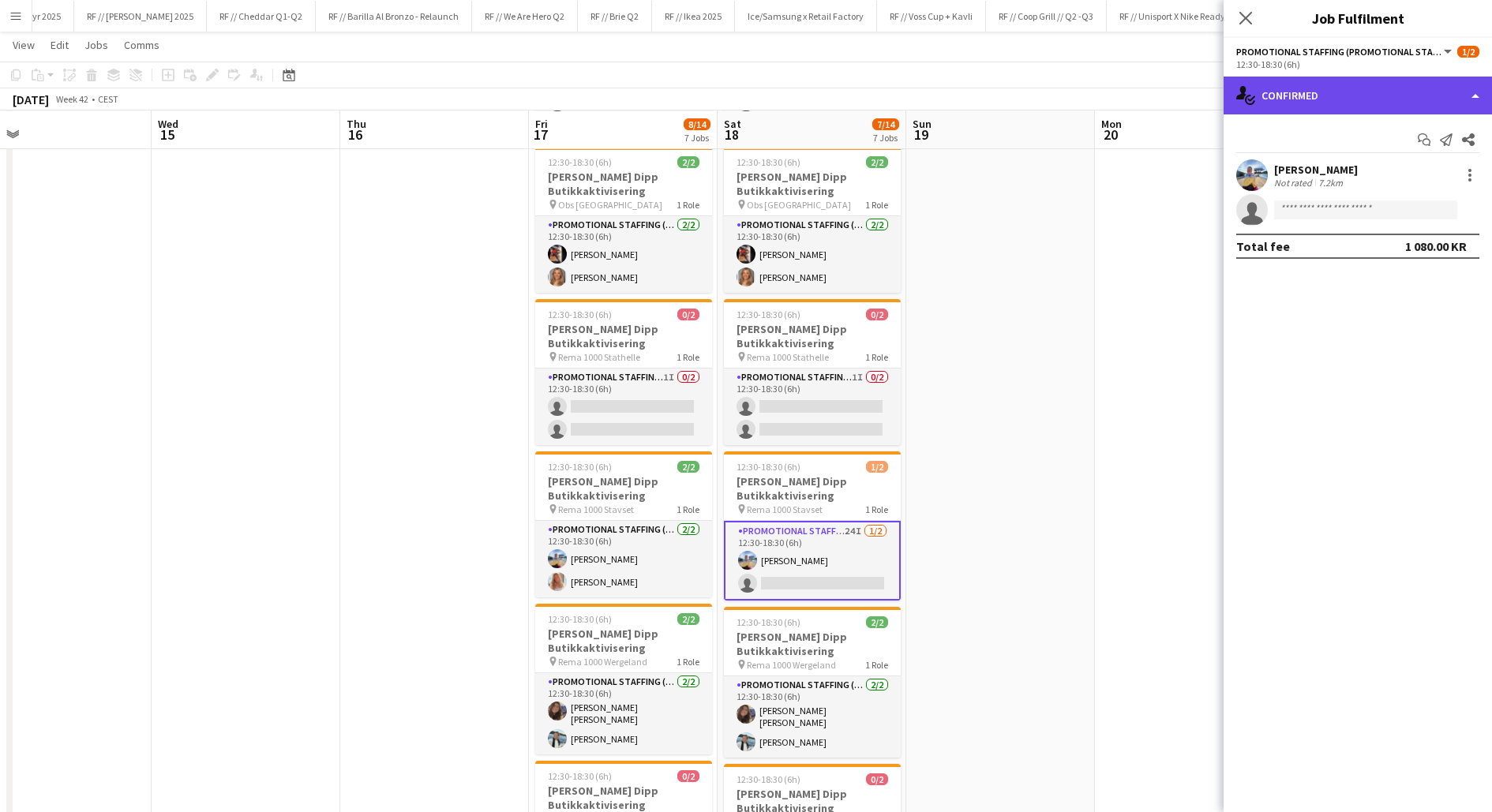
click at [1292, 100] on div "single-neutral-actions-check-2 Confirmed" at bounding box center [1357, 95] width 269 height 38
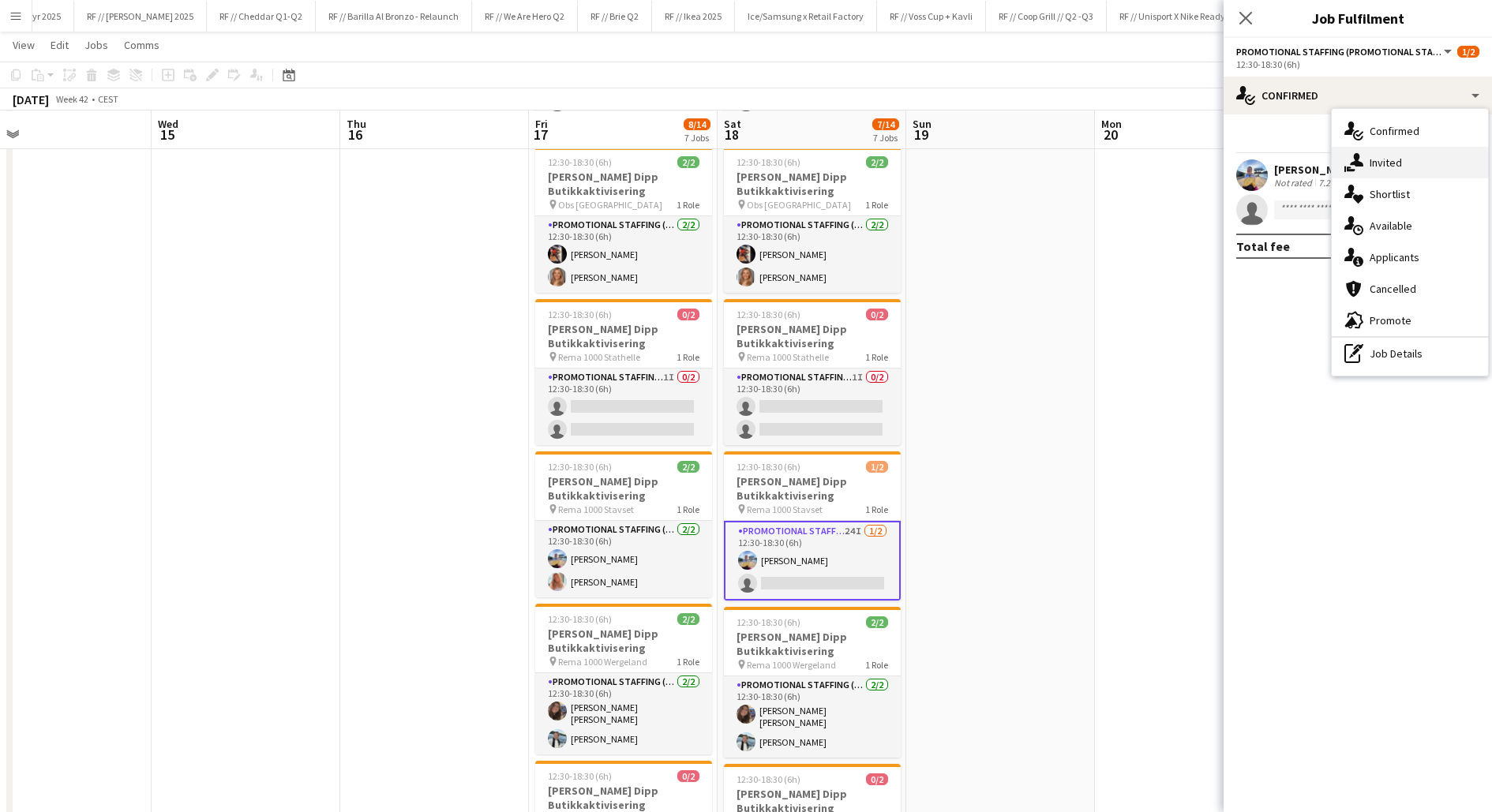
click at [1371, 167] on span "Invited" at bounding box center [1385, 163] width 32 height 14
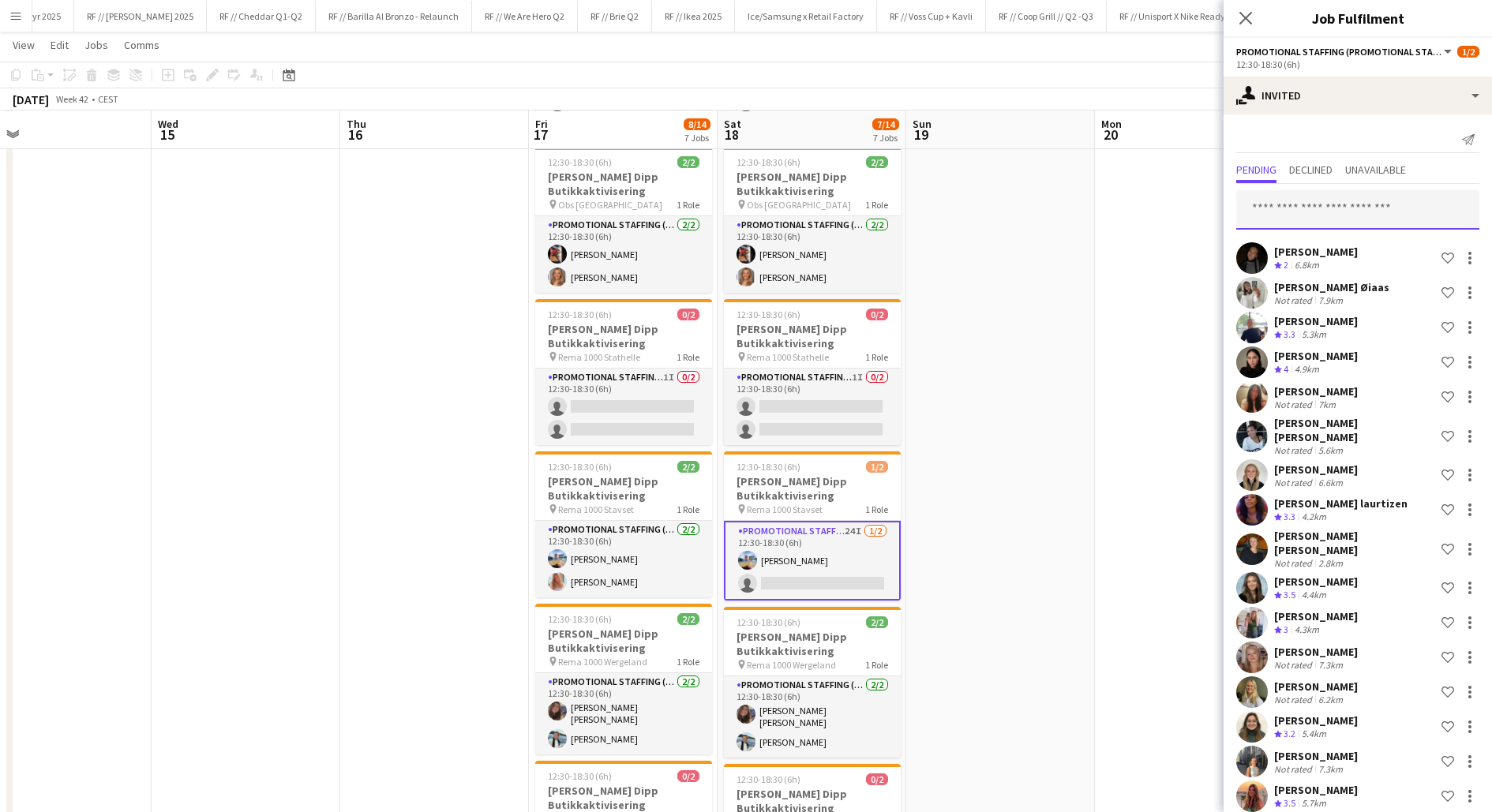
click at [1332, 223] on input "text" at bounding box center [1358, 209] width 243 height 39
type input "*"
type input "*********"
drag, startPoint x: 1314, startPoint y: 212, endPoint x: 1172, endPoint y: 210, distance: 142.0
click at [1172, 210] on body "Menu Boards Boards Boards All jobs Status Workforce Workforce My Workforce Recr…" at bounding box center [746, 314] width 1492 height 1311
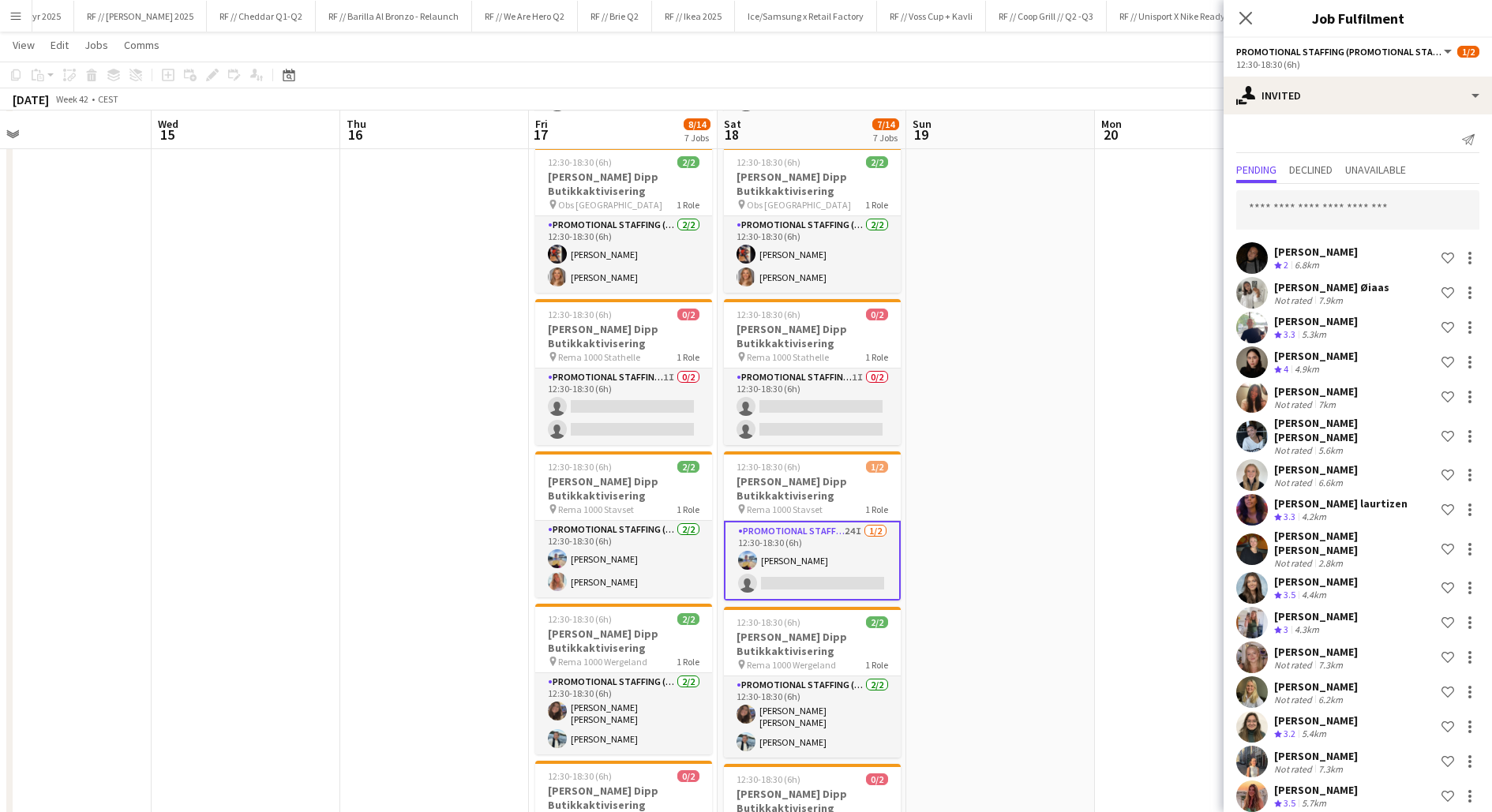
click at [416, 470] on app-date-cell at bounding box center [435, 388] width 189 height 1107
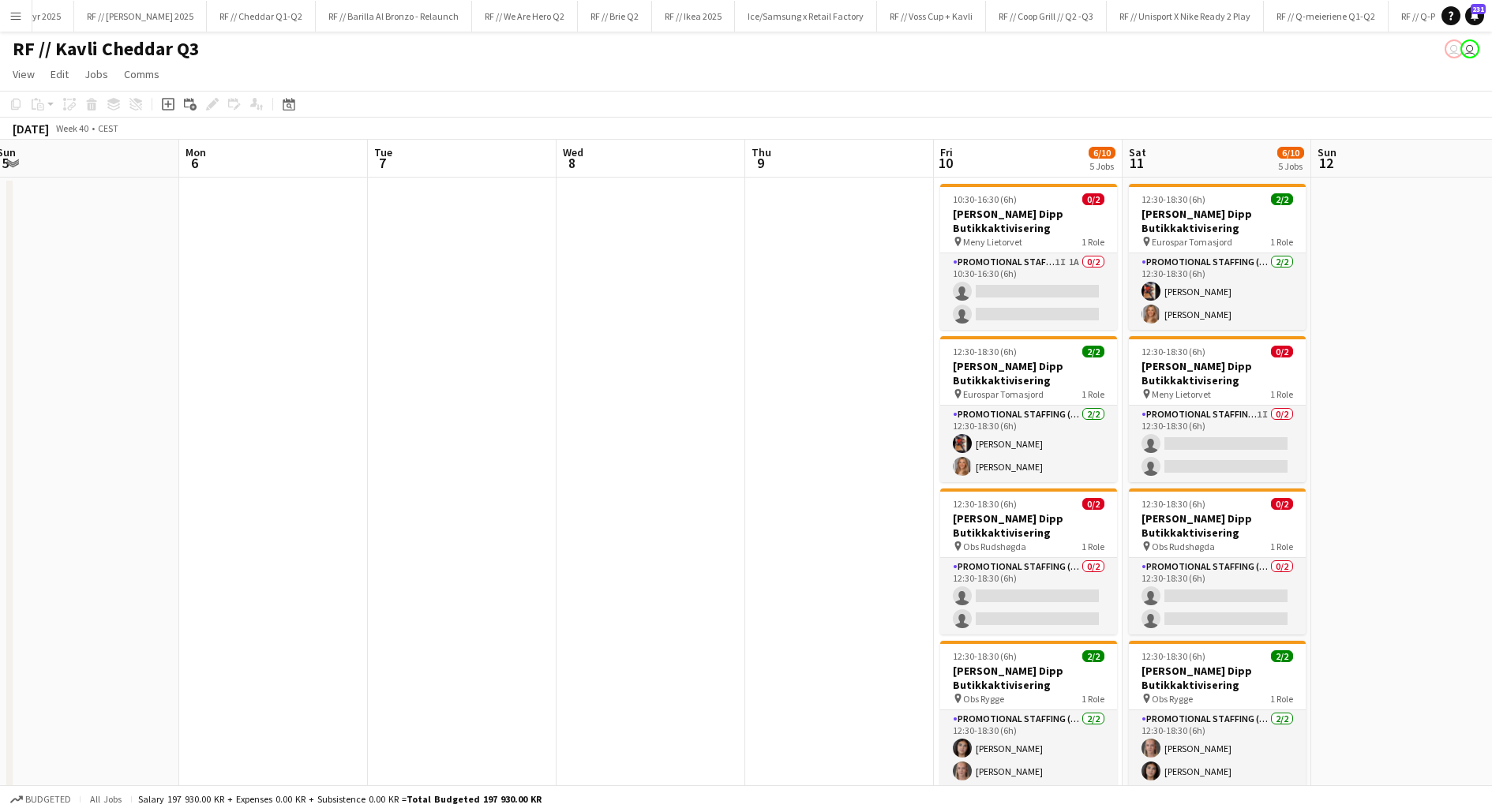
scroll to position [0, 0]
click at [1017, 325] on app-card-role "Promotional Staffing (Promotional Staff) 1I 1A 0/2 10:30-16:30 (6h) single-neut…" at bounding box center [1029, 293] width 177 height 77
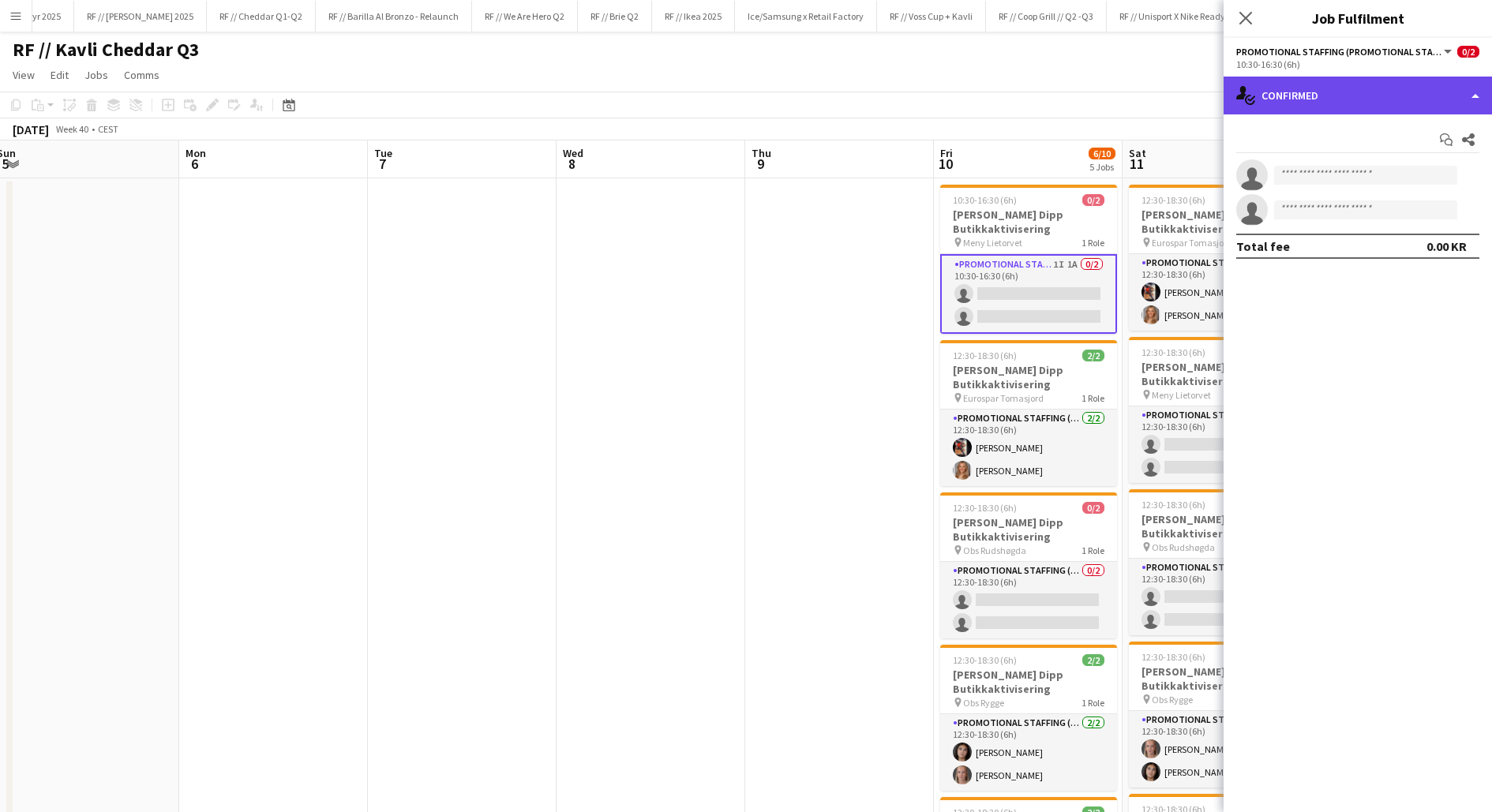
click at [1326, 85] on div "single-neutral-actions-check-2 Confirmed" at bounding box center [1357, 95] width 269 height 38
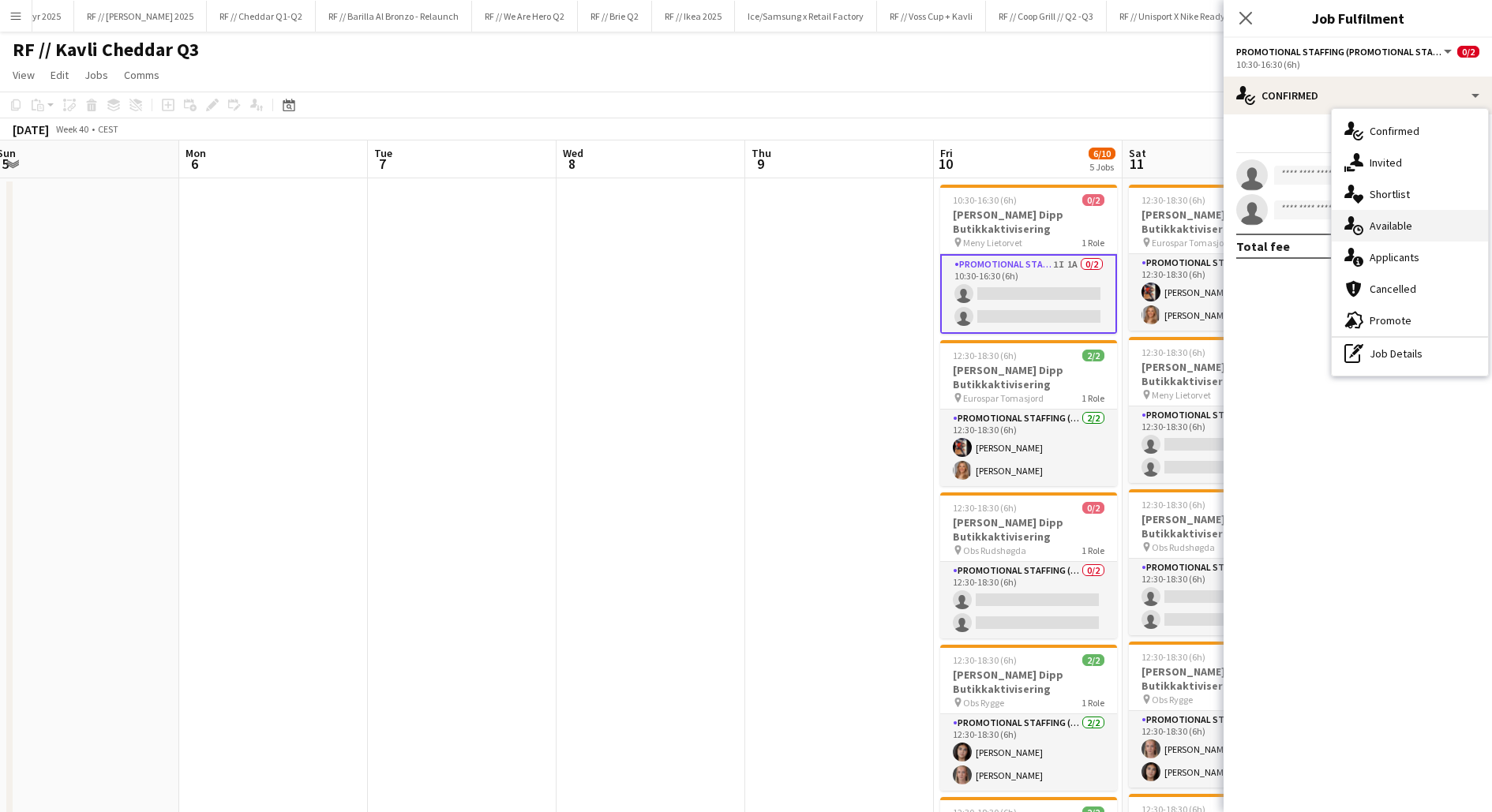
click at [1385, 220] on span "Available" at bounding box center [1390, 226] width 43 height 14
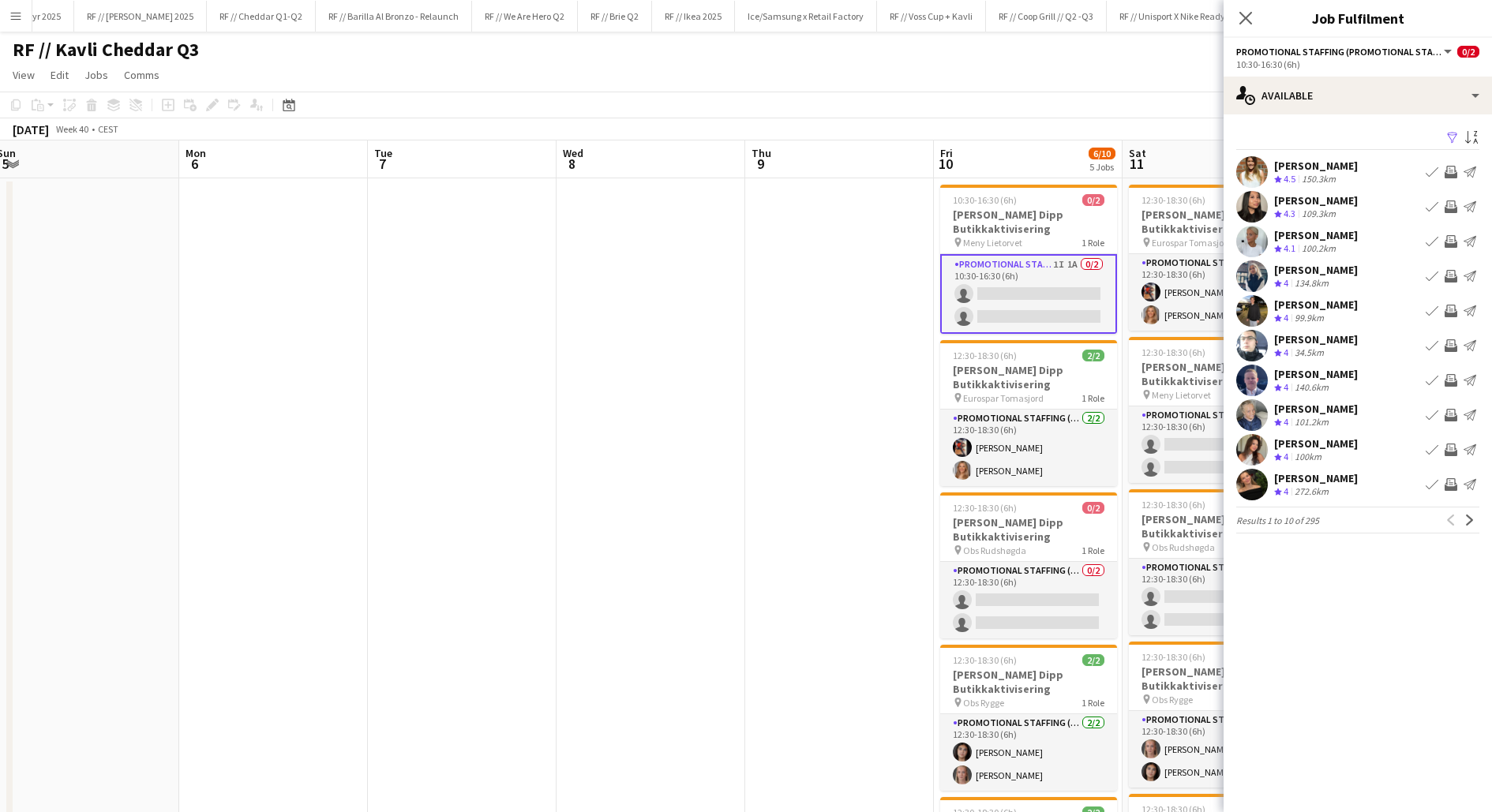
click at [1257, 415] on app-user-avatar at bounding box center [1252, 416] width 32 height 32
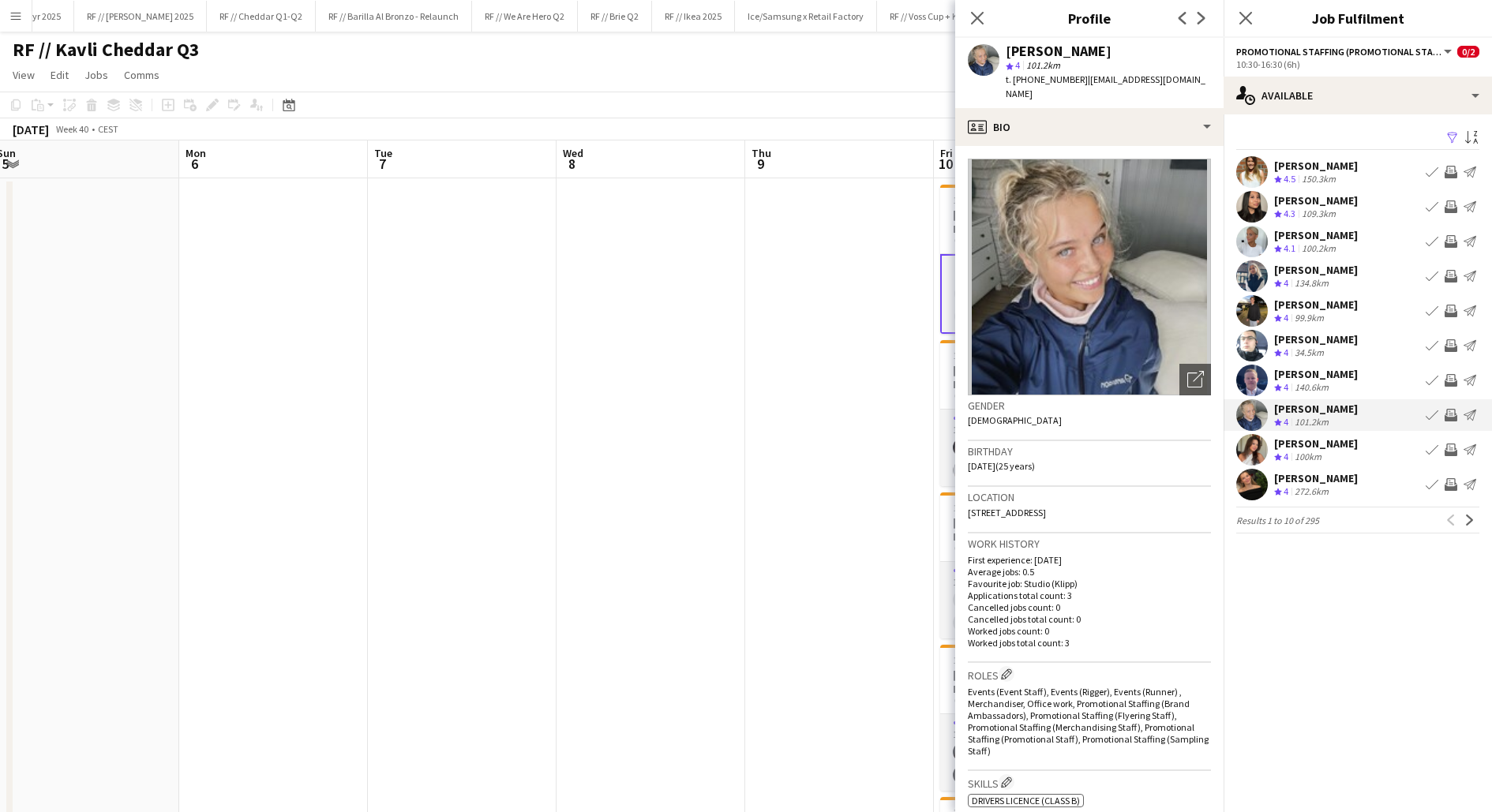
click at [1257, 415] on app-user-avatar at bounding box center [1252, 416] width 32 height 32
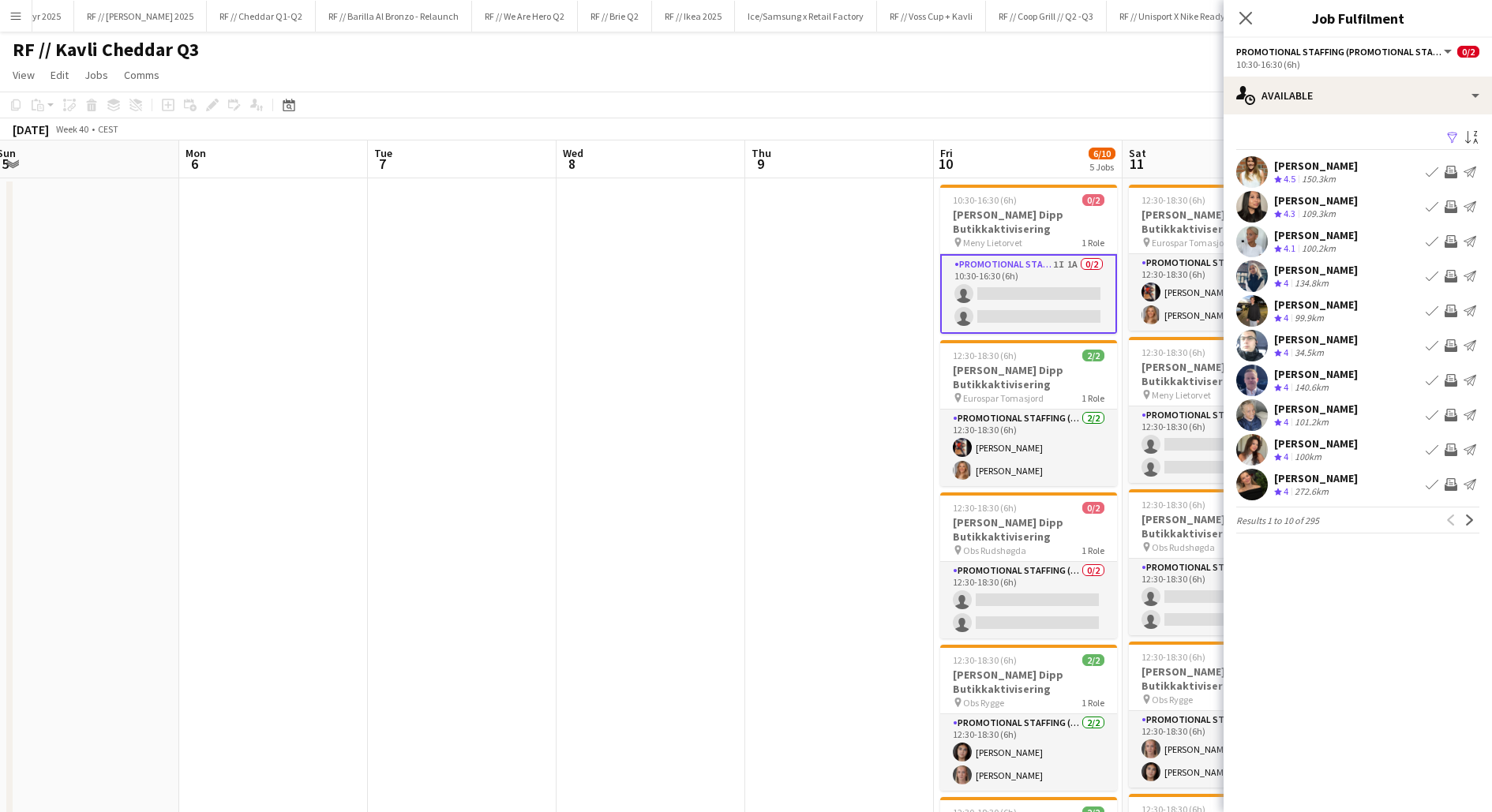
click at [1256, 452] on app-user-avatar at bounding box center [1252, 450] width 32 height 32
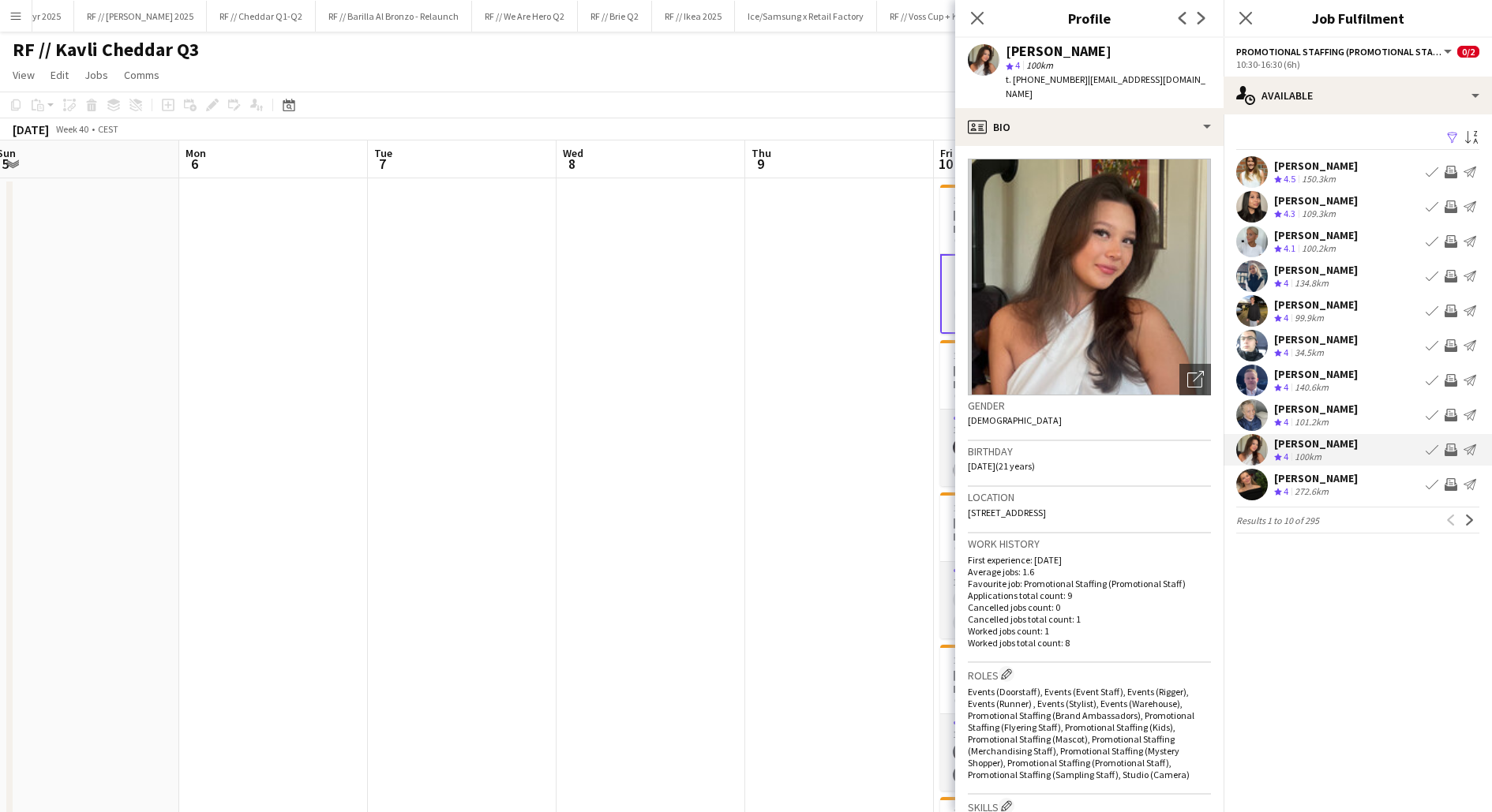
click at [1253, 374] on app-user-avatar at bounding box center [1252, 381] width 32 height 32
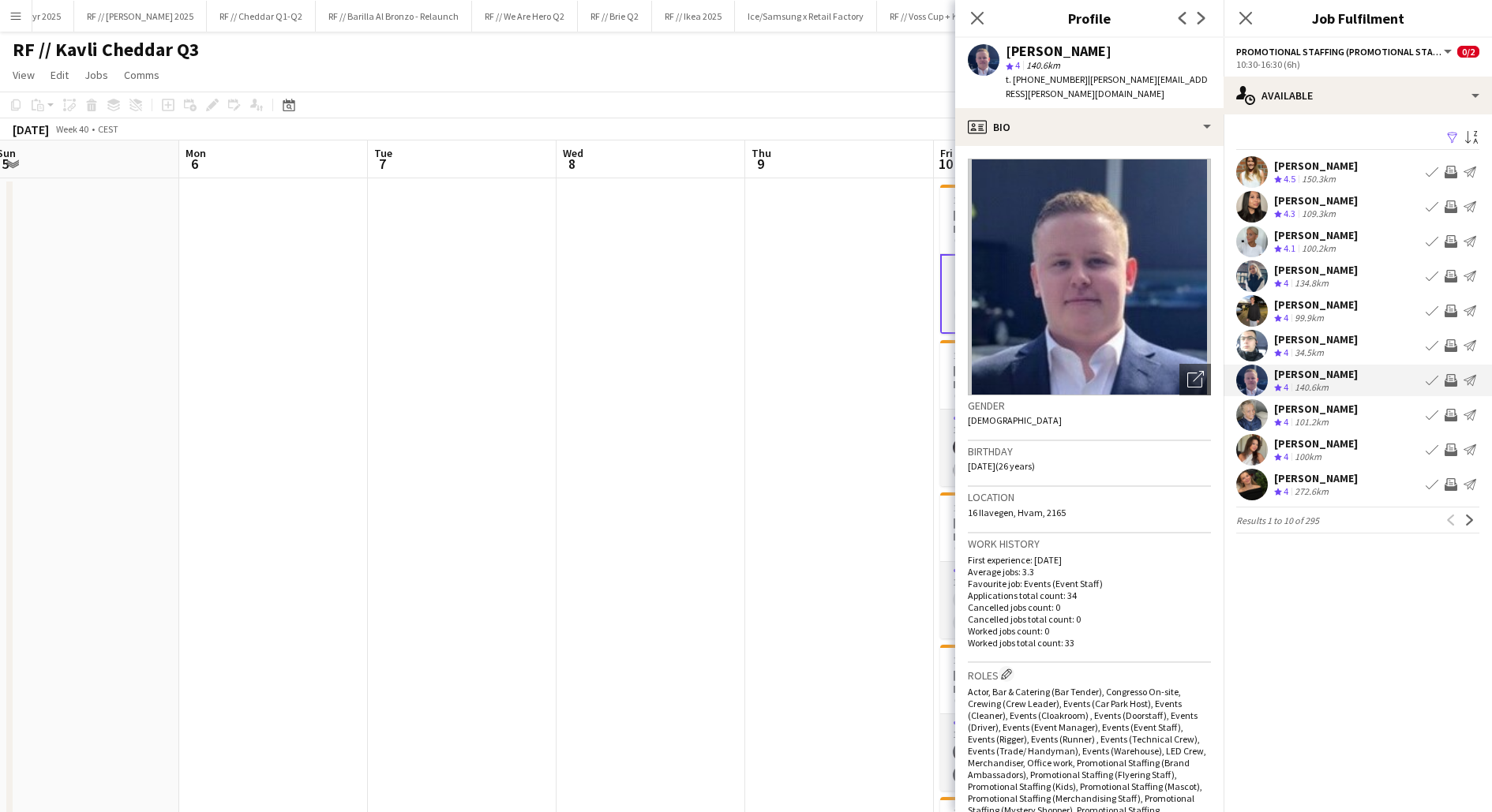
drag, startPoint x: 1070, startPoint y: 494, endPoint x: 964, endPoint y: 492, distance: 106.0
click at [964, 492] on app-crew-profile-bio "Open photos pop-in Gender Male Birthday 21-06-1999 (26 years) Location 16 Ilave…" at bounding box center [1089, 479] width 269 height 666
click at [1098, 108] on div "profile Bio" at bounding box center [1089, 127] width 269 height 38
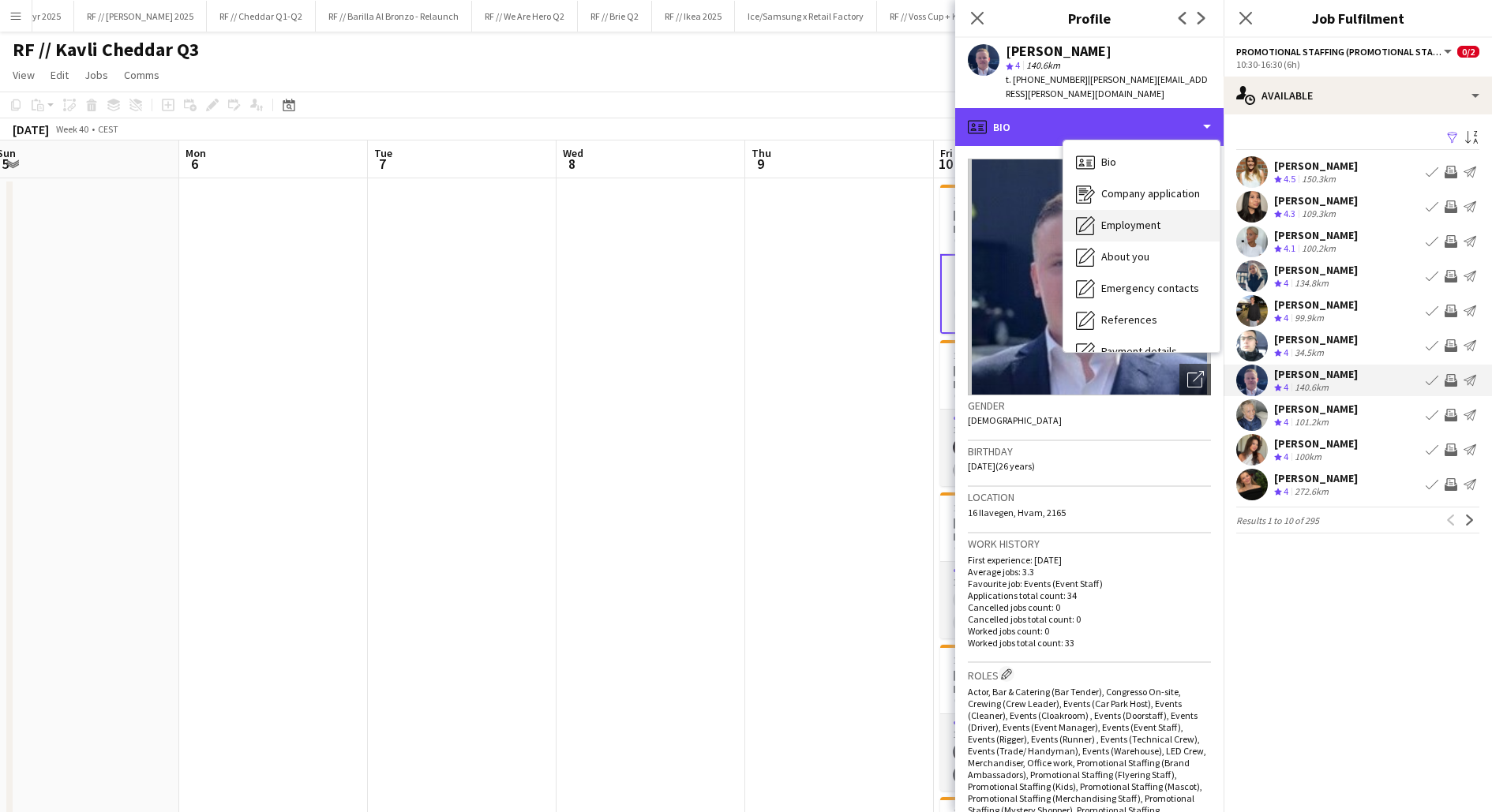
scroll to position [148, 0]
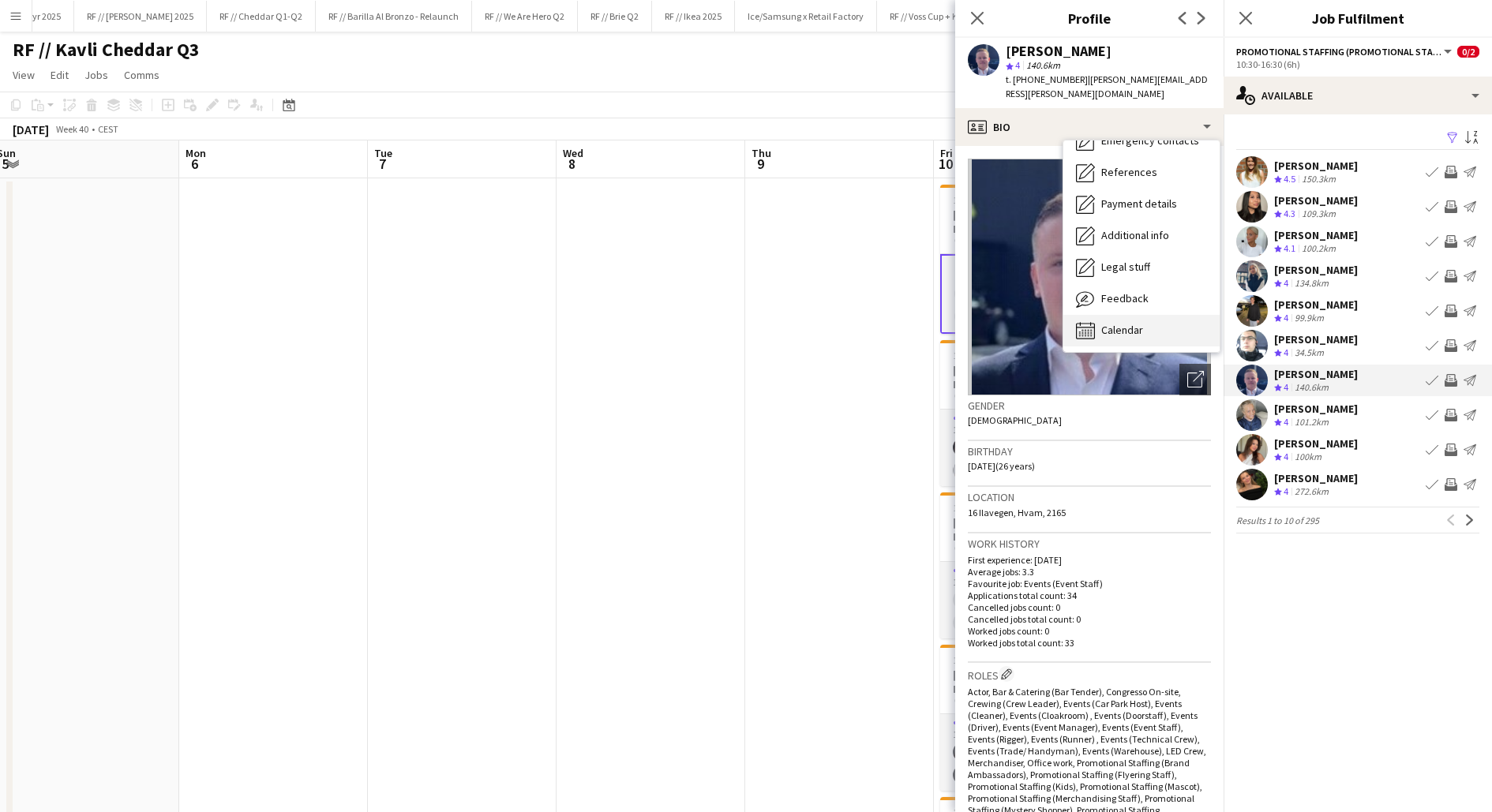
click at [1124, 323] on span "Calendar" at bounding box center [1123, 330] width 42 height 14
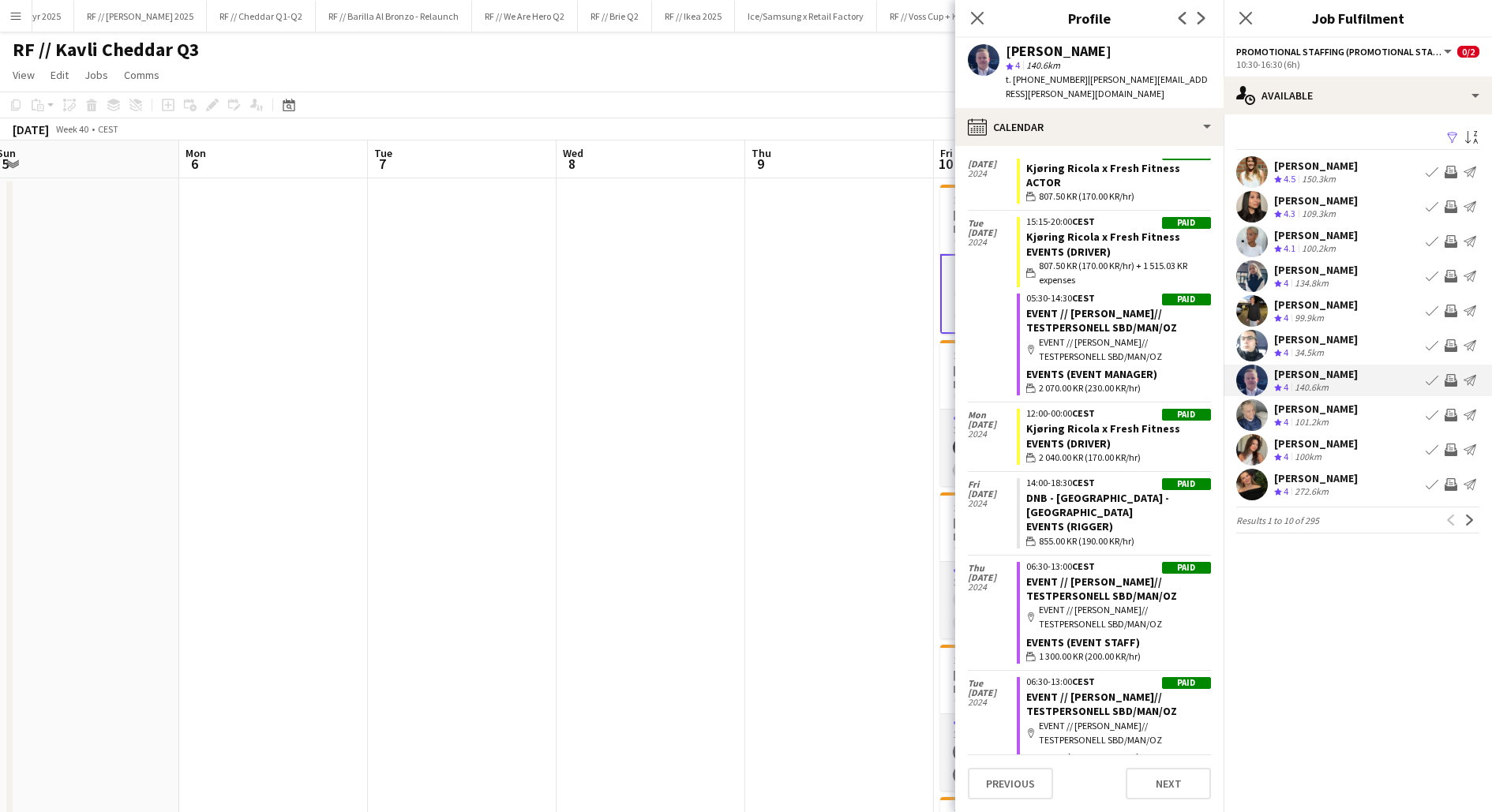
scroll to position [1473, 0]
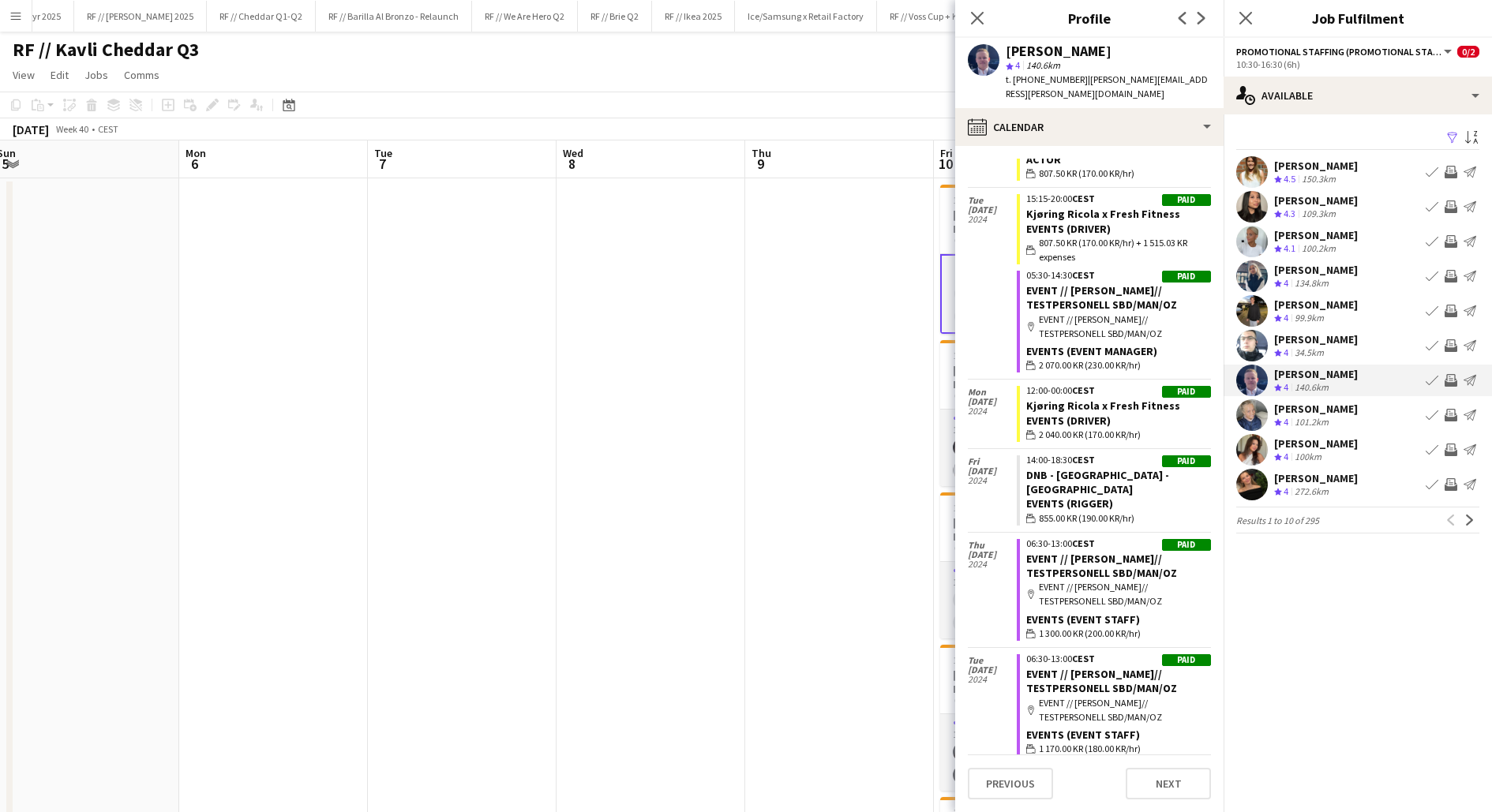
click at [773, 351] on app-date-cell at bounding box center [840, 732] width 189 height 1107
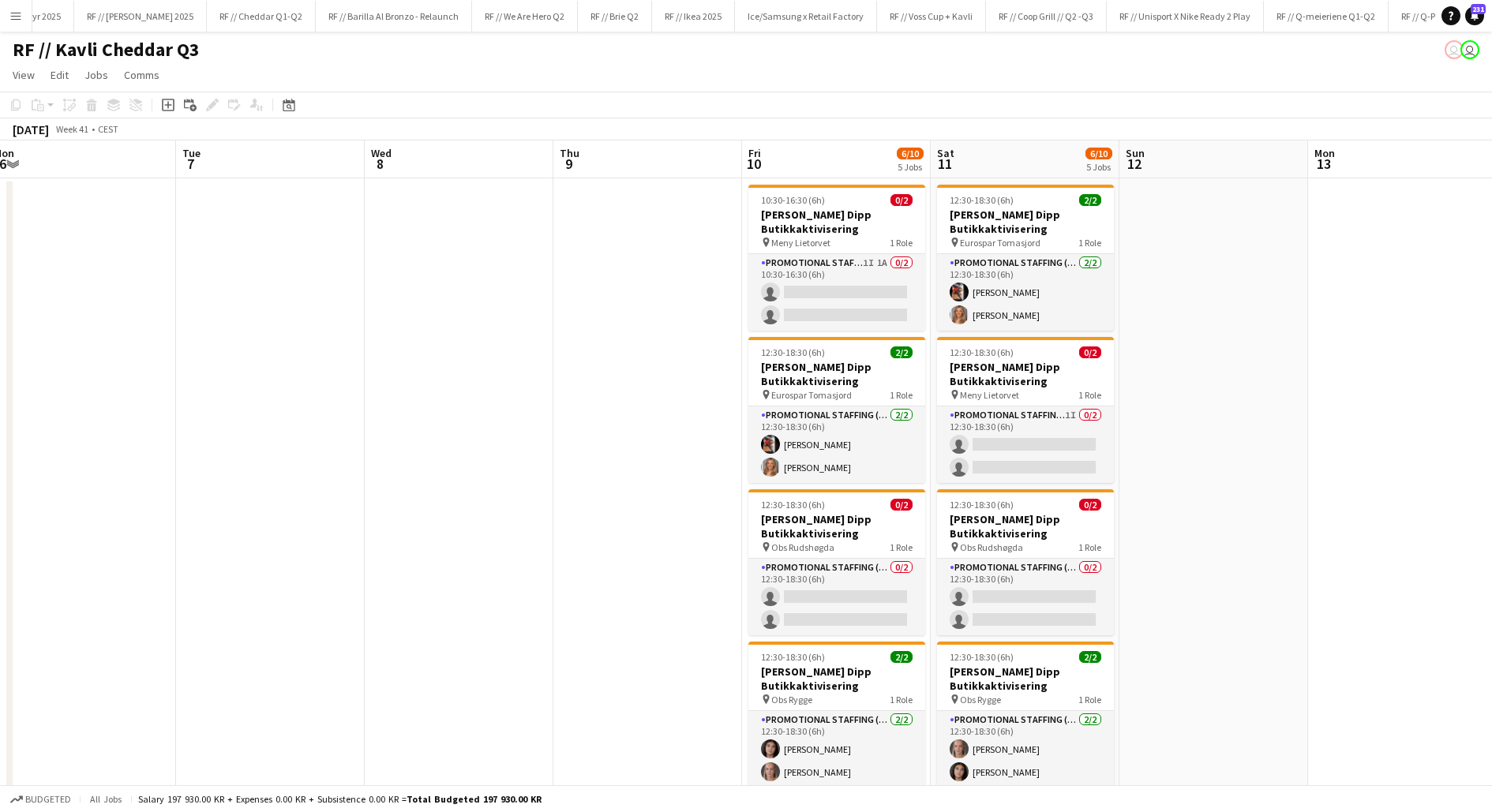
scroll to position [0, 575]
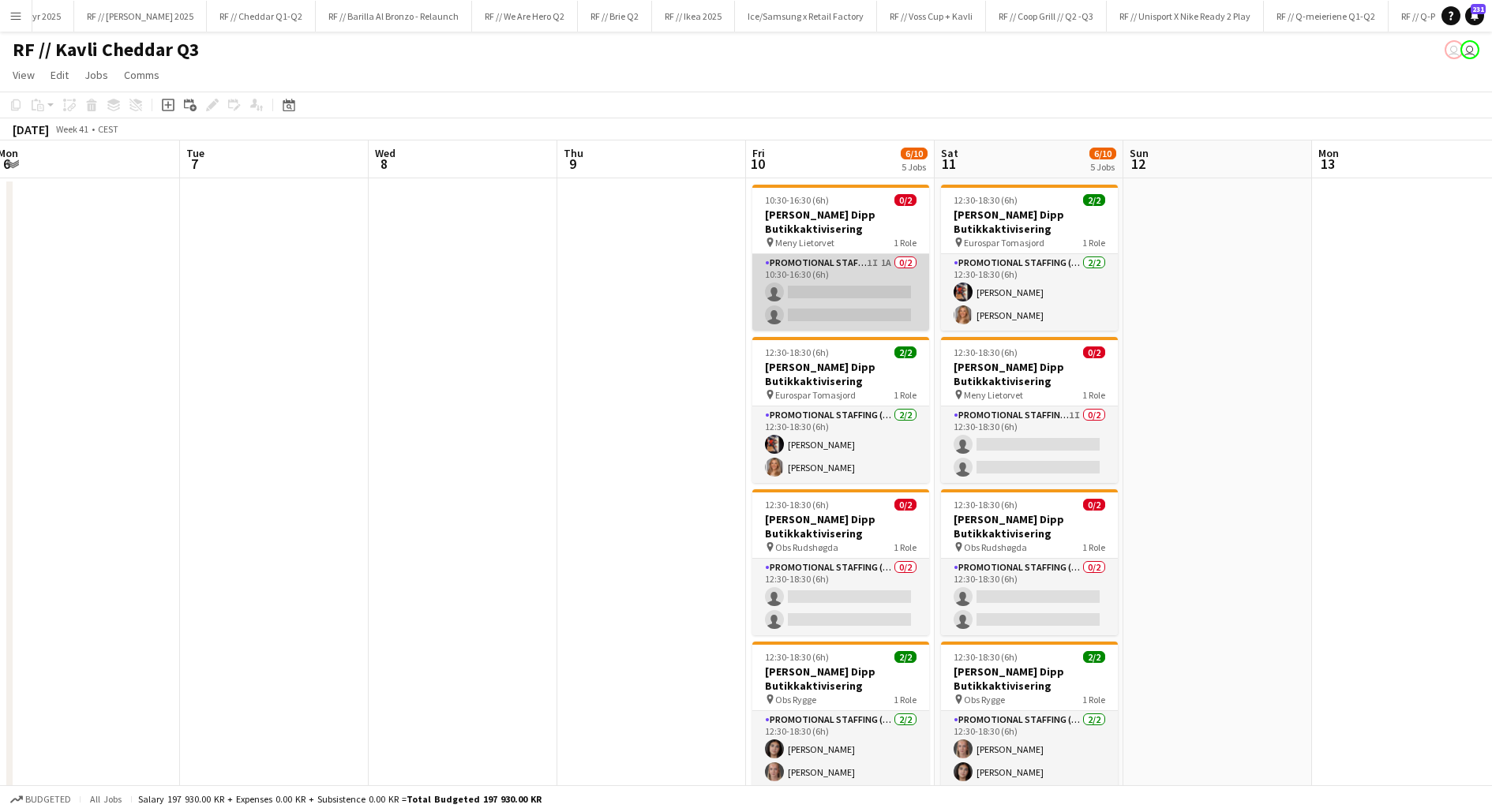
click at [864, 304] on app-card-role "Promotional Staffing (Promotional Staff) 1I 1A 0/2 10:30-16:30 (6h) single-neut…" at bounding box center [841, 293] width 177 height 77
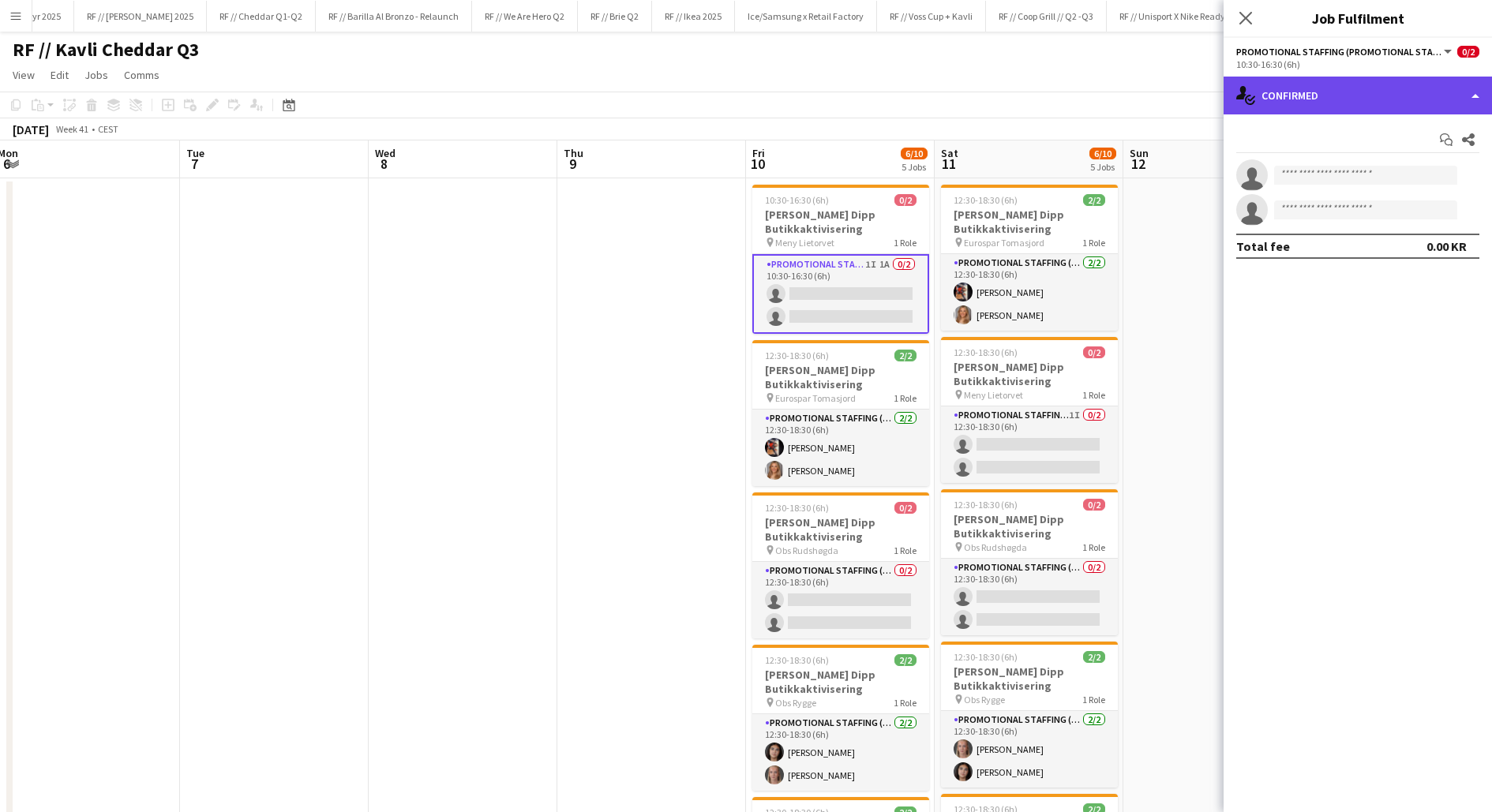
click at [1367, 94] on div "single-neutral-actions-check-2 Confirmed" at bounding box center [1357, 95] width 269 height 38
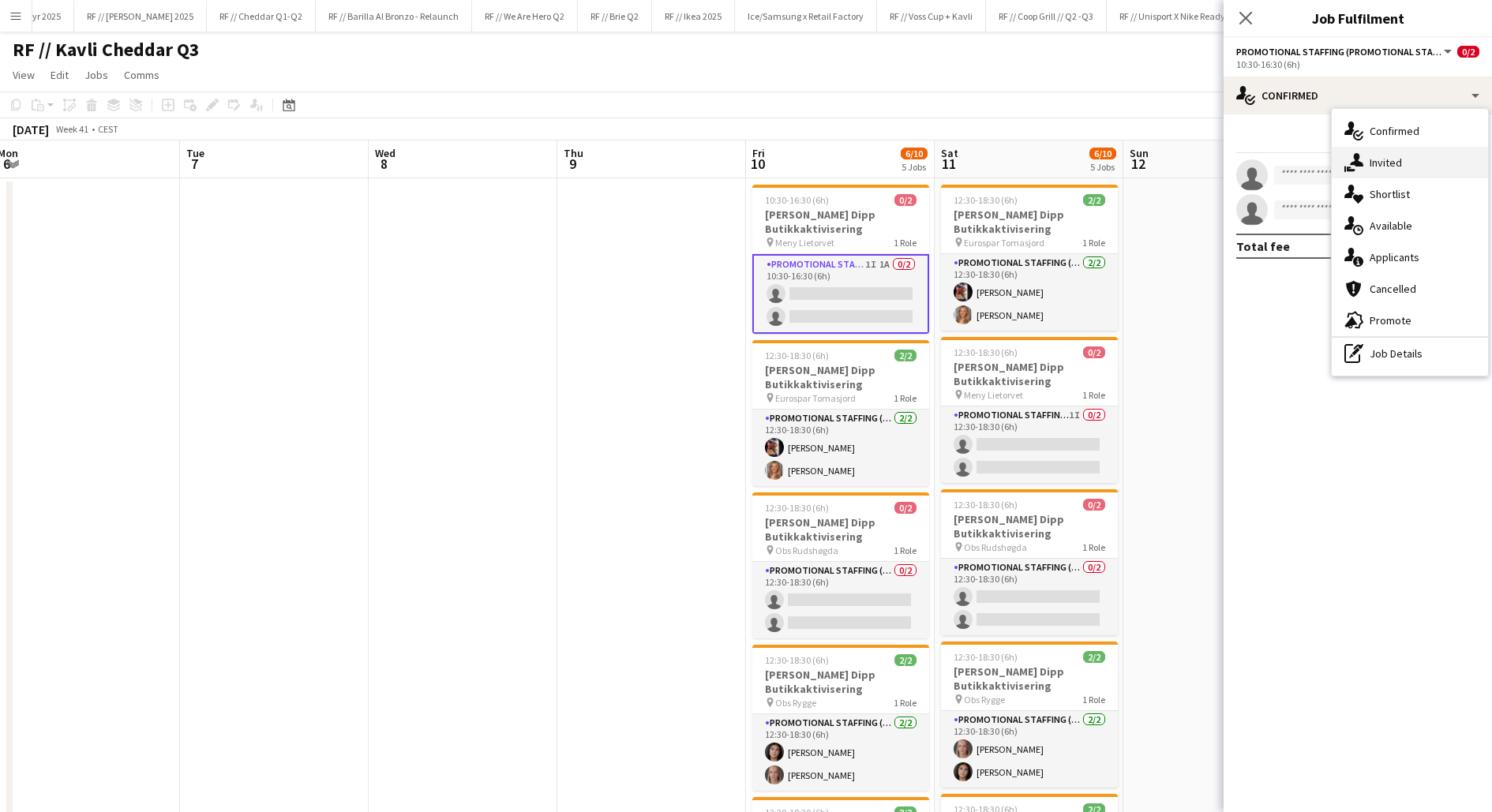
click at [1393, 156] on span "Invited" at bounding box center [1385, 163] width 32 height 14
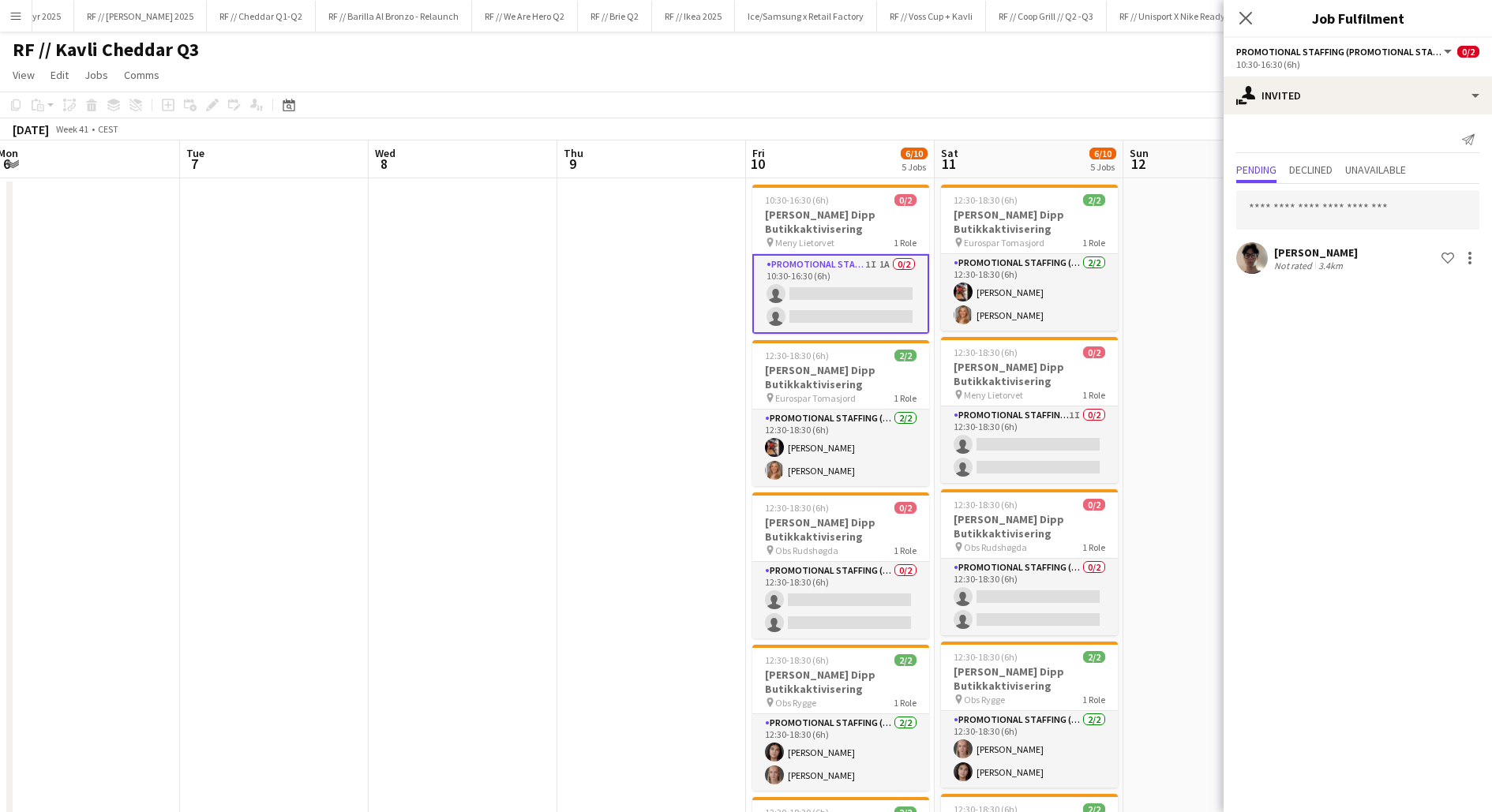
click at [1306, 251] on div "Davy Nguyen" at bounding box center [1316, 253] width 84 height 14
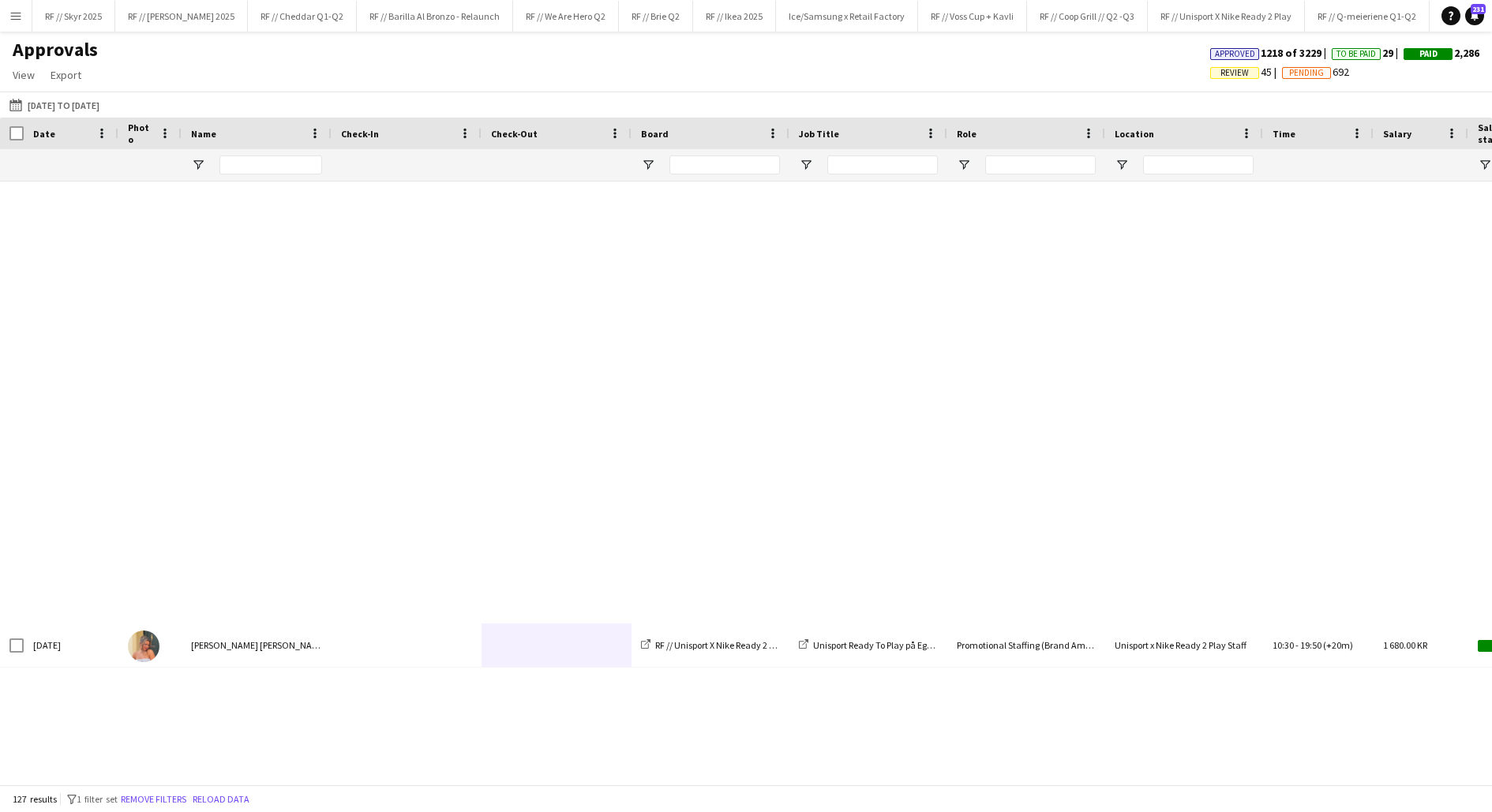
scroll to position [2667, 0]
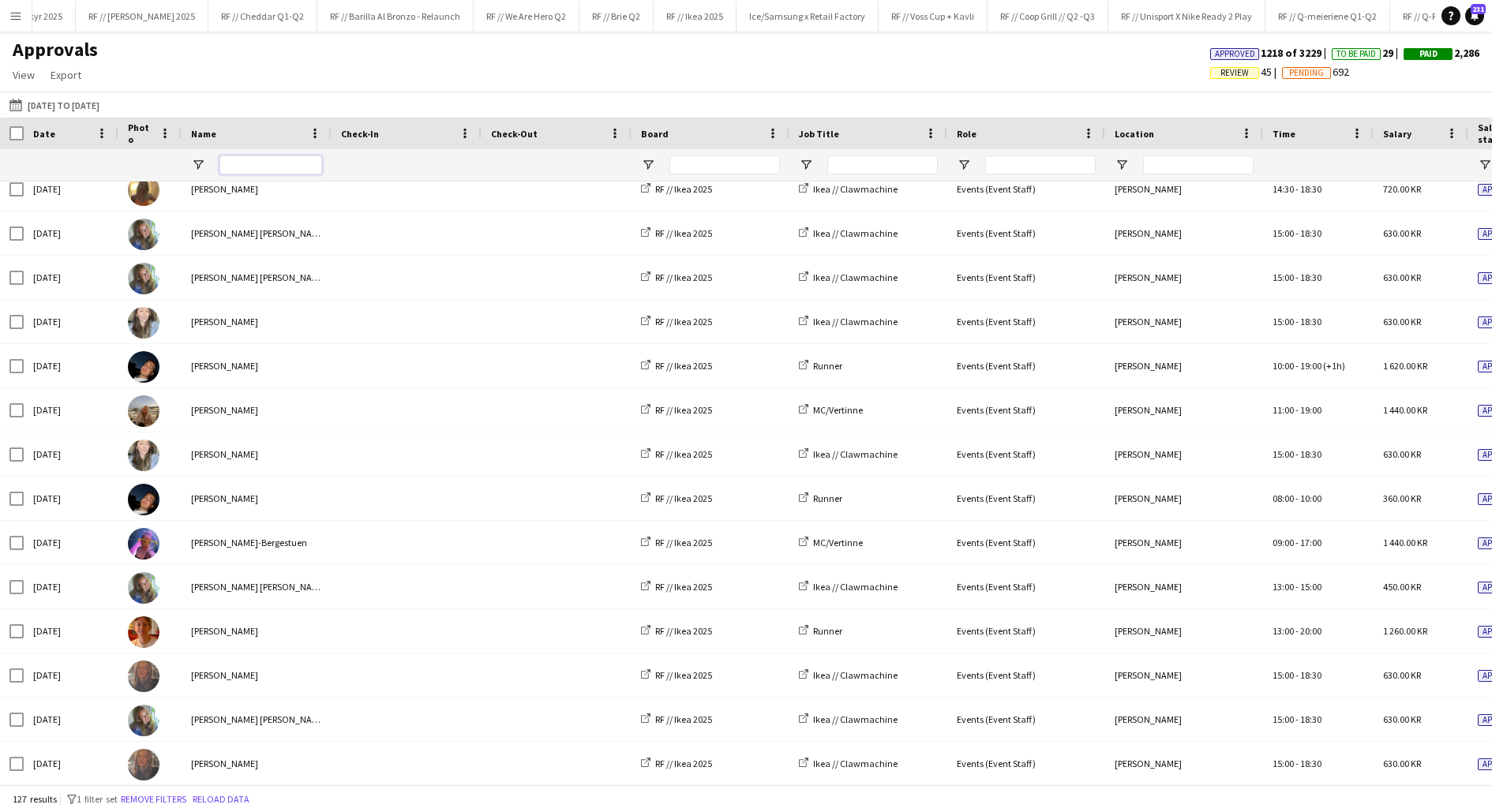
click at [234, 161] on input "Name Filter Input" at bounding box center [270, 165] width 102 height 19
click at [1, 16] on button "Menu" at bounding box center [16, 16] width 32 height 32
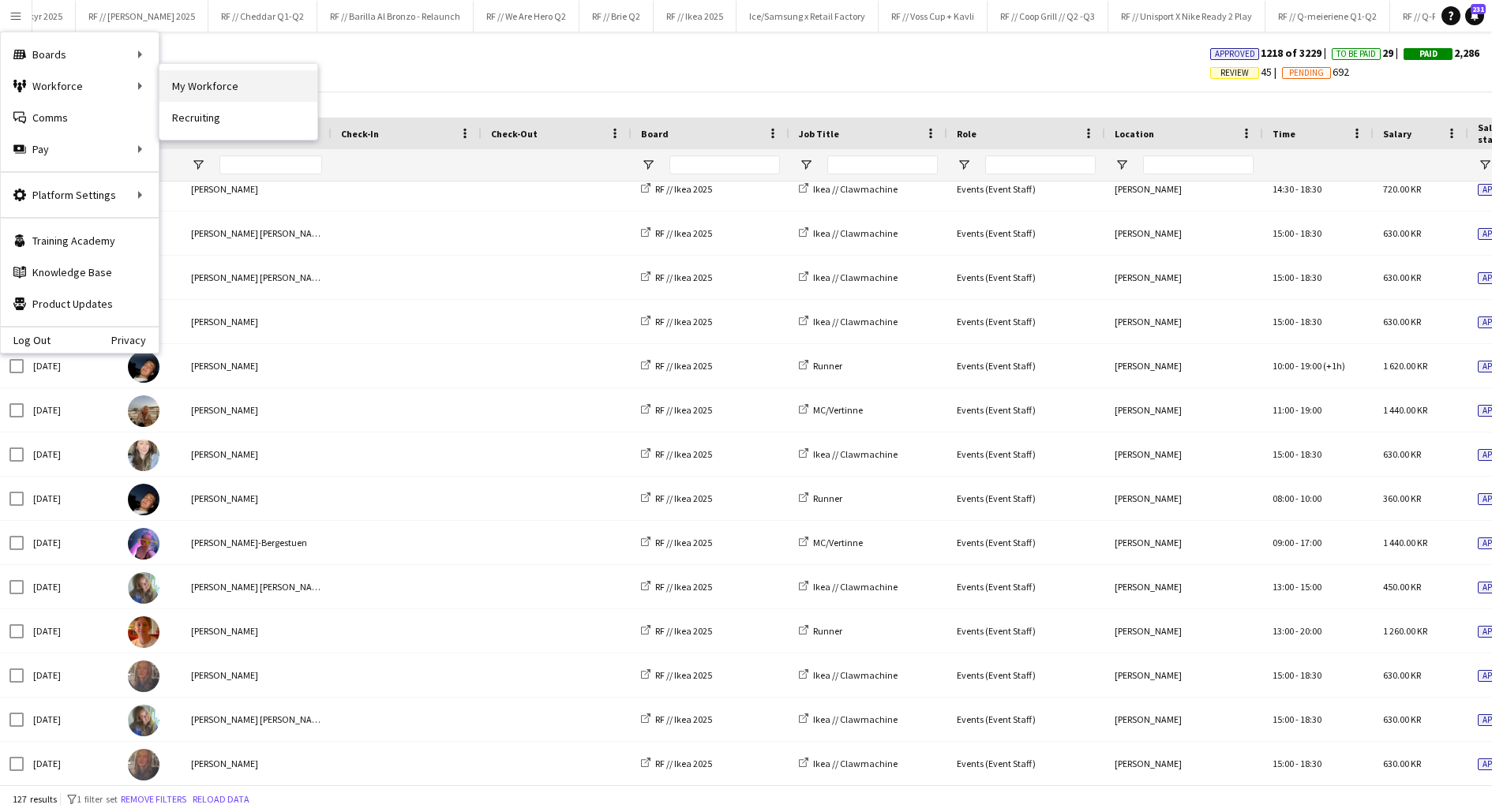
click at [190, 91] on link "My Workforce" at bounding box center [238, 86] width 158 height 32
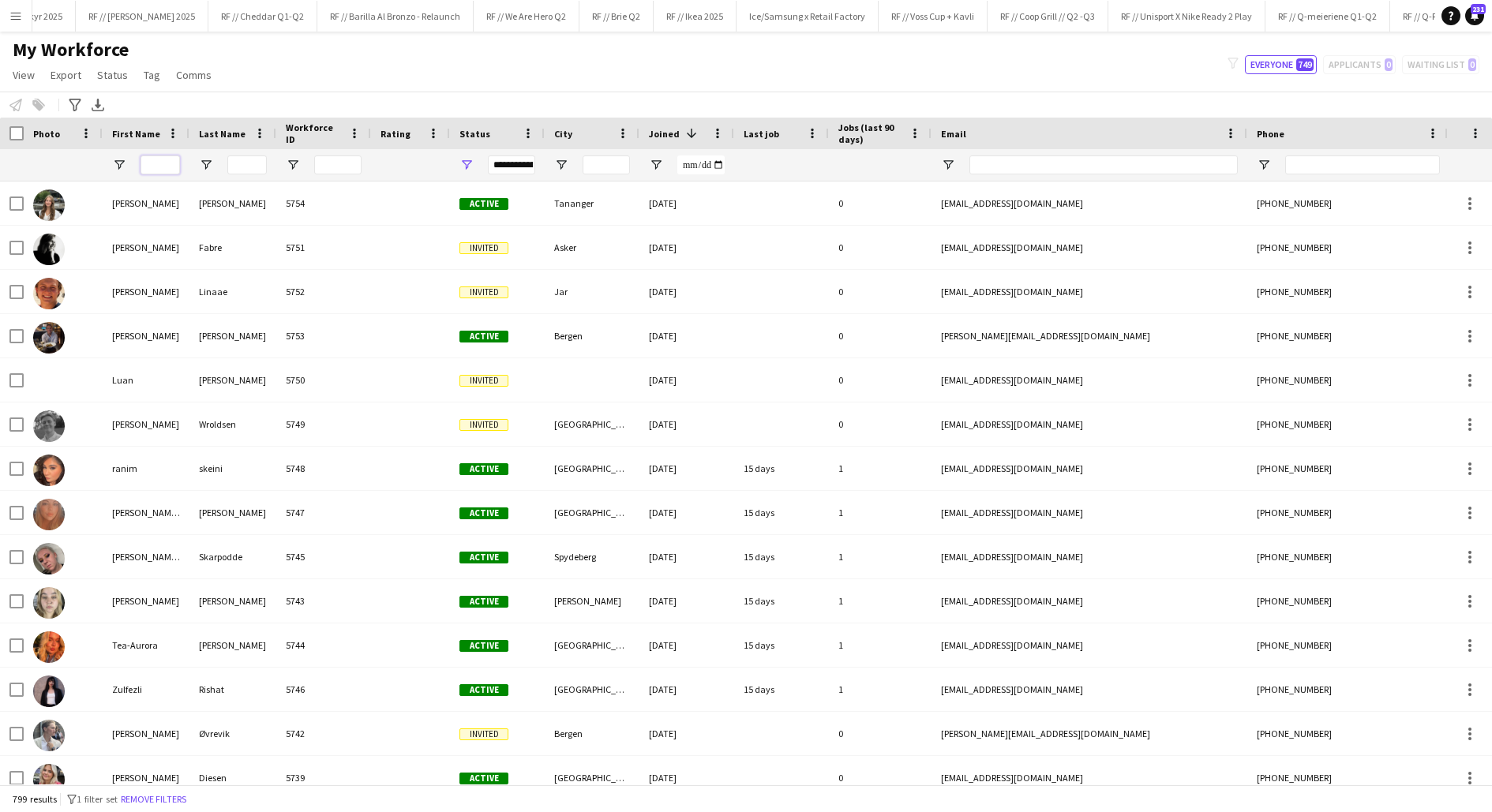
click at [158, 158] on input "First Name Filter Input" at bounding box center [160, 165] width 39 height 19
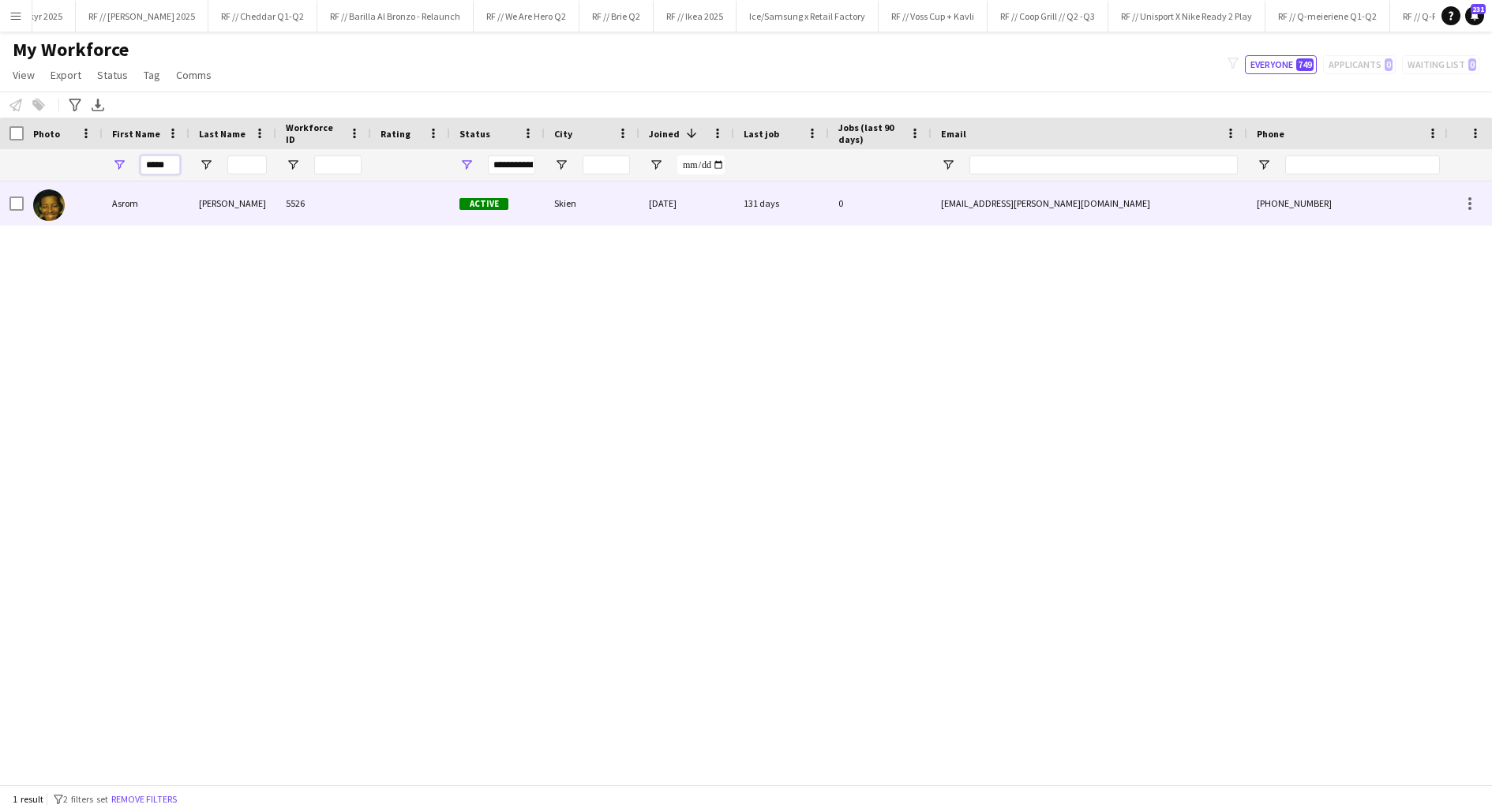
type input "*****"
click at [291, 204] on div "5526" at bounding box center [324, 204] width 95 height 44
